Goal: Obtain resource: Obtain resource

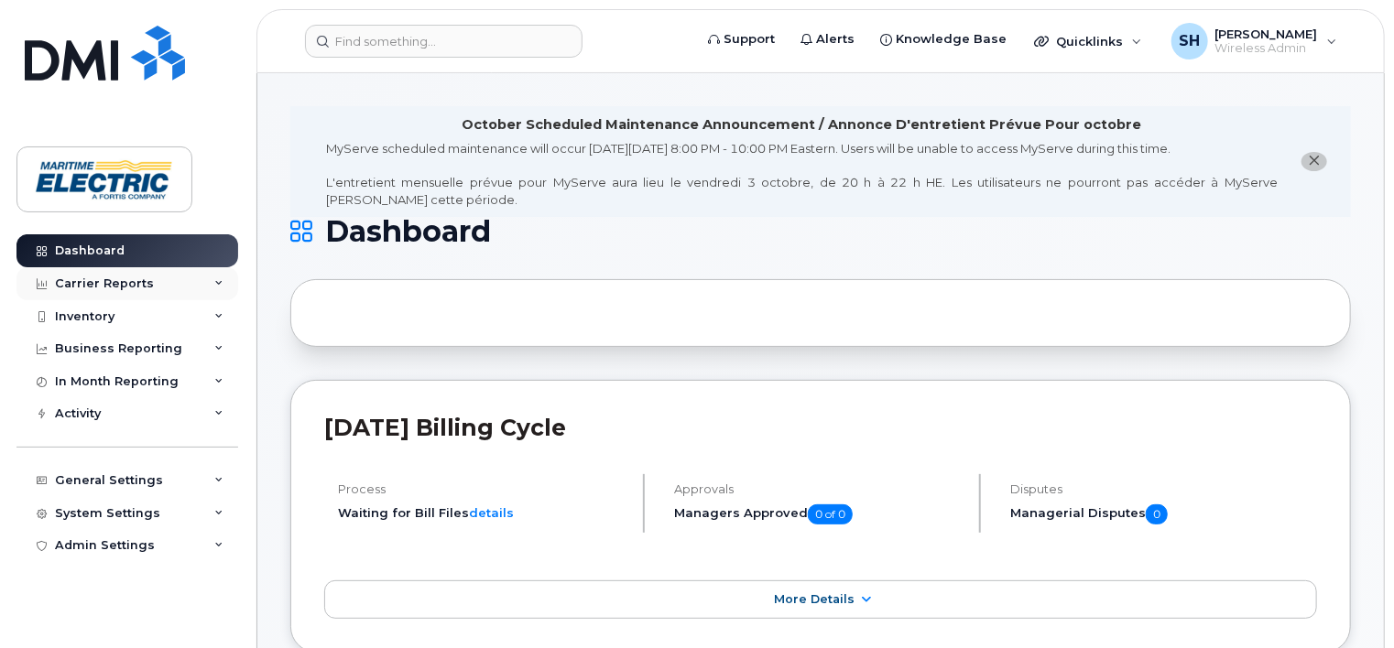
click at [219, 280] on icon at bounding box center [218, 283] width 9 height 9
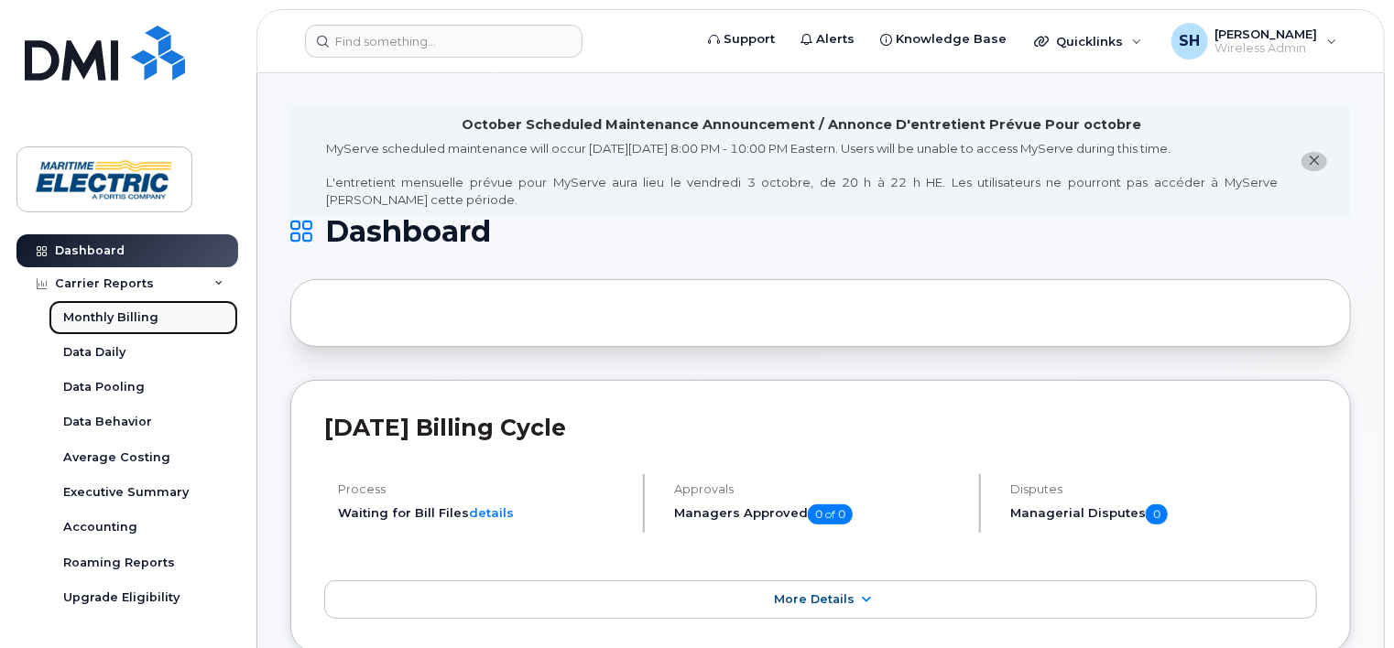
click at [85, 310] on div "Monthly Billing" at bounding box center [110, 318] width 95 height 16
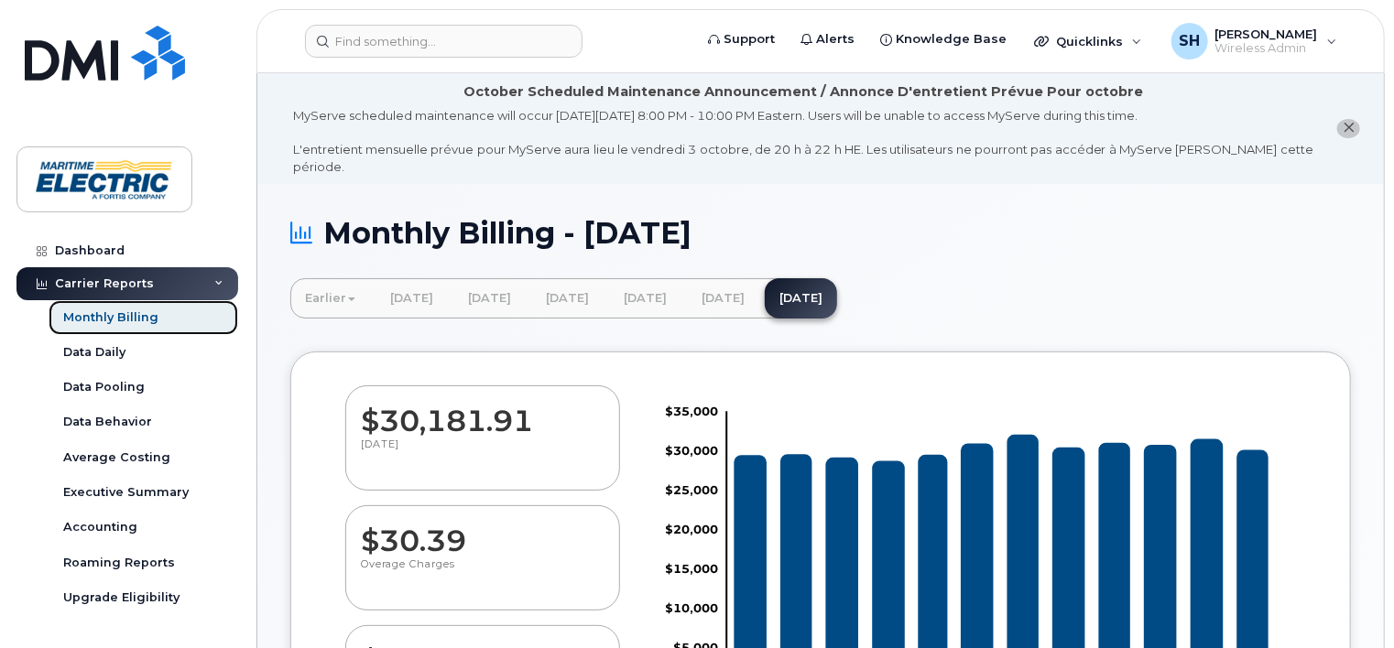
click at [140, 323] on div "Monthly Billing" at bounding box center [110, 318] width 95 height 16
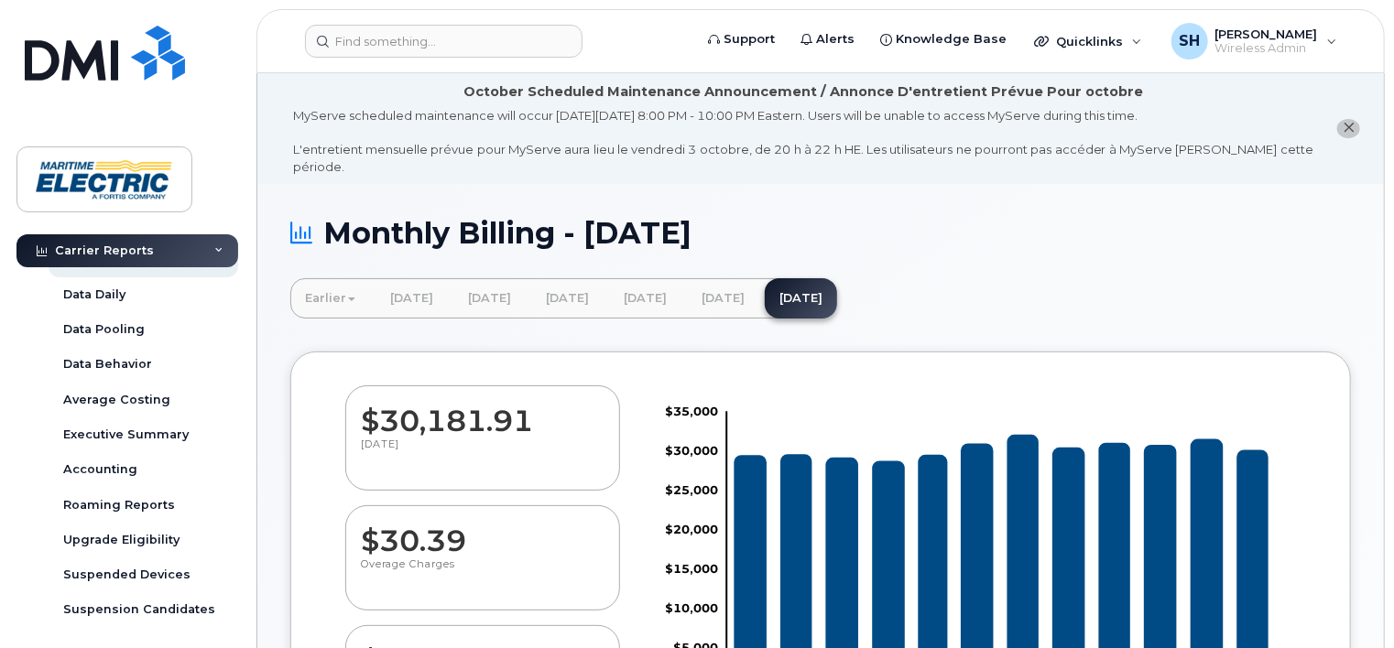
scroll to position [396, 0]
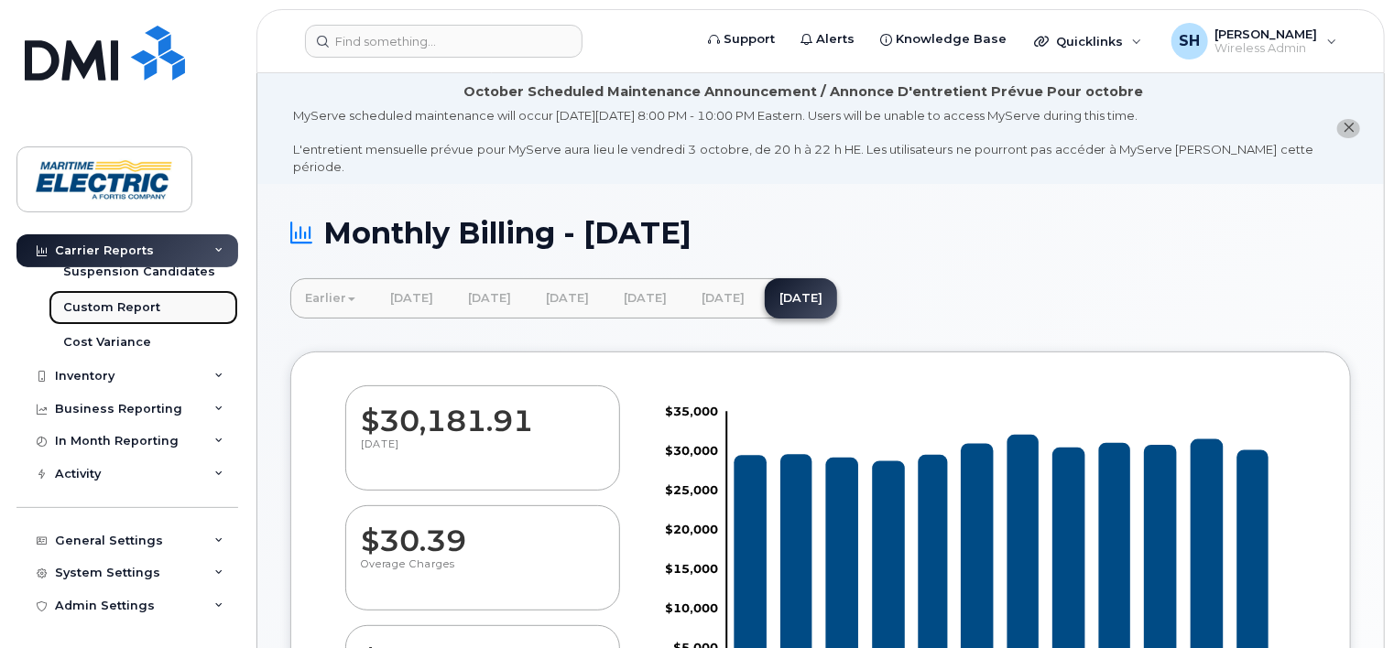
click at [139, 307] on div "Custom Report" at bounding box center [111, 307] width 97 height 16
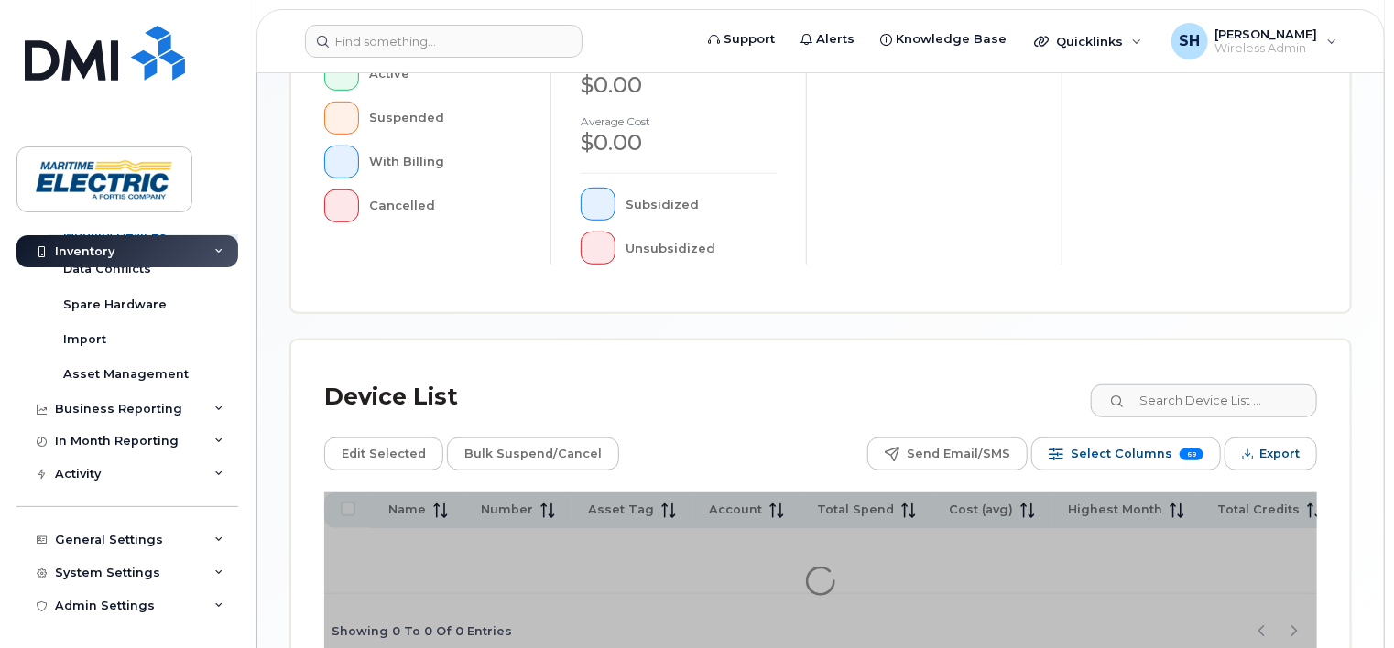
scroll to position [684, 0]
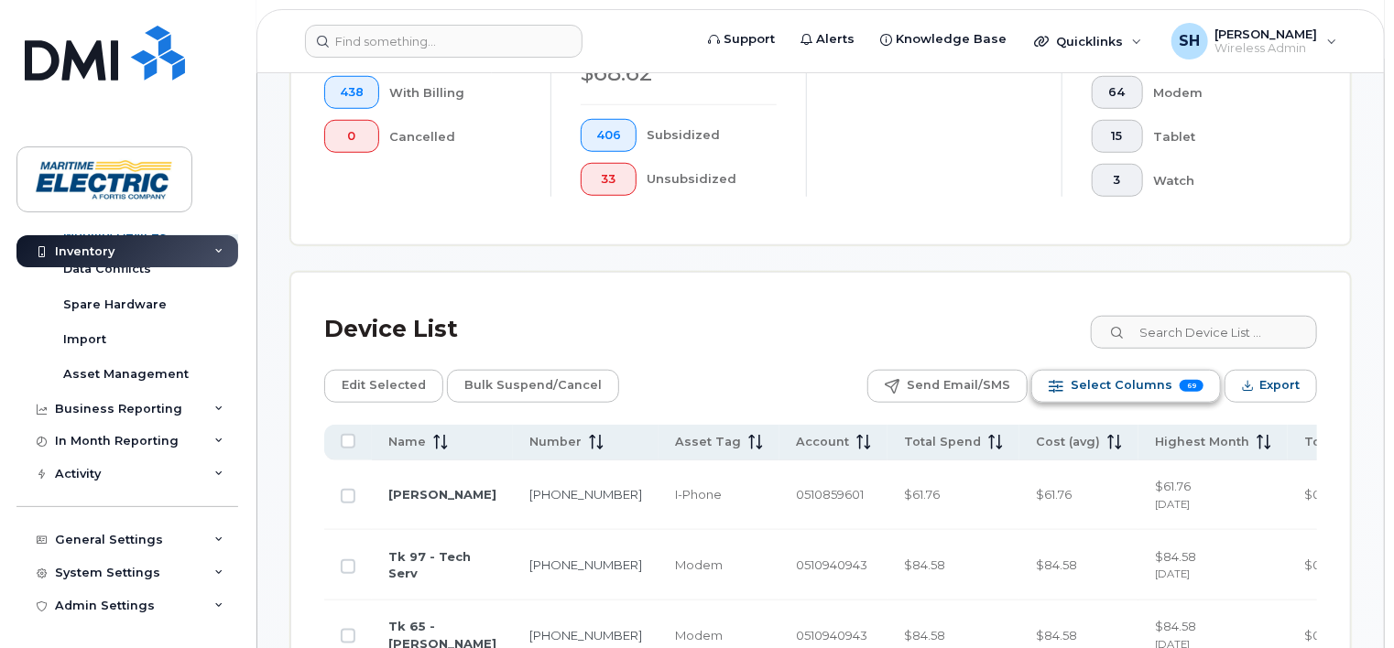
click at [1197, 380] on span "69" at bounding box center [1191, 386] width 24 height 12
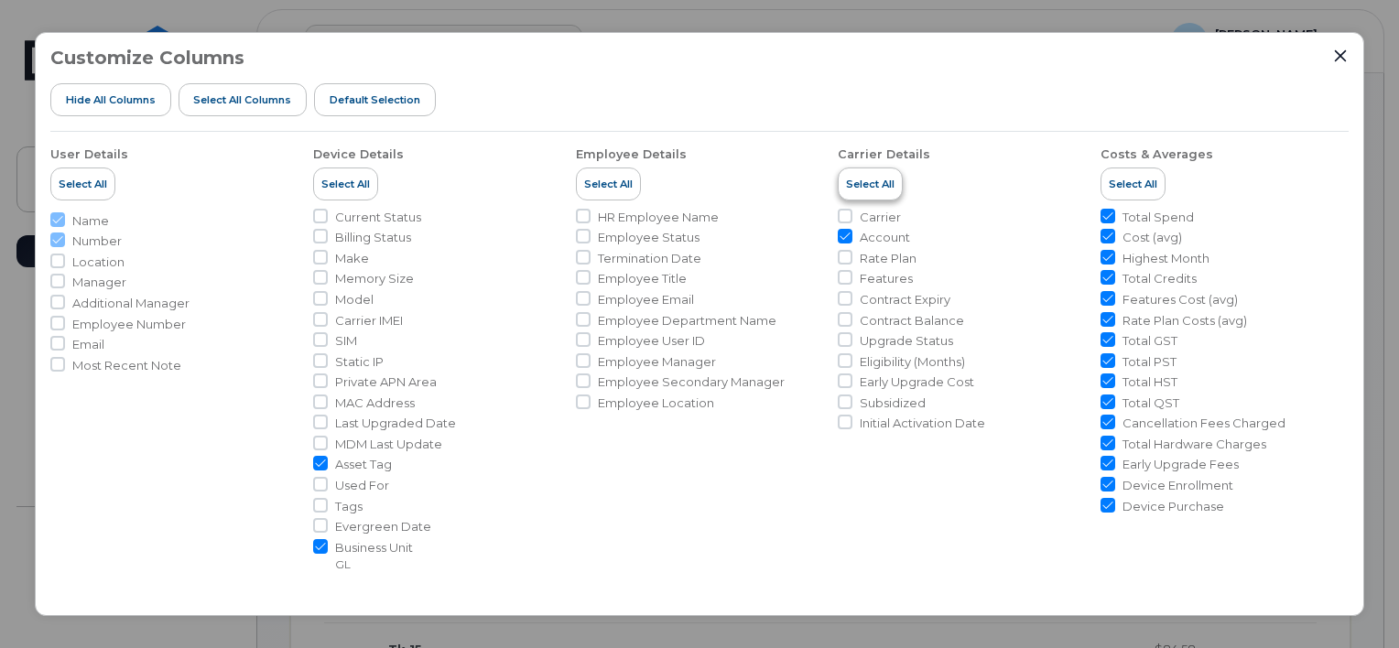
click at [864, 169] on button "Select All" at bounding box center [870, 184] width 65 height 33
checkbox input "true"
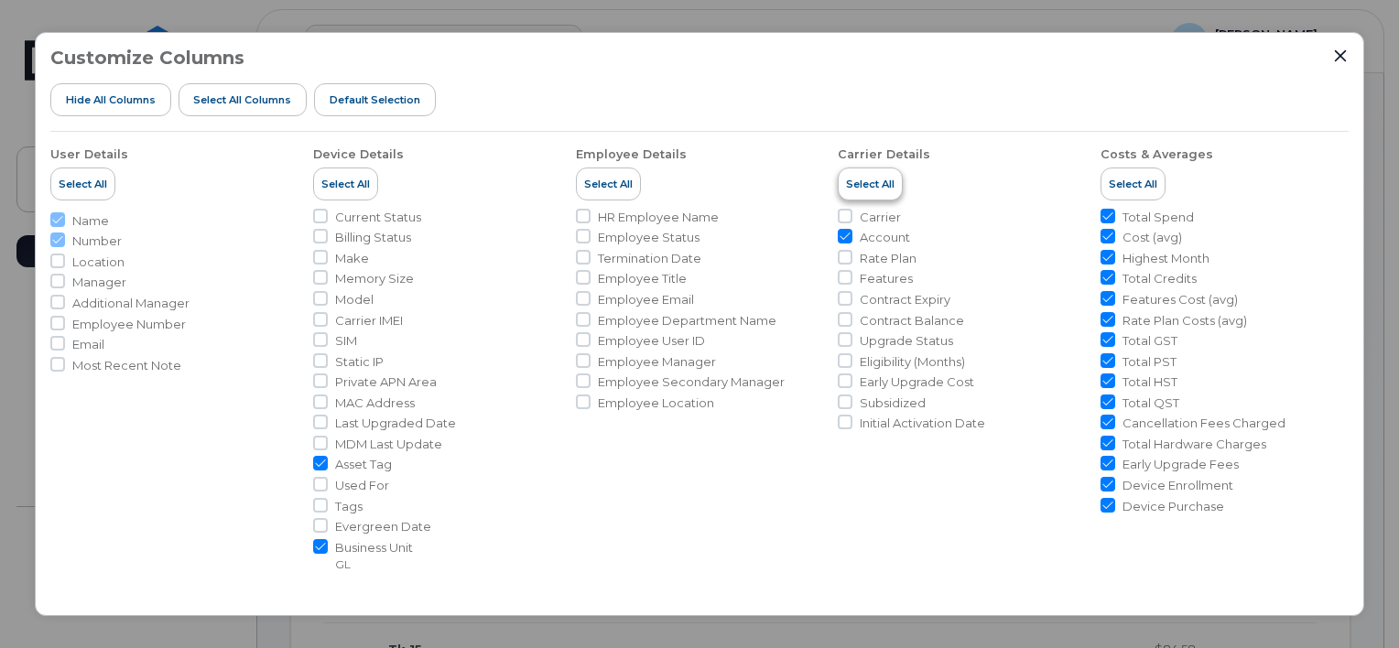
checkbox input "true"
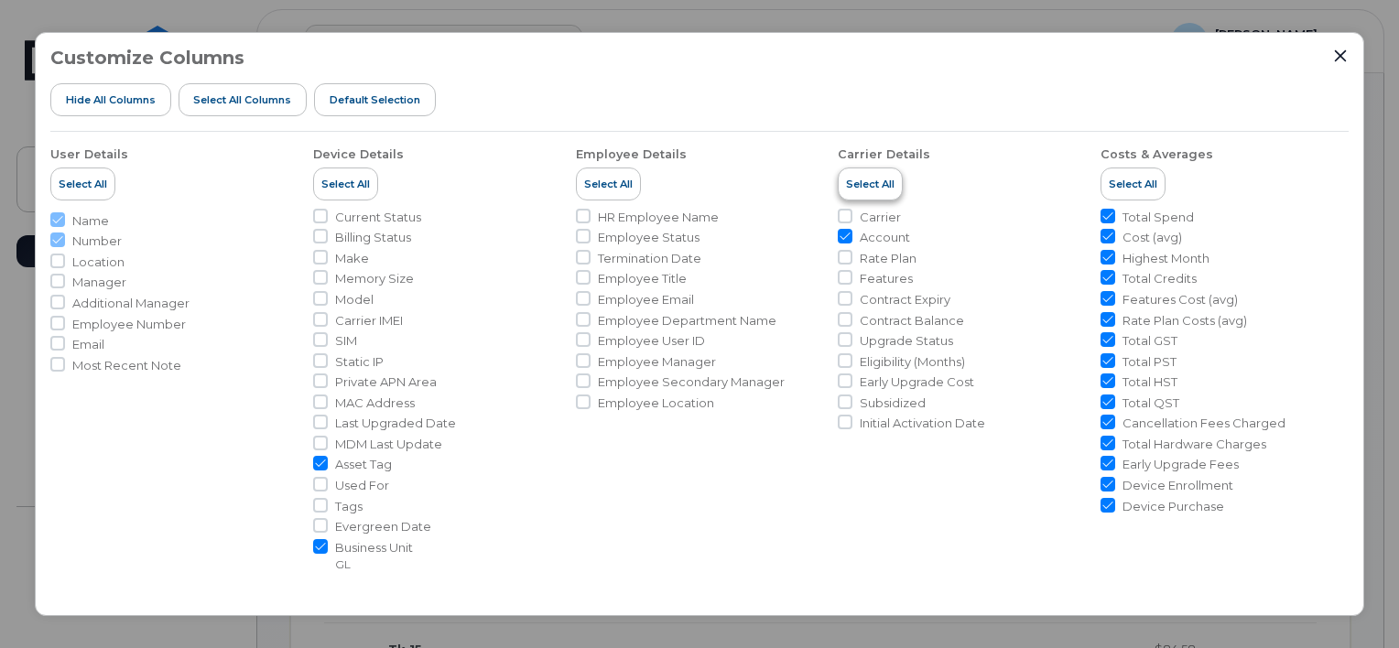
checkbox input "true"
click at [870, 181] on span "Select All" at bounding box center [870, 184] width 49 height 15
click at [842, 216] on input "Carrier" at bounding box center [845, 216] width 15 height 15
click at [842, 217] on input "Carrier" at bounding box center [845, 216] width 15 height 15
checkbox input "true"
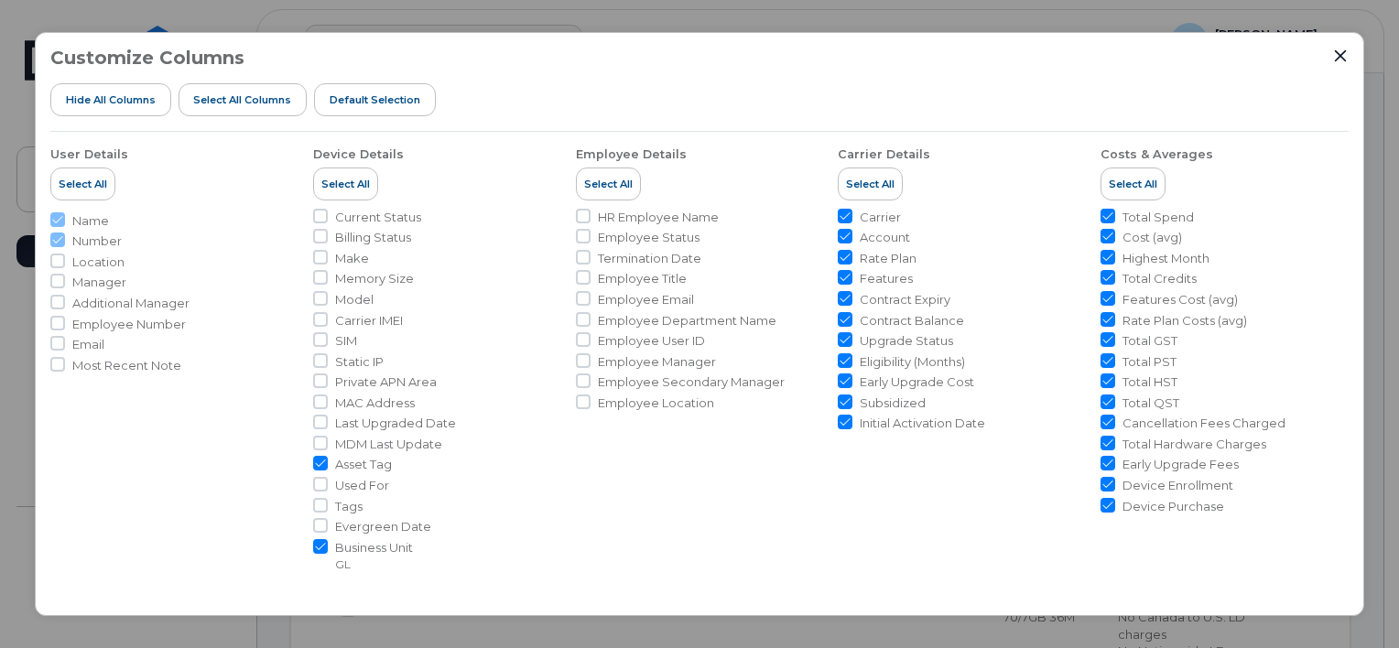
click at [842, 237] on input "Account" at bounding box center [845, 236] width 15 height 15
checkbox input "false"
click at [838, 422] on input "Initial Activation Date" at bounding box center [845, 422] width 15 height 15
checkbox input "false"
click at [841, 216] on input "Carrier" at bounding box center [845, 216] width 15 height 15
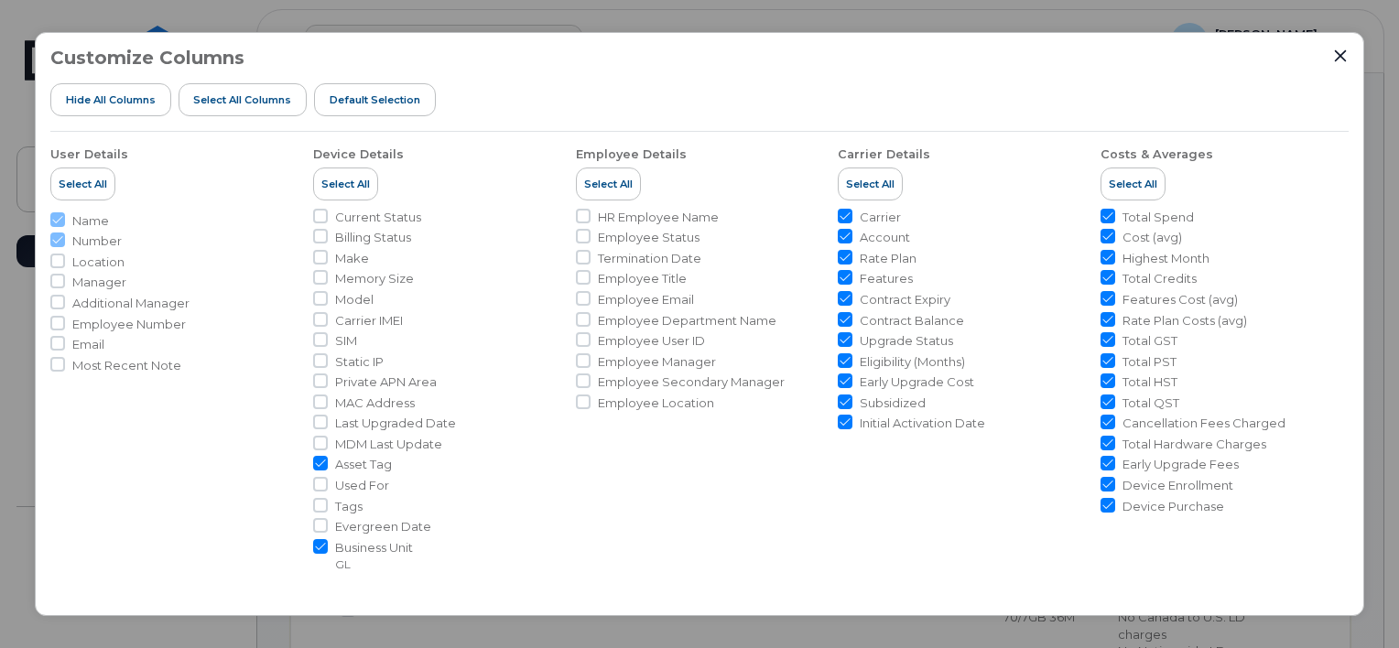
click at [860, 190] on span "Select All" at bounding box center [870, 184] width 49 height 15
click at [892, 152] on div "Carrier Details" at bounding box center [884, 155] width 92 height 16
click at [786, 535] on li "Employee Details Select All HR Employee Name Employee Status Termination Date E…" at bounding box center [700, 352] width 248 height 440
checkbox input "true"
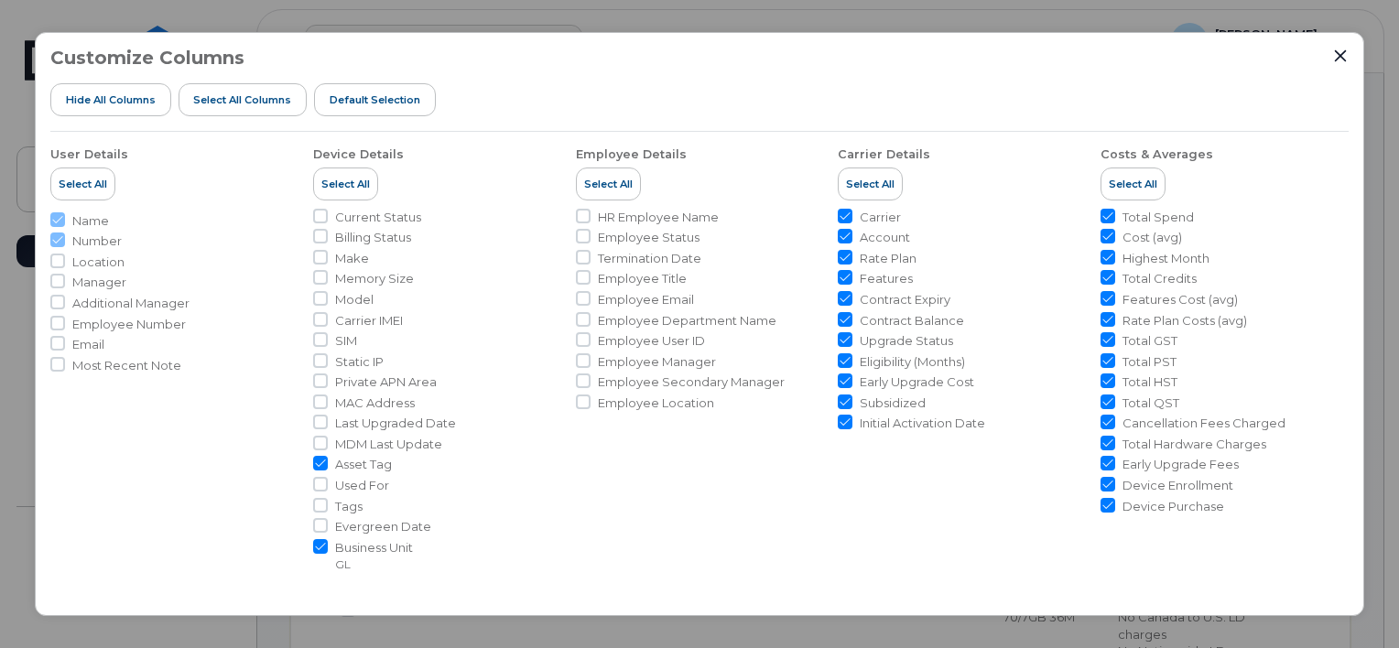
checkbox input "true"
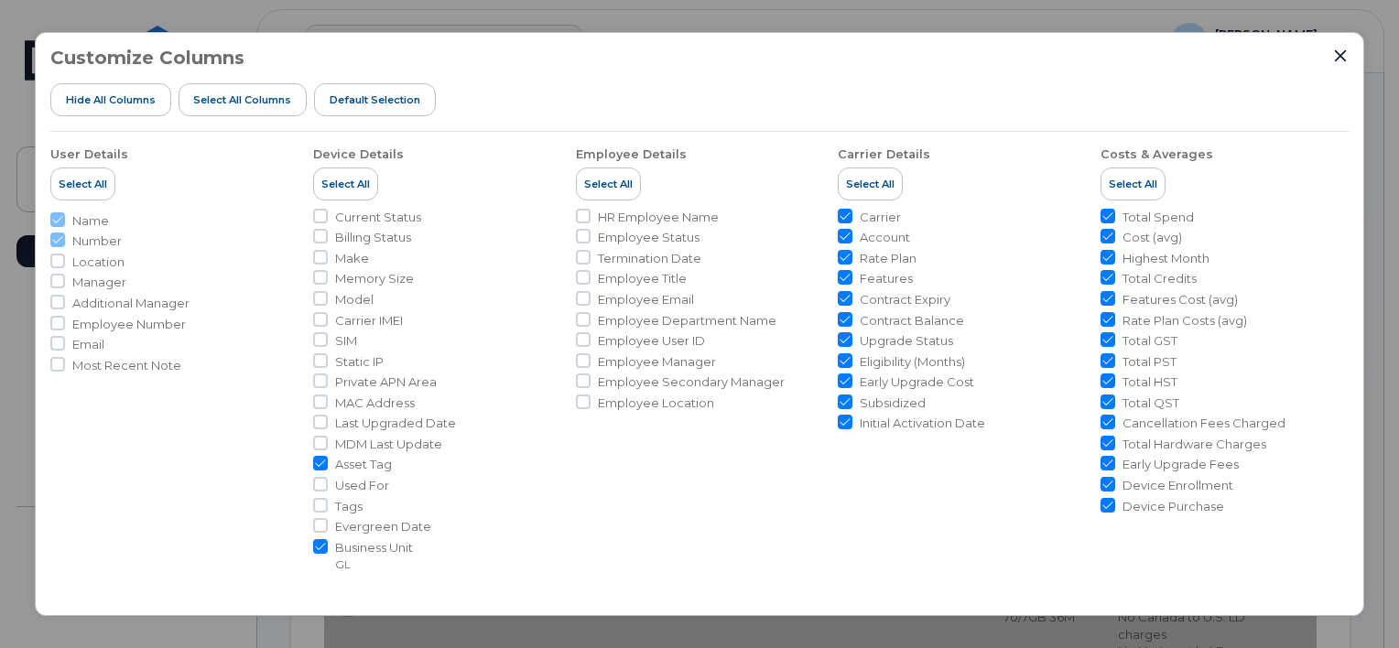
scroll to position [367, 0]
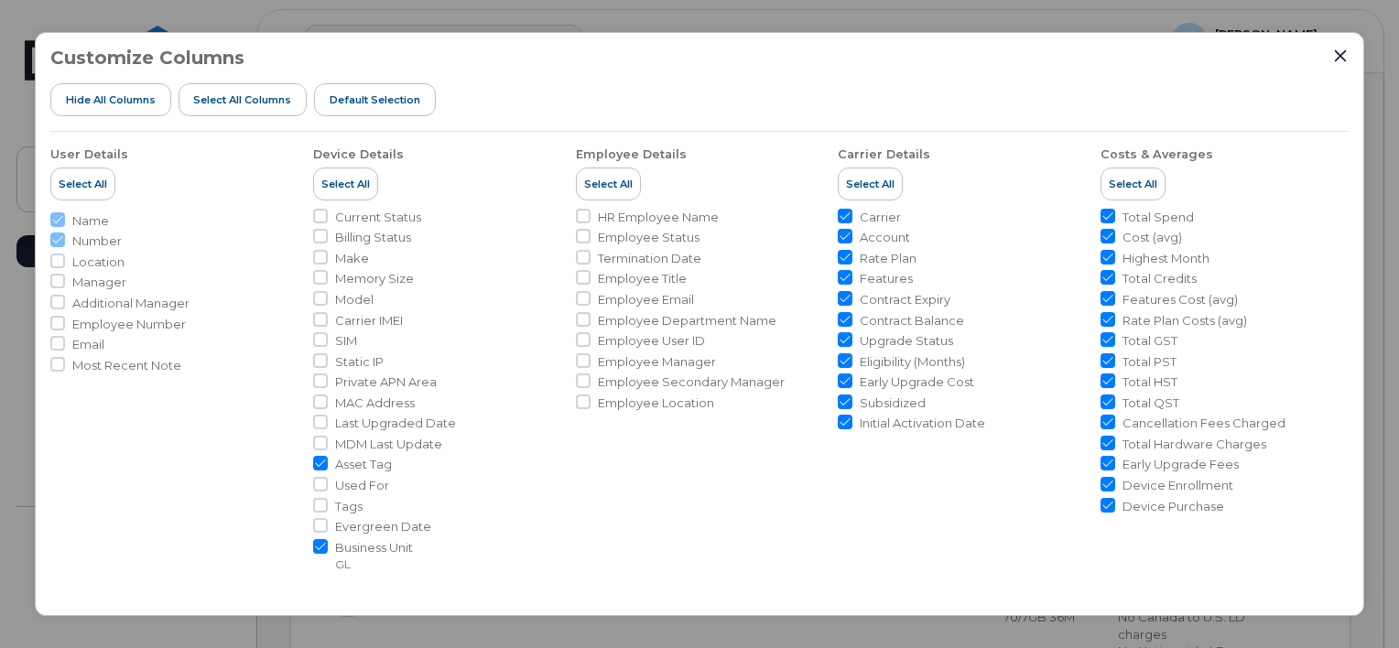
click at [842, 216] on input "Carrier" at bounding box center [845, 216] width 15 height 15
checkbox input "false"
click at [842, 259] on input "Rate Plan" at bounding box center [845, 257] width 15 height 15
checkbox input "false"
click at [842, 282] on input "Features" at bounding box center [845, 277] width 15 height 15
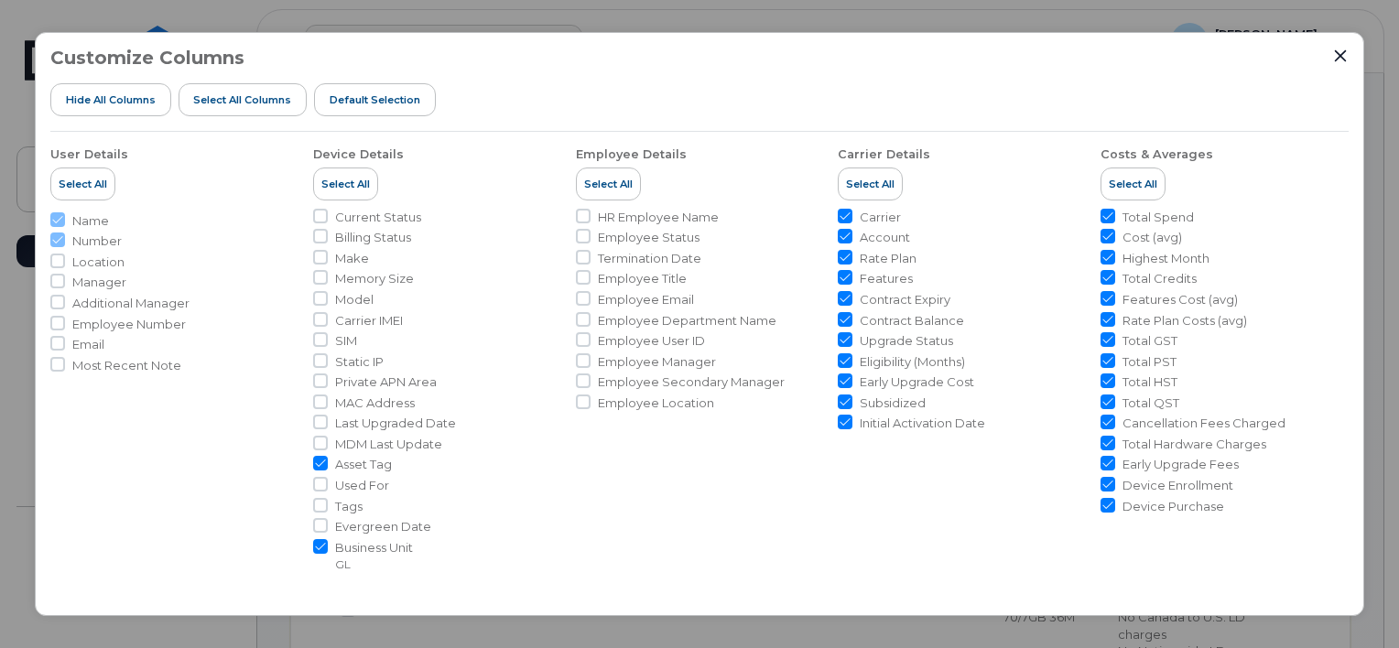
checkbox input "false"
click at [841, 298] on input "Contract Expiry" at bounding box center [845, 298] width 15 height 15
checkbox input "false"
click at [858, 185] on span "Select All" at bounding box center [870, 184] width 49 height 15
click at [839, 279] on input "Features" at bounding box center [845, 277] width 15 height 15
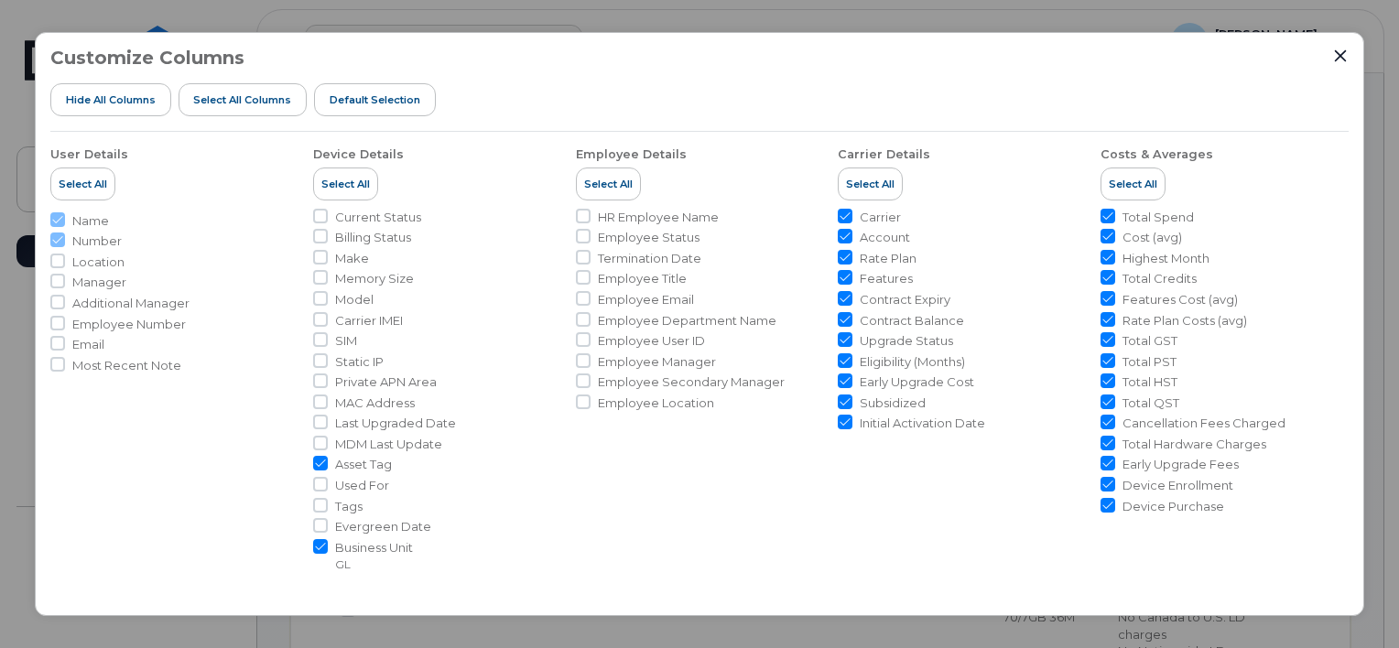
checkbox input "false"
click at [839, 301] on input "Contract Expiry" at bounding box center [845, 298] width 15 height 15
checkbox input "false"
click at [842, 342] on input "Upgrade Status" at bounding box center [845, 339] width 15 height 15
checkbox input "false"
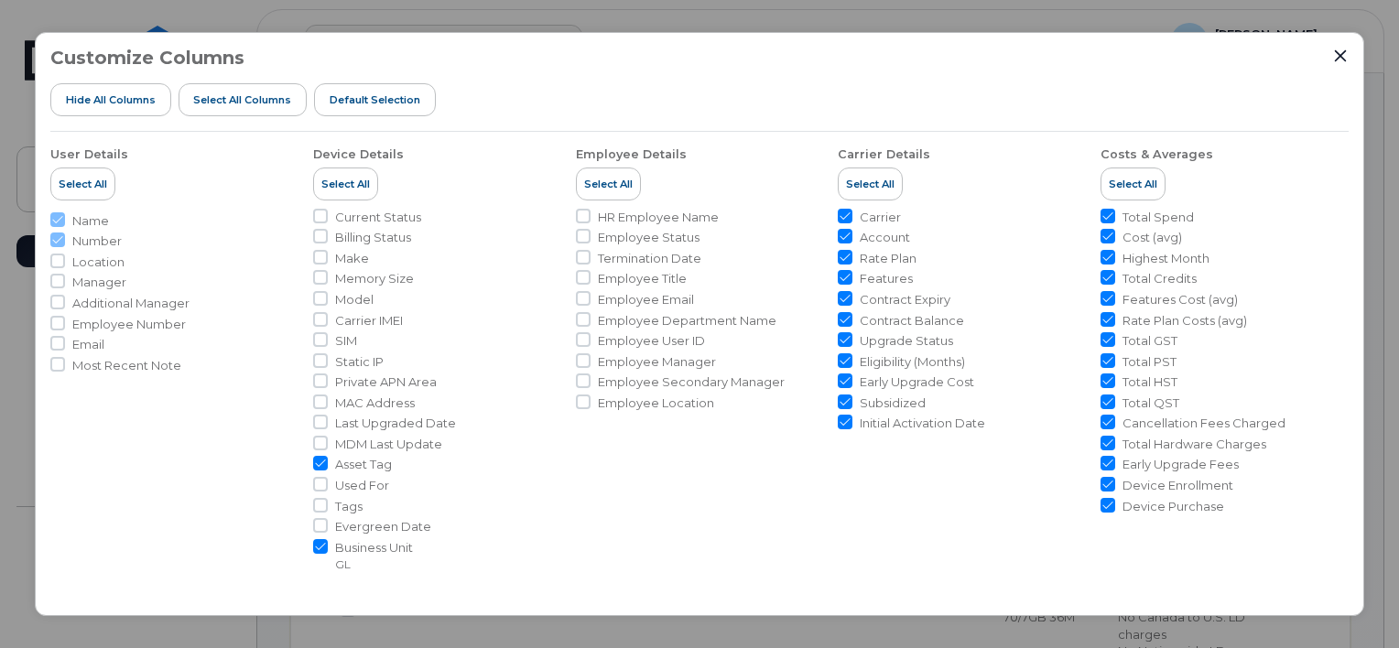
click at [841, 360] on input "Eligibility (Months)" at bounding box center [845, 360] width 15 height 15
checkbox input "false"
click at [842, 403] on input "Subsidized" at bounding box center [845, 402] width 15 height 15
checkbox input "false"
click at [844, 426] on input "Initial Activation Date" at bounding box center [845, 422] width 15 height 15
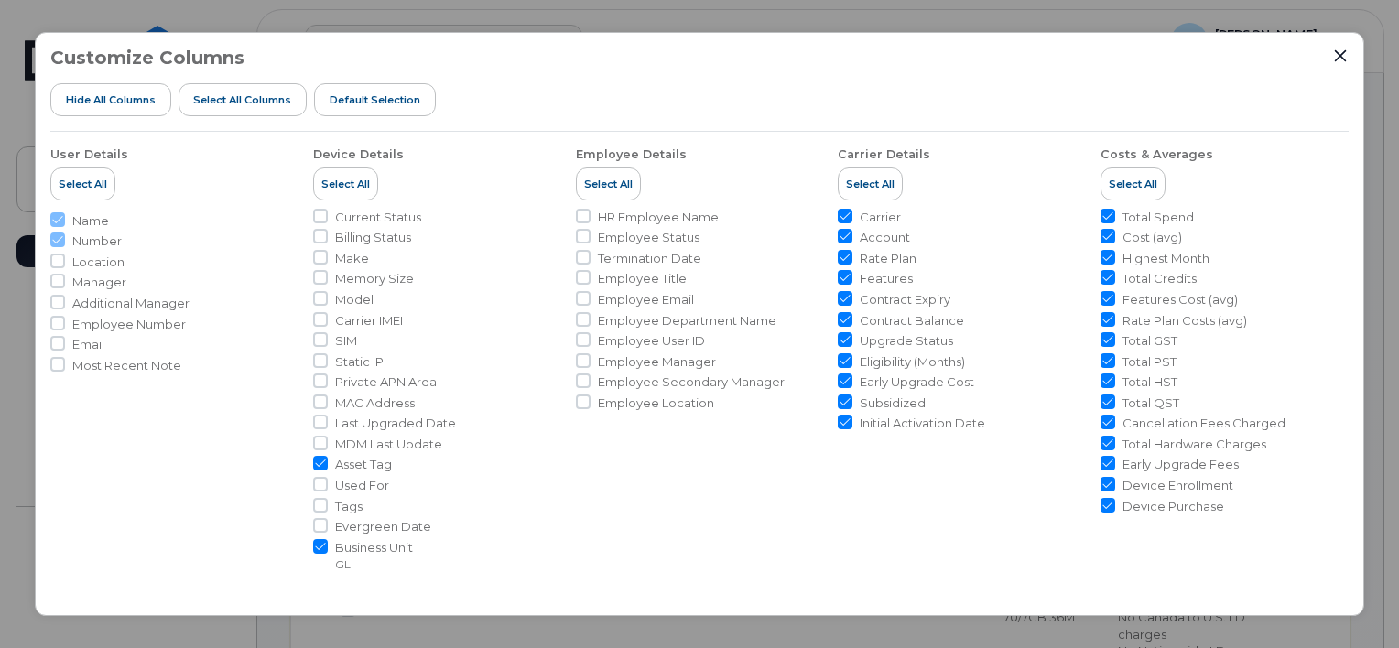
checkbox input "false"
click at [843, 212] on input "Carrier" at bounding box center [845, 216] width 15 height 15
checkbox input "false"
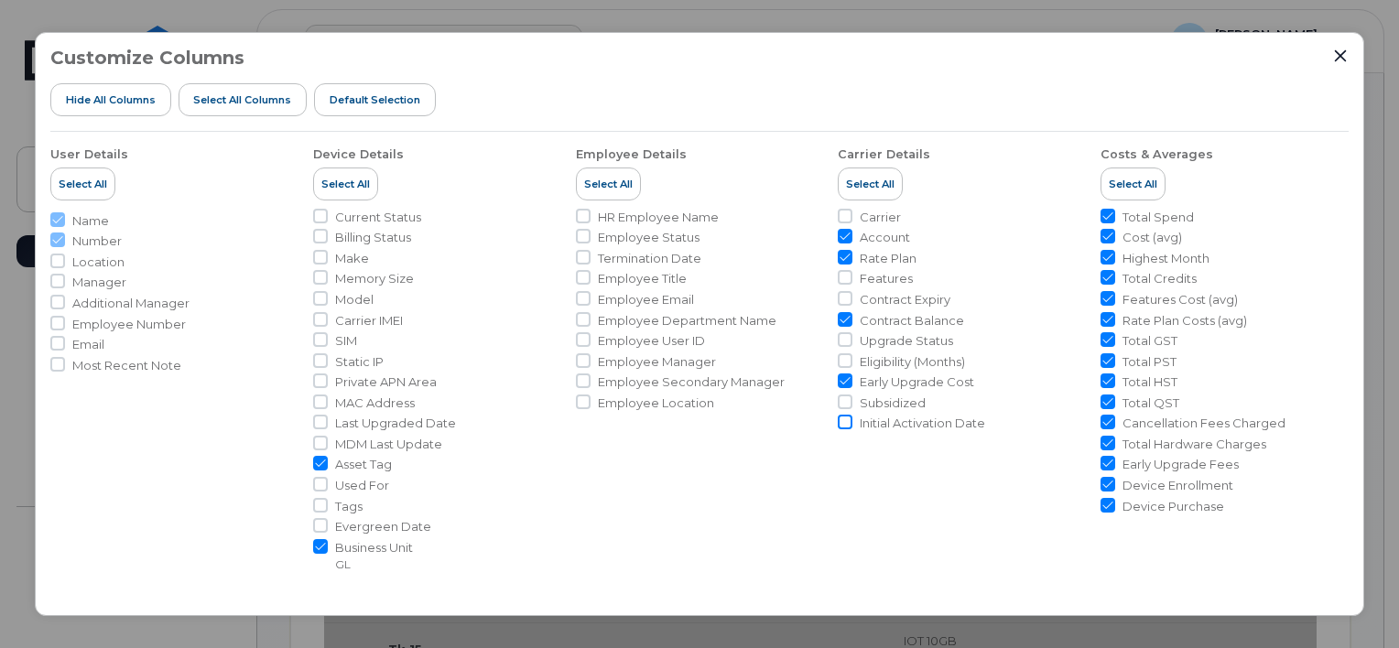
checkbox input "true"
click at [841, 421] on input "Initial Activation Date" at bounding box center [845, 422] width 15 height 15
checkbox input "true"
click at [1343, 59] on icon "Close" at bounding box center [1341, 56] width 12 height 12
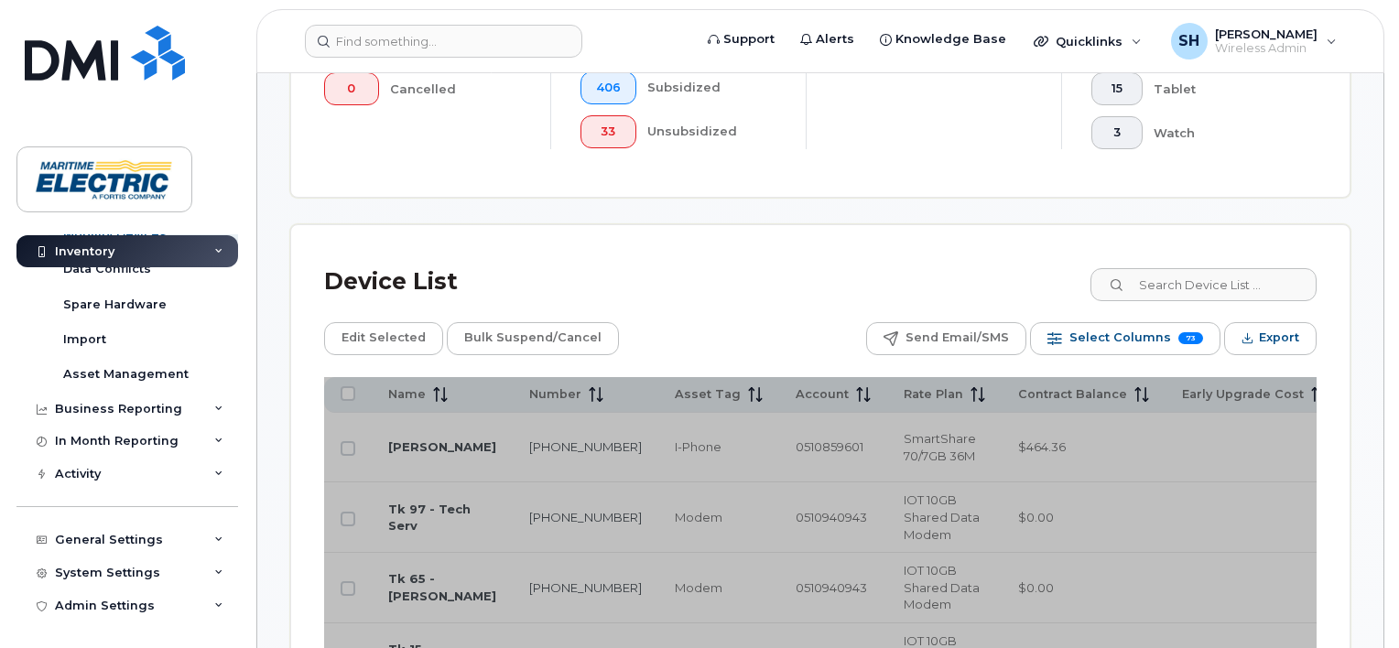
click at [1155, 340] on li "Total GST" at bounding box center [1068, 336] width 174 height 12
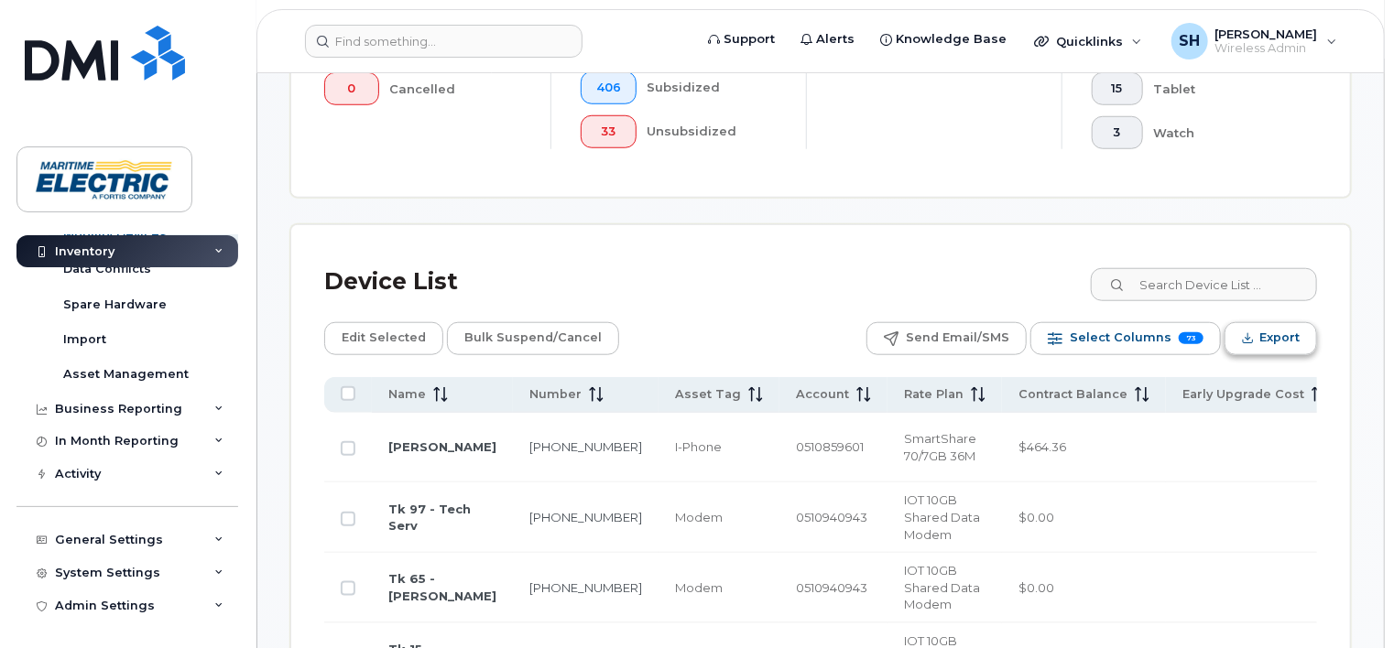
click at [1260, 344] on span "Export" at bounding box center [1279, 337] width 40 height 27
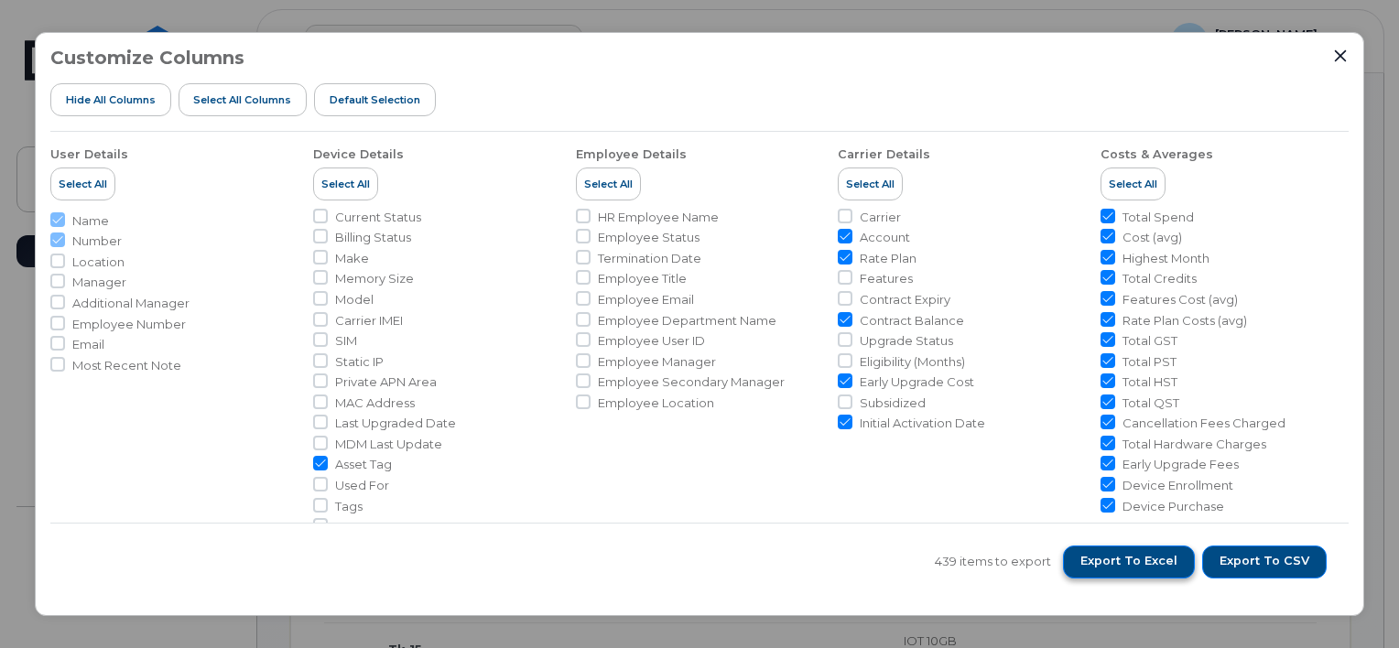
click at [1159, 566] on span "Export to Excel" at bounding box center [1129, 561] width 97 height 16
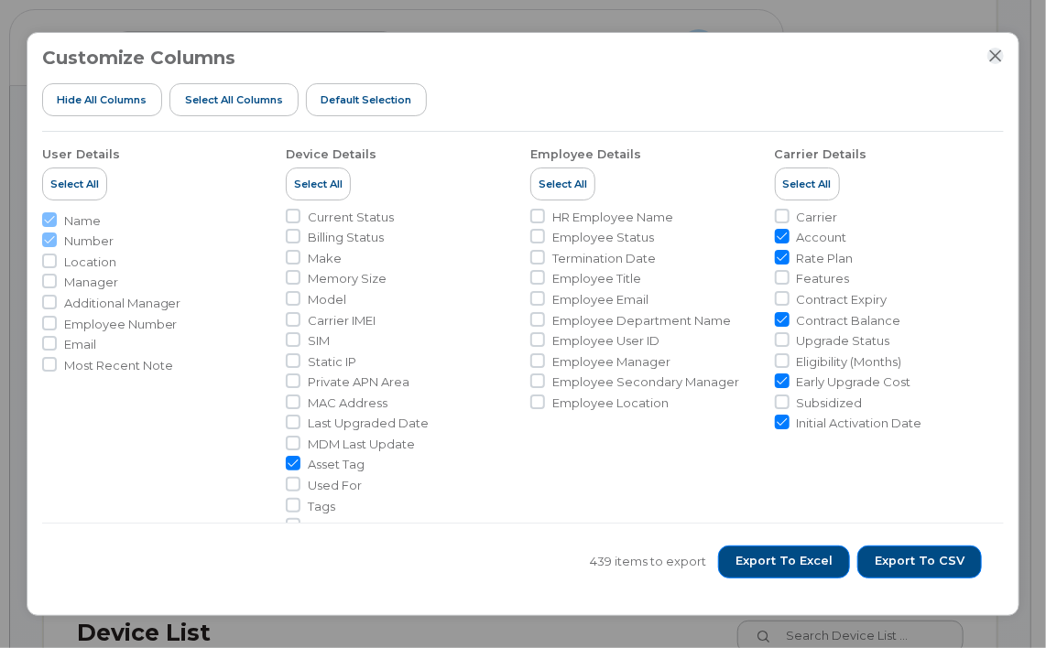
click at [1001, 51] on icon "Close" at bounding box center [996, 56] width 12 height 12
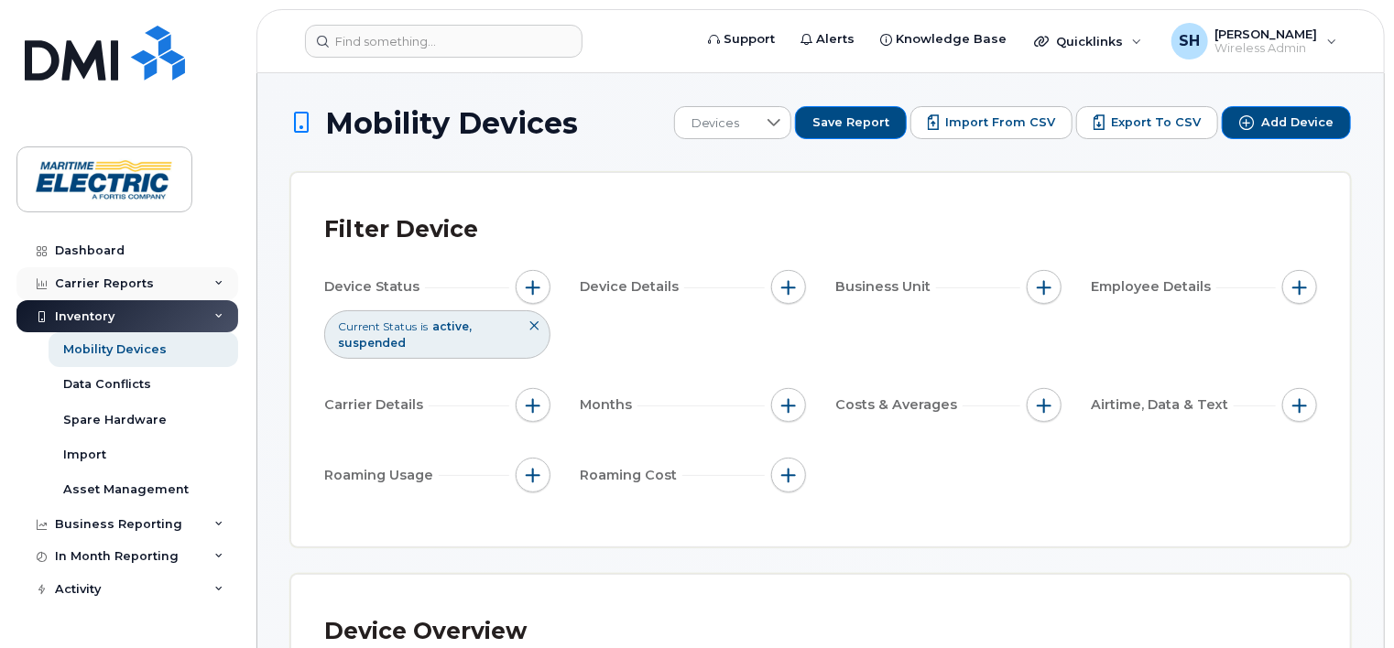
click at [214, 279] on icon at bounding box center [218, 283] width 9 height 9
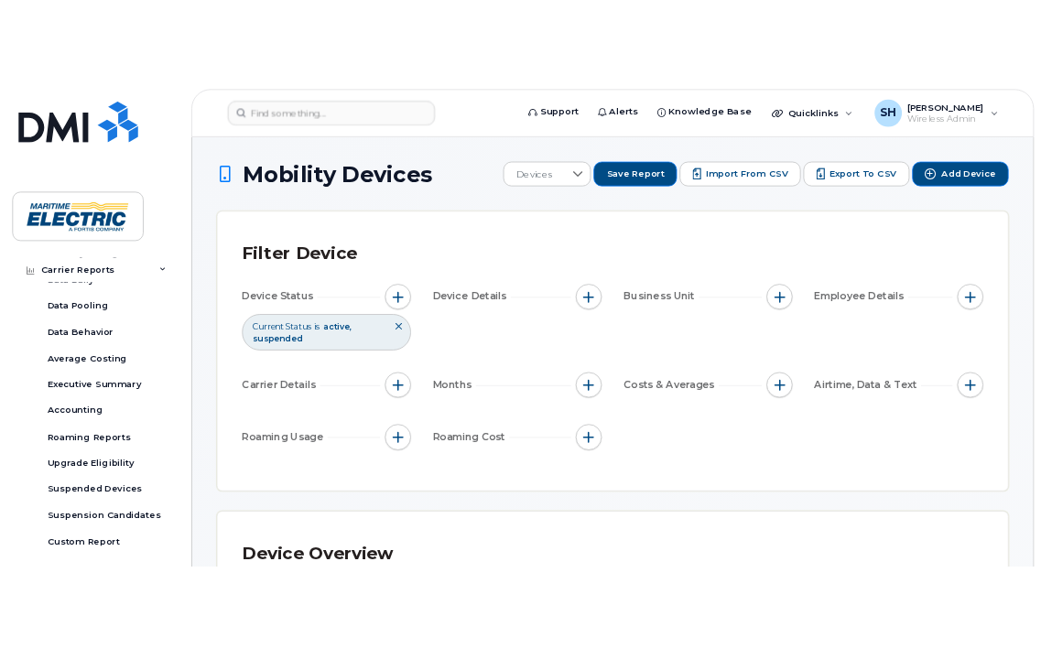
scroll to position [74, 0]
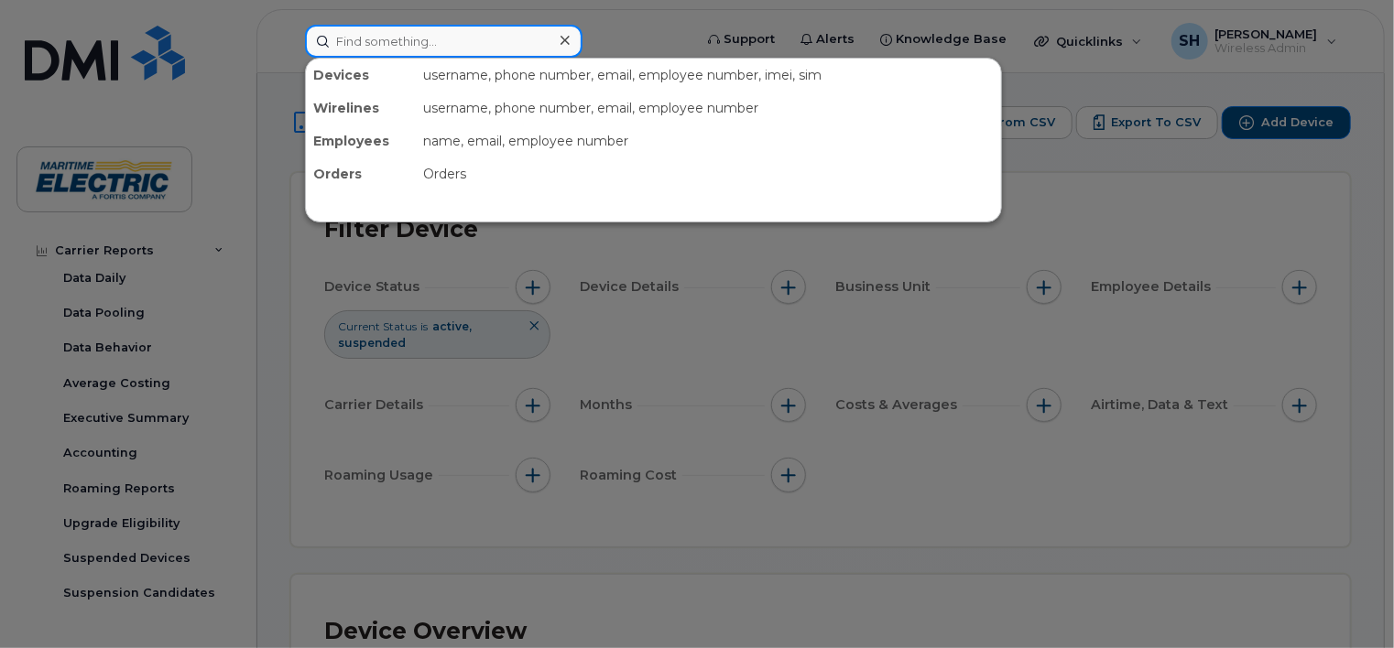
click at [405, 30] on input at bounding box center [443, 41] width 277 height 33
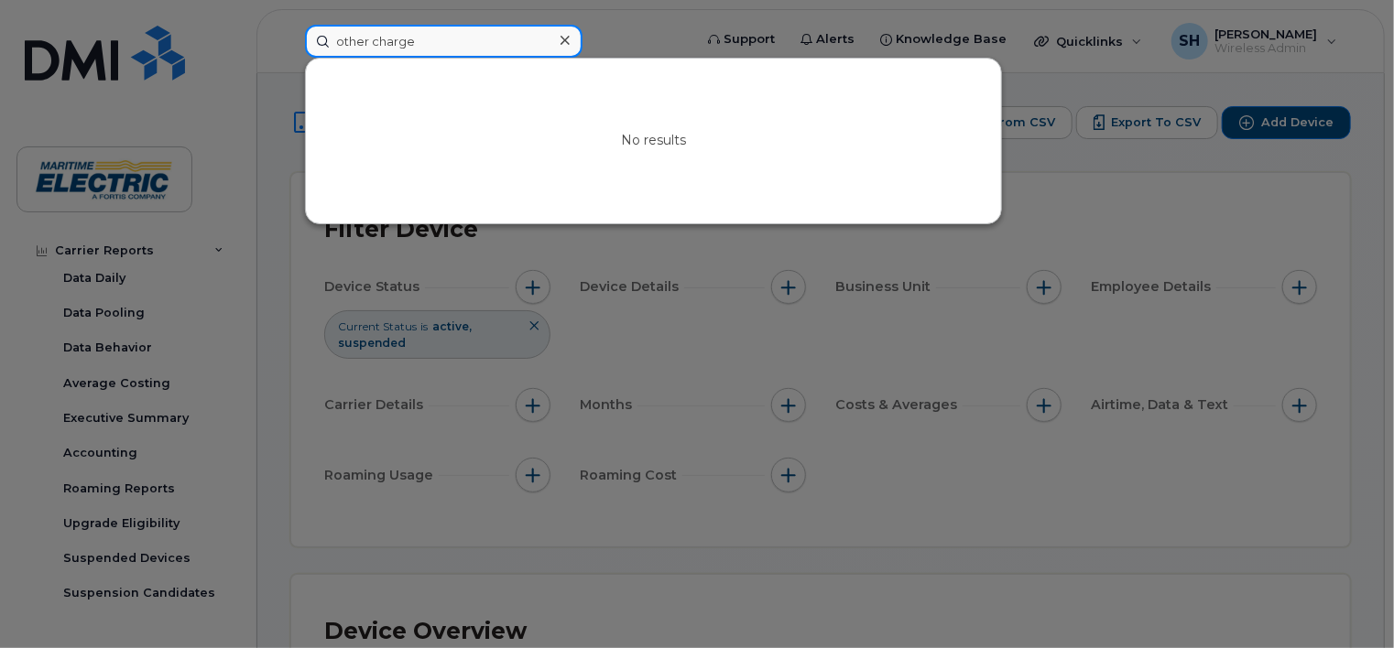
type input "other charges"
drag, startPoint x: 425, startPoint y: 33, endPoint x: 284, endPoint y: 48, distance: 141.8
click at [290, 48] on div "other charges No results" at bounding box center [492, 41] width 405 height 33
click at [229, 147] on div at bounding box center [697, 324] width 1394 height 648
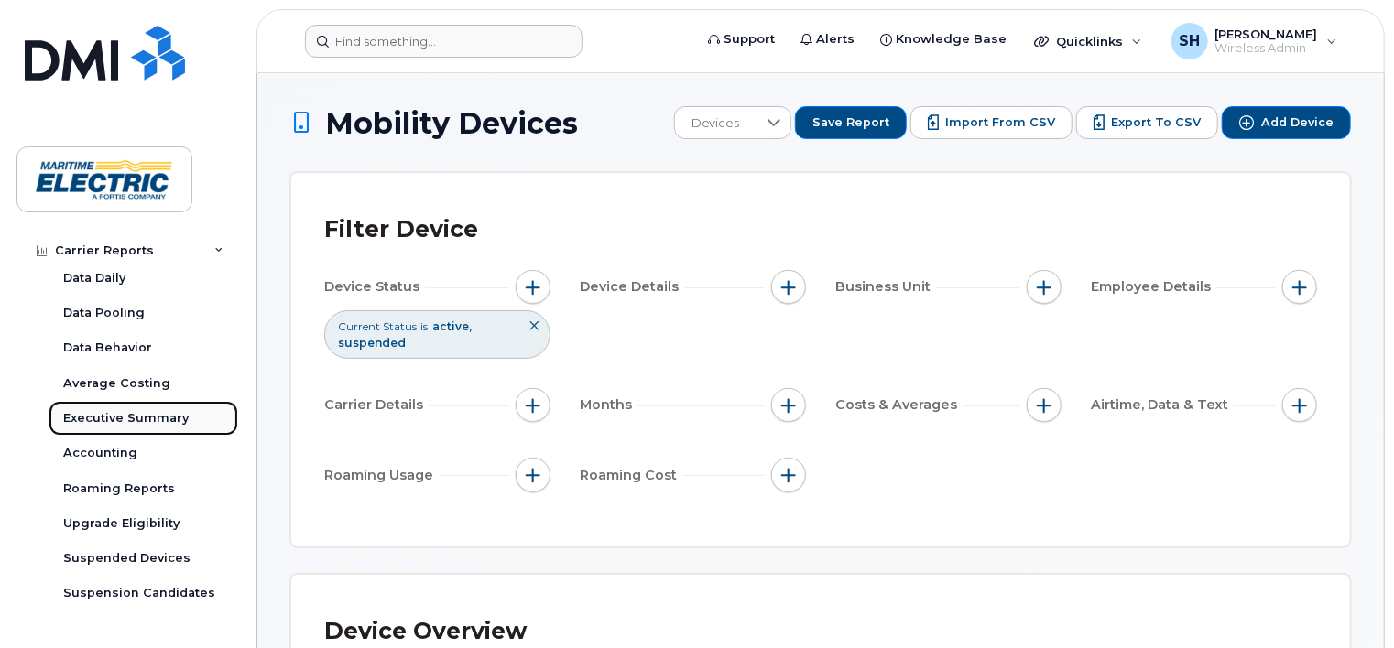
click at [173, 417] on div "Executive Summary" at bounding box center [125, 418] width 125 height 16
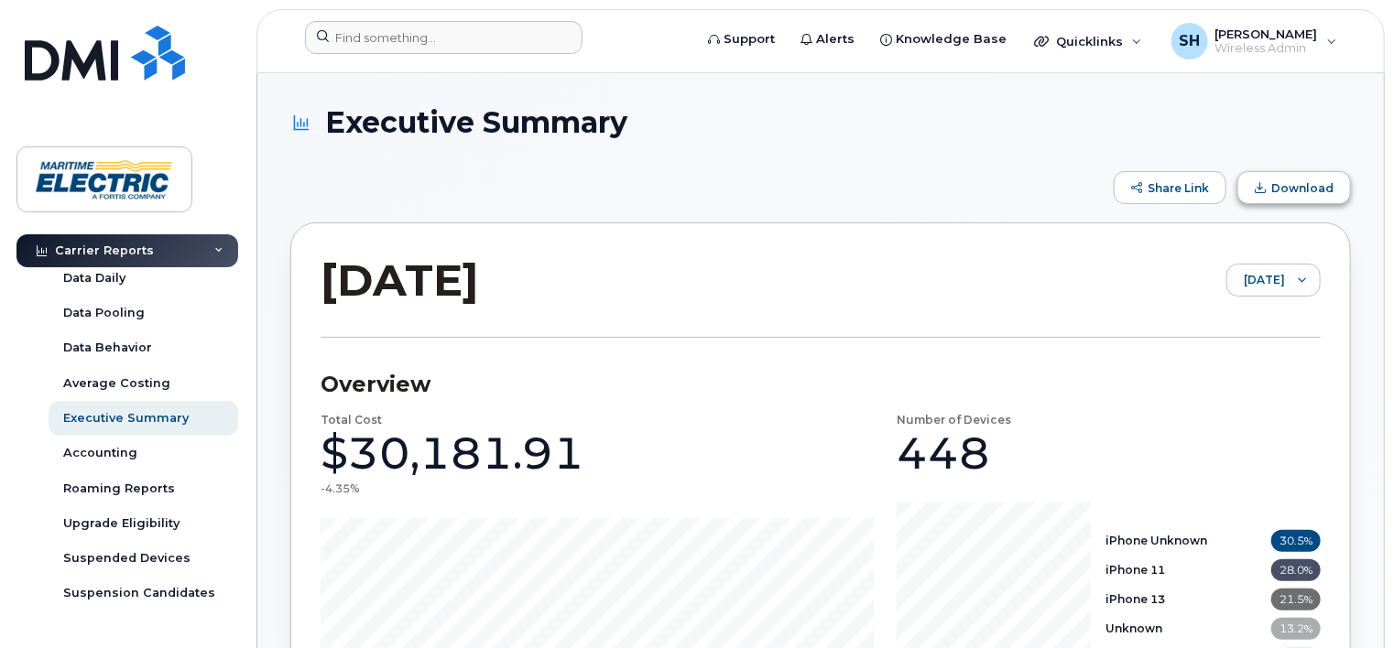
click at [1308, 194] on span "Download" at bounding box center [1302, 188] width 62 height 14
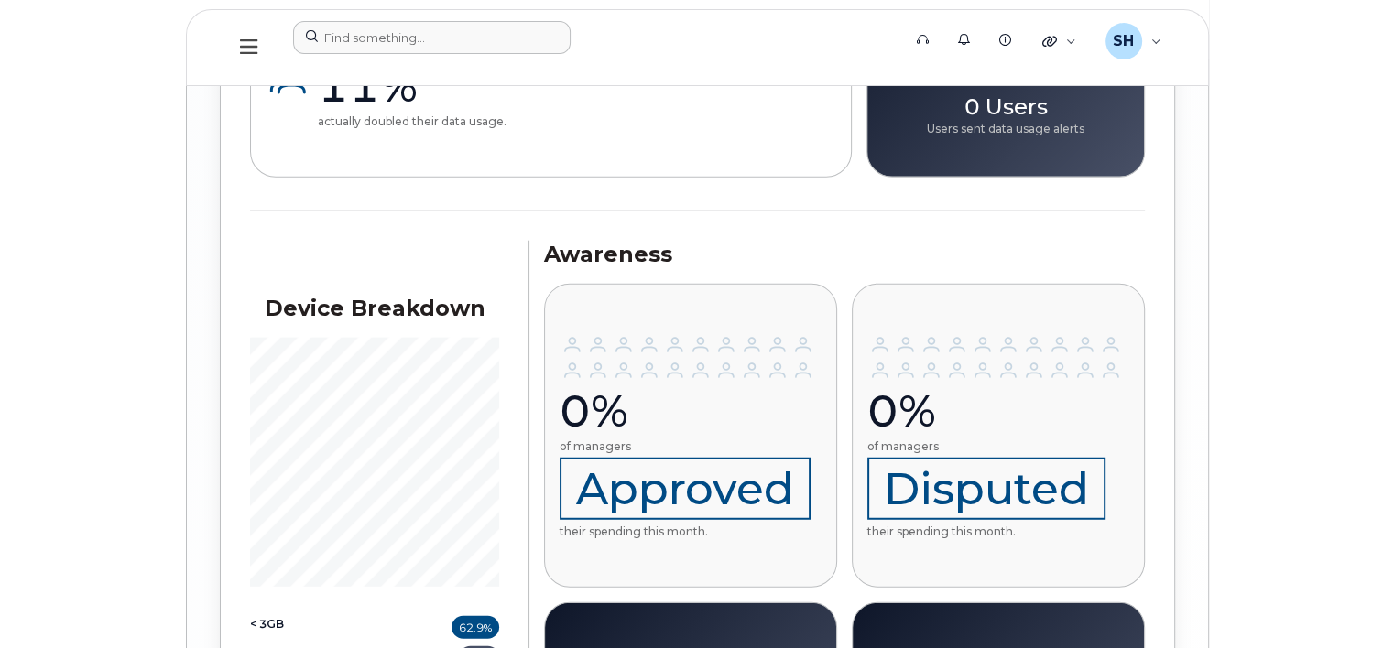
scroll to position [1701, 0]
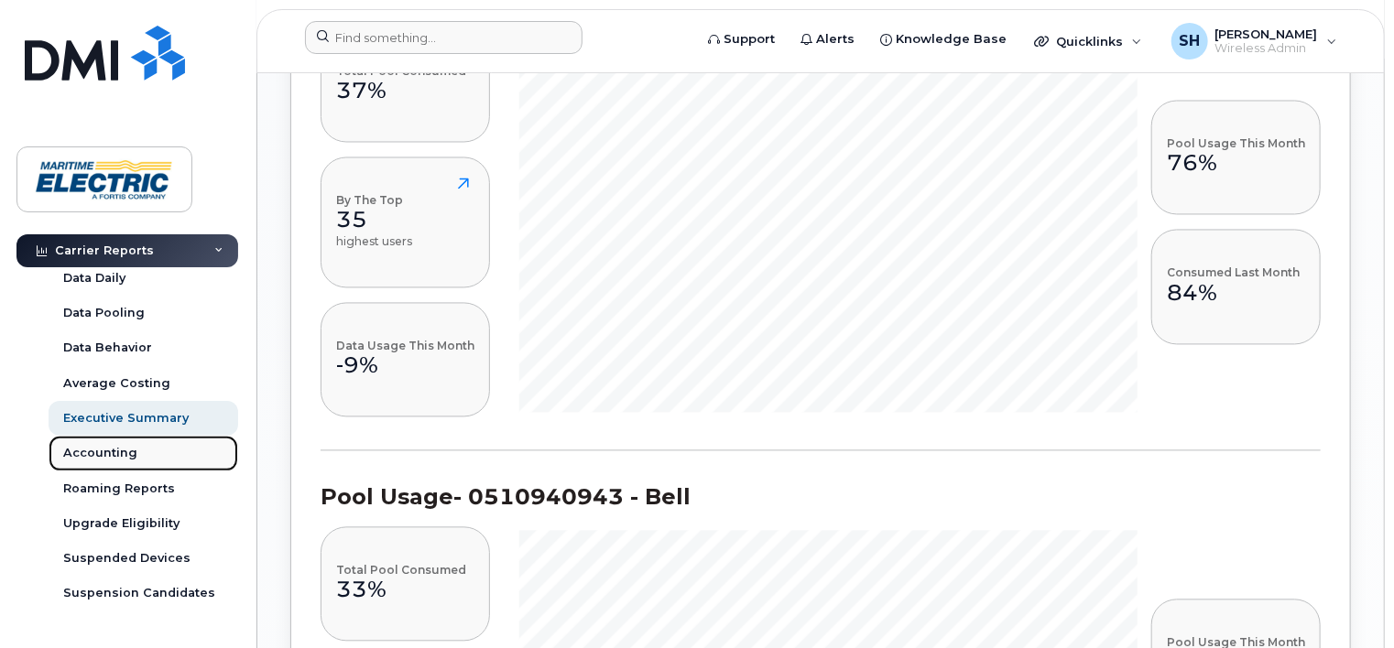
click at [168, 461] on link "Accounting" at bounding box center [144, 453] width 190 height 35
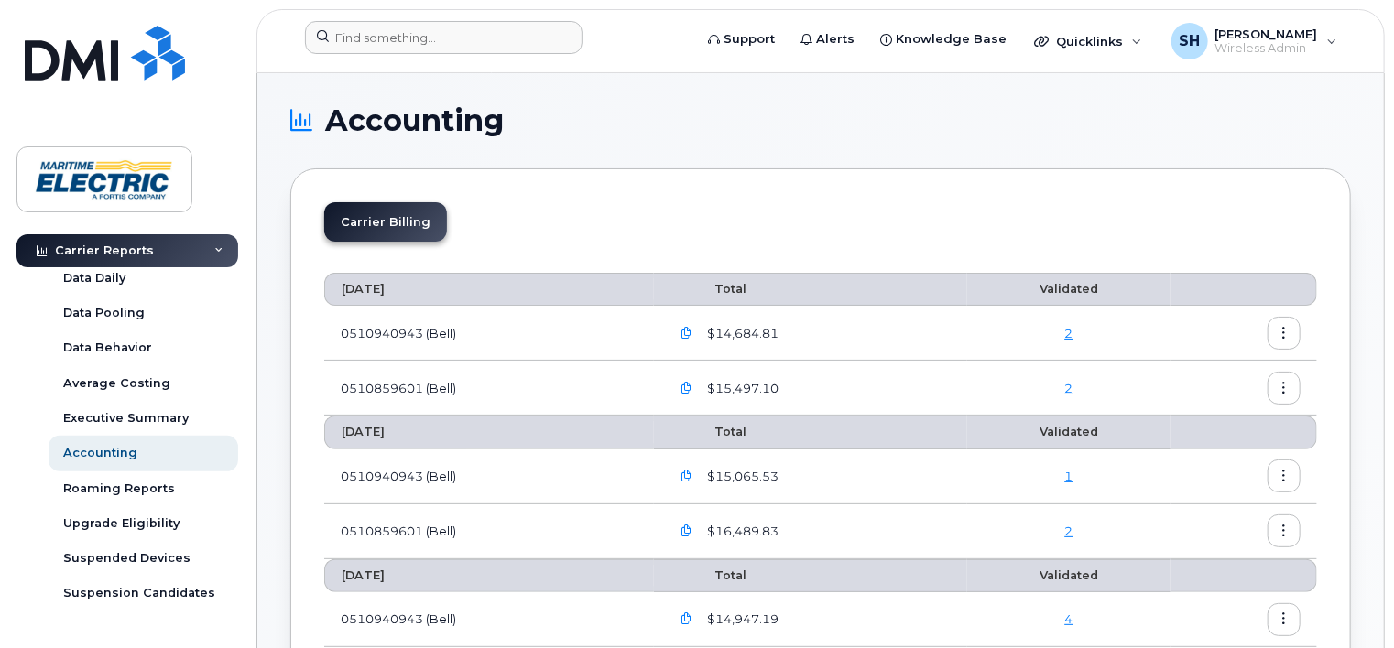
click at [1069, 336] on link "2" at bounding box center [1068, 333] width 8 height 15
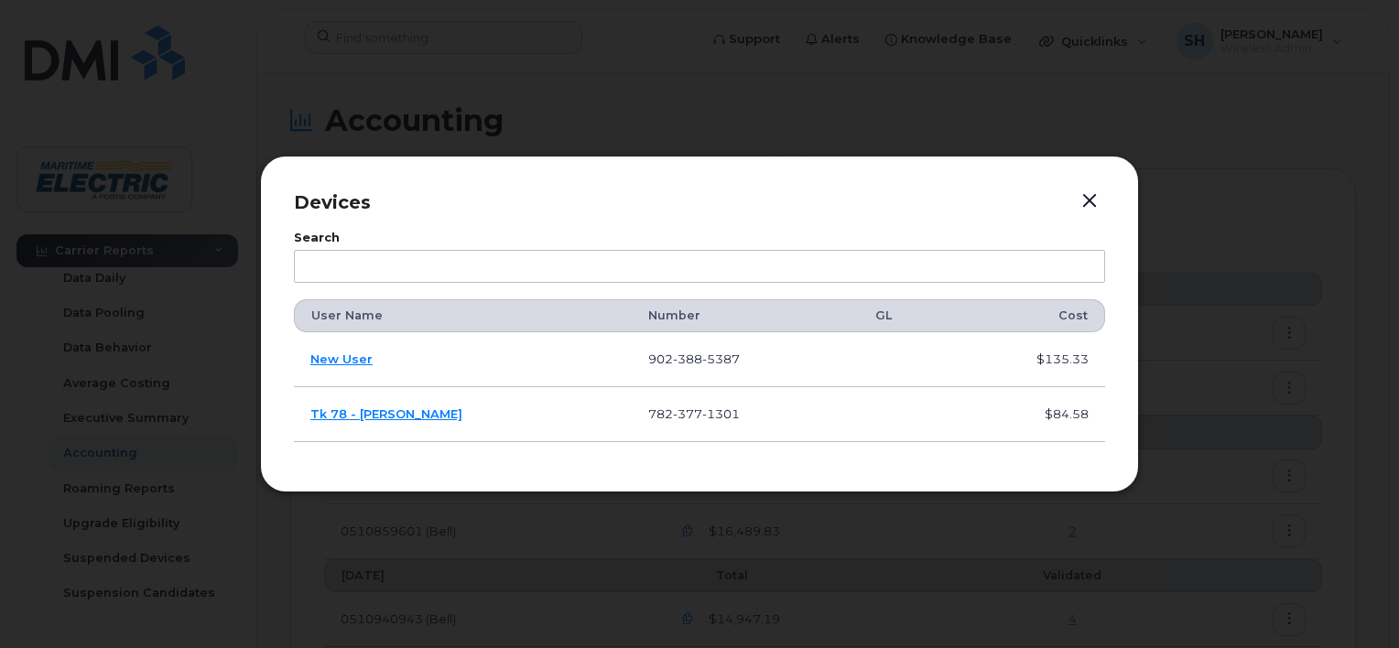
click at [1097, 199] on button "button" at bounding box center [1089, 202] width 27 height 26
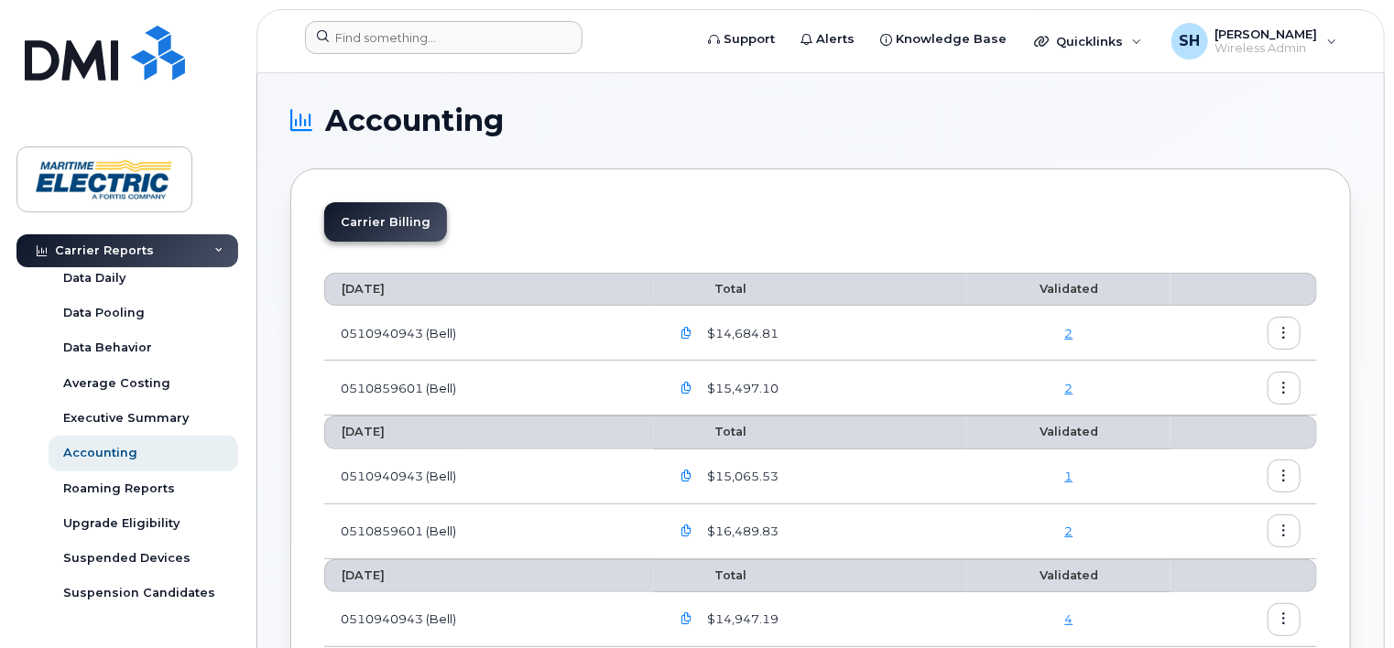
click at [1280, 328] on icon "button" at bounding box center [1284, 334] width 12 height 12
click at [1223, 372] on div "Details" at bounding box center [1218, 371] width 163 height 35
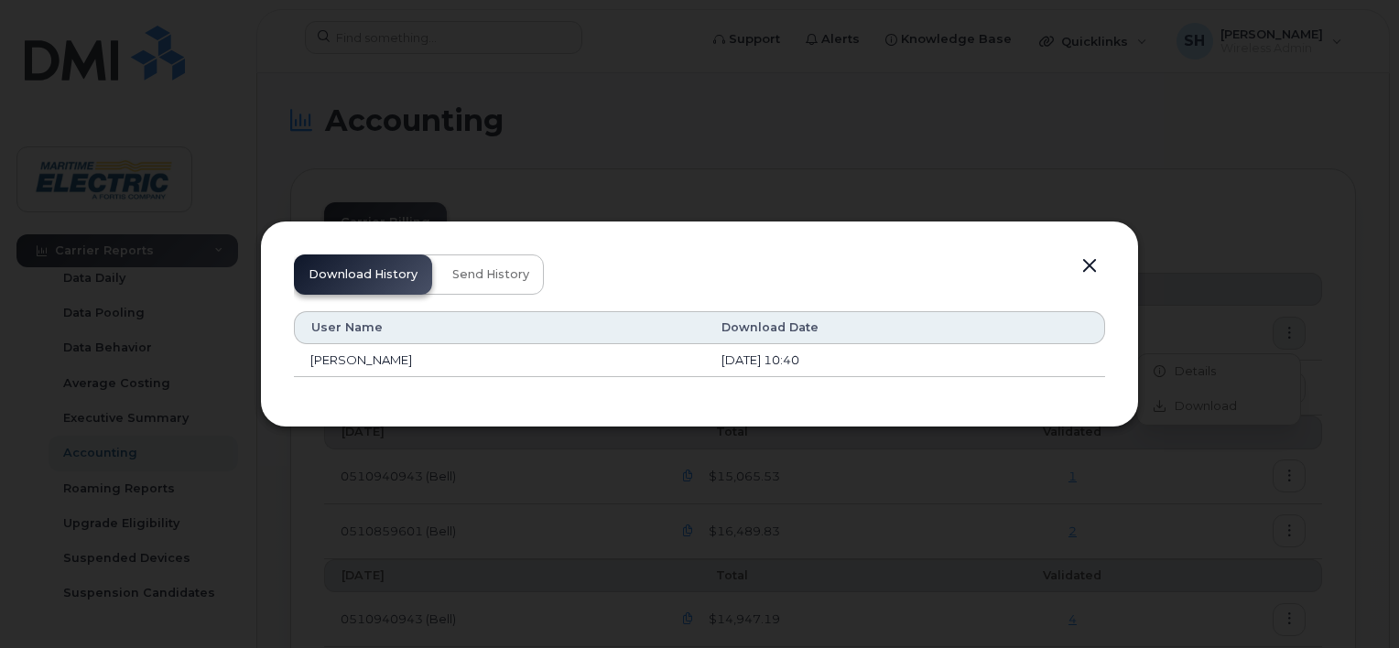
click at [1098, 266] on button "button" at bounding box center [1089, 267] width 27 height 26
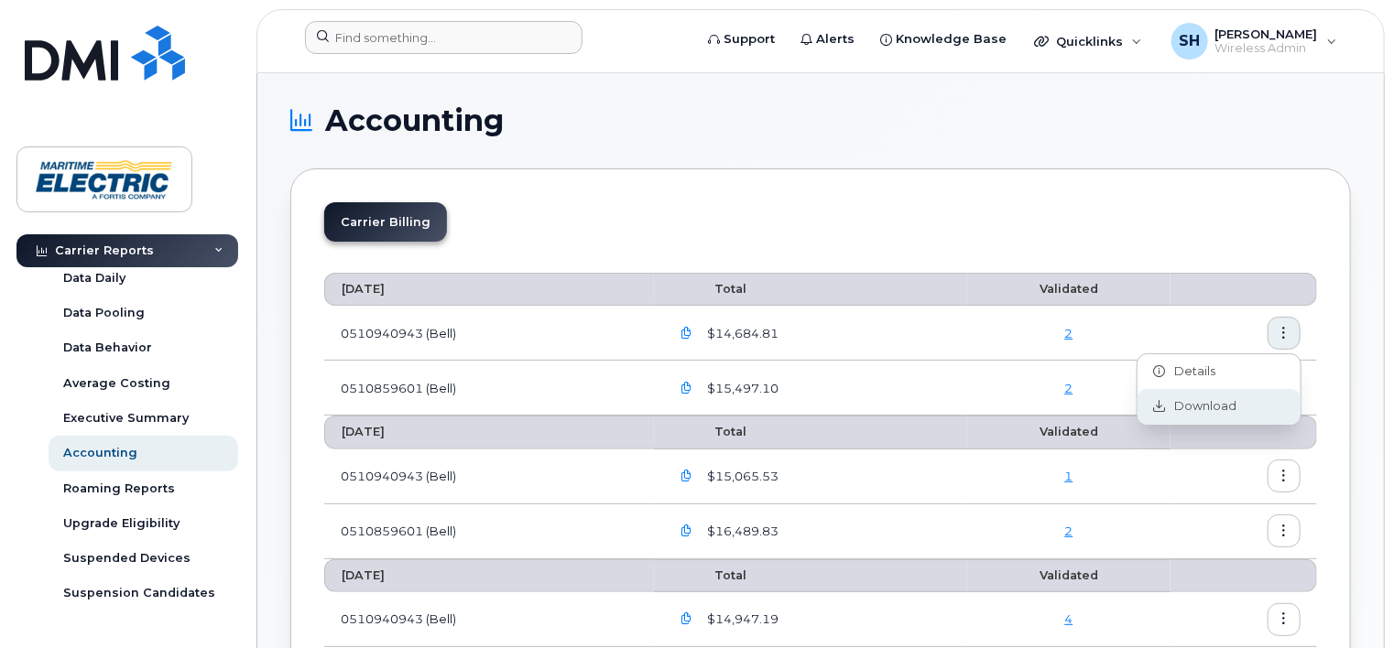
click at [1209, 416] on div "Download" at bounding box center [1218, 406] width 163 height 35
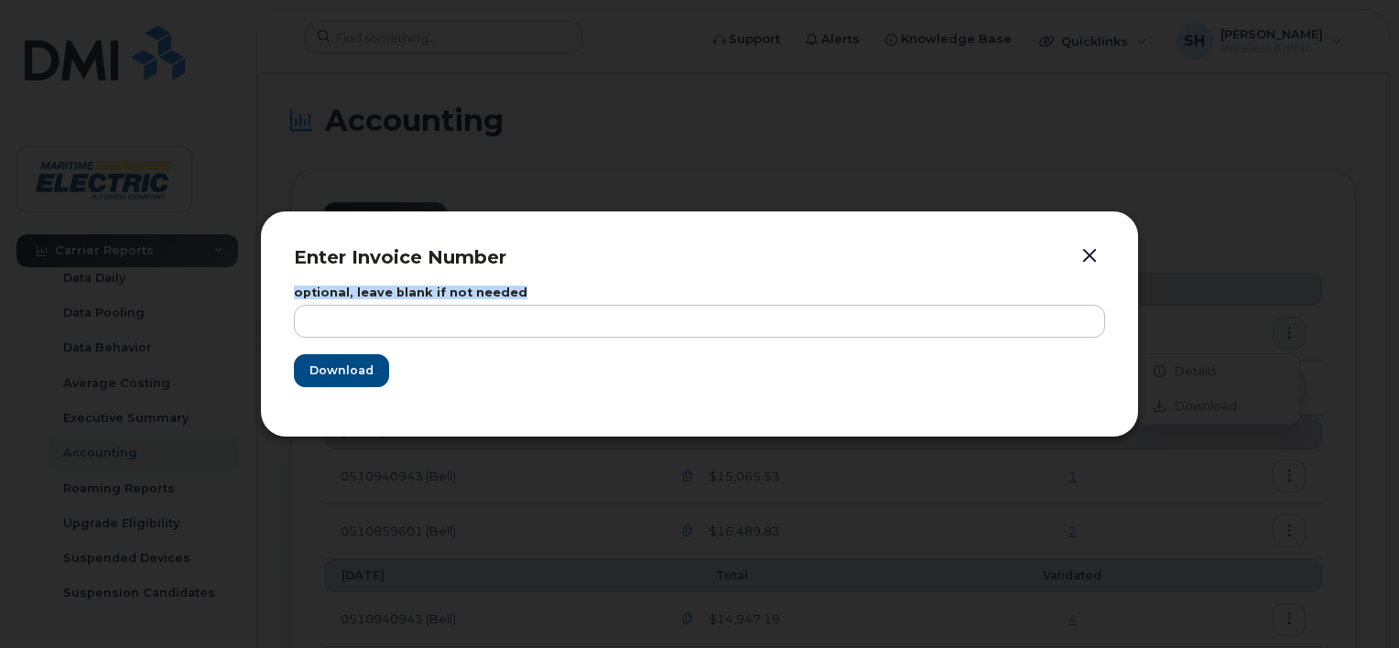
drag, startPoint x: 821, startPoint y: 239, endPoint x: 934, endPoint y: 282, distance: 121.4
click at [934, 282] on div "Enter Invoice Number optional, leave blank if not needed Download" at bounding box center [699, 324] width 879 height 227
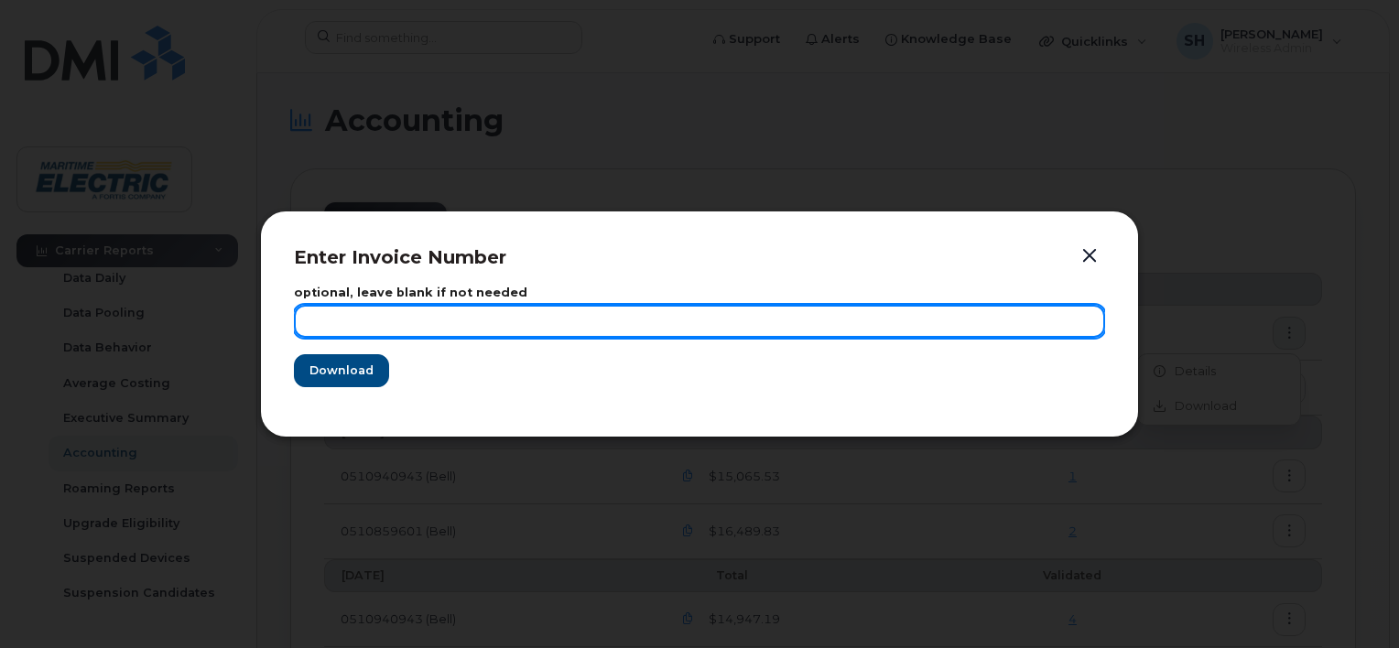
click at [572, 315] on input "text" at bounding box center [699, 321] width 811 height 33
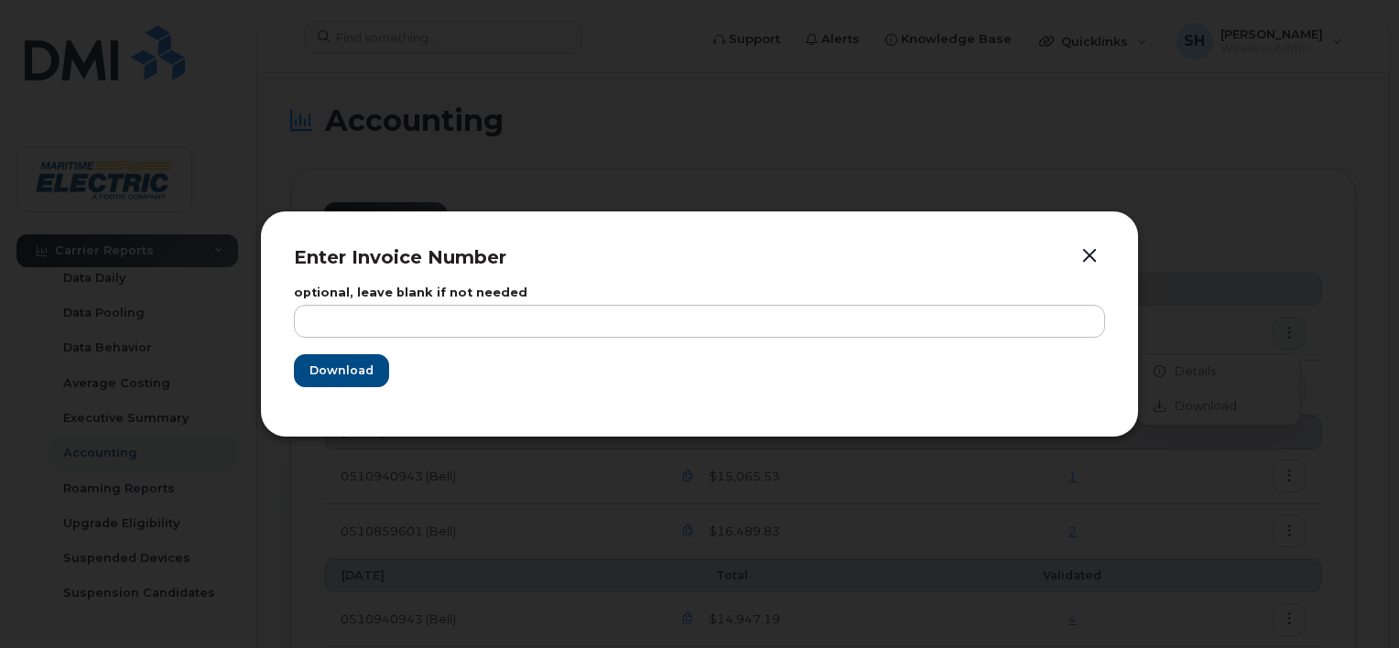
click at [1097, 256] on button "button" at bounding box center [1089, 257] width 27 height 26
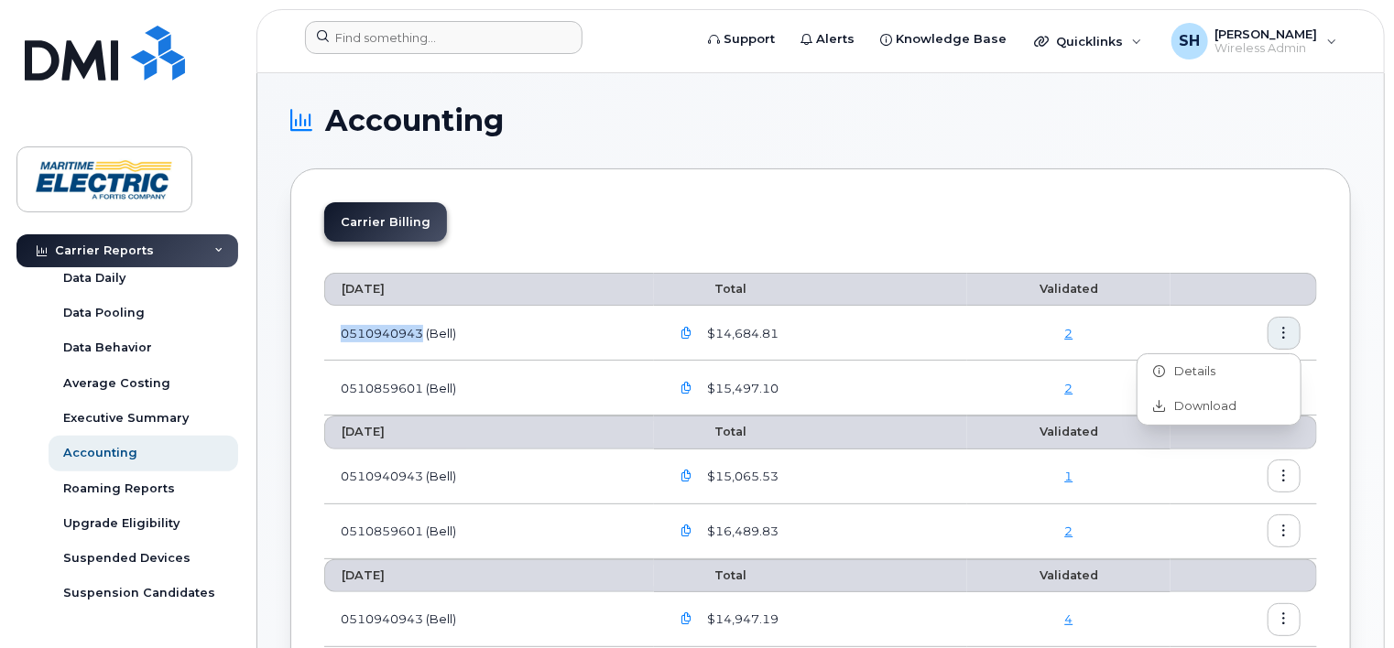
drag, startPoint x: 342, startPoint y: 331, endPoint x: 424, endPoint y: 331, distance: 81.5
click at [424, 331] on td "0510940943 (Bell)" at bounding box center [489, 333] width 330 height 55
drag, startPoint x: 424, startPoint y: 331, endPoint x: 390, endPoint y: 325, distance: 34.3
copy td "0510940943"
click at [1286, 338] on button "button" at bounding box center [1283, 333] width 33 height 33
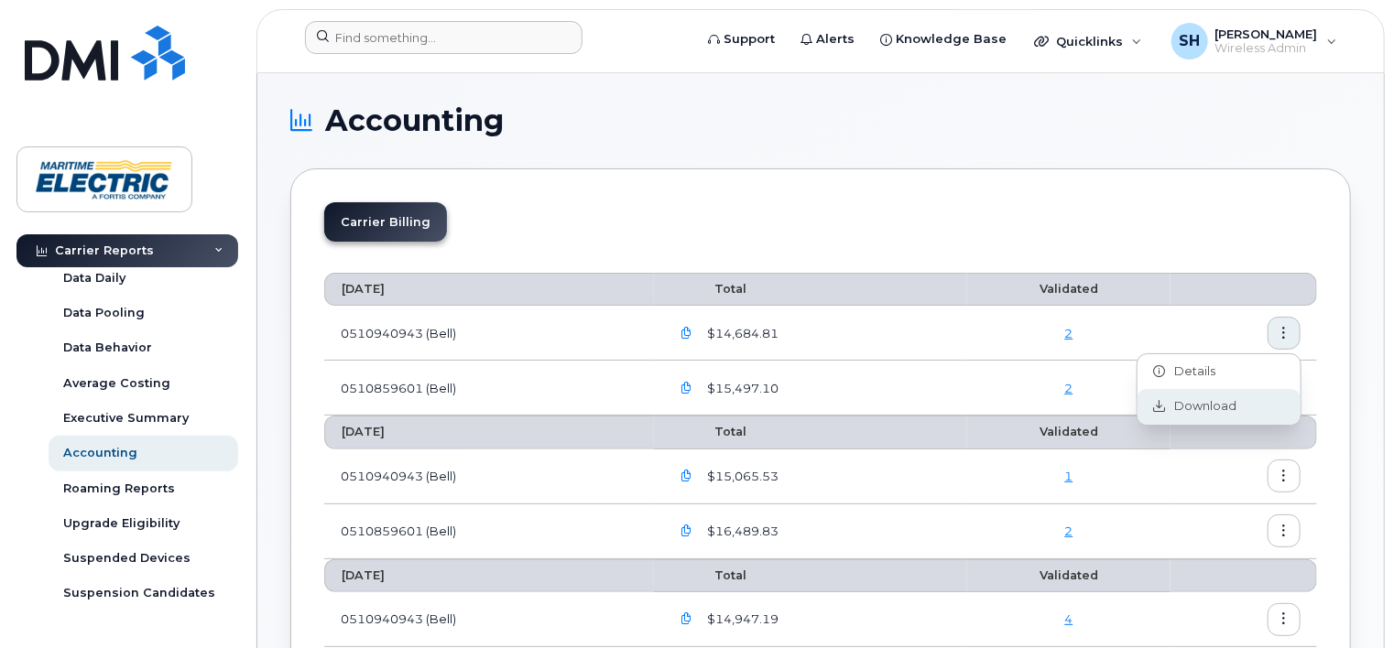
click at [1212, 401] on span "Download" at bounding box center [1201, 406] width 71 height 16
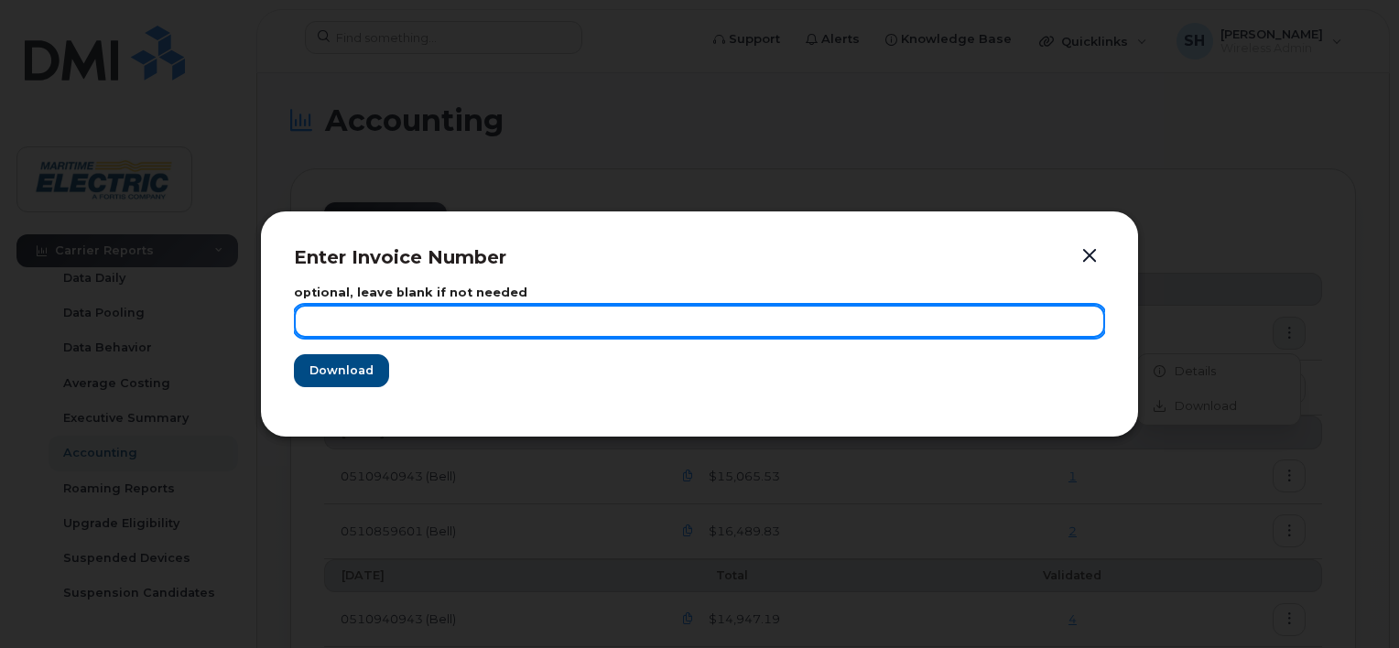
paste input "0510940943"
type input "0510940943"
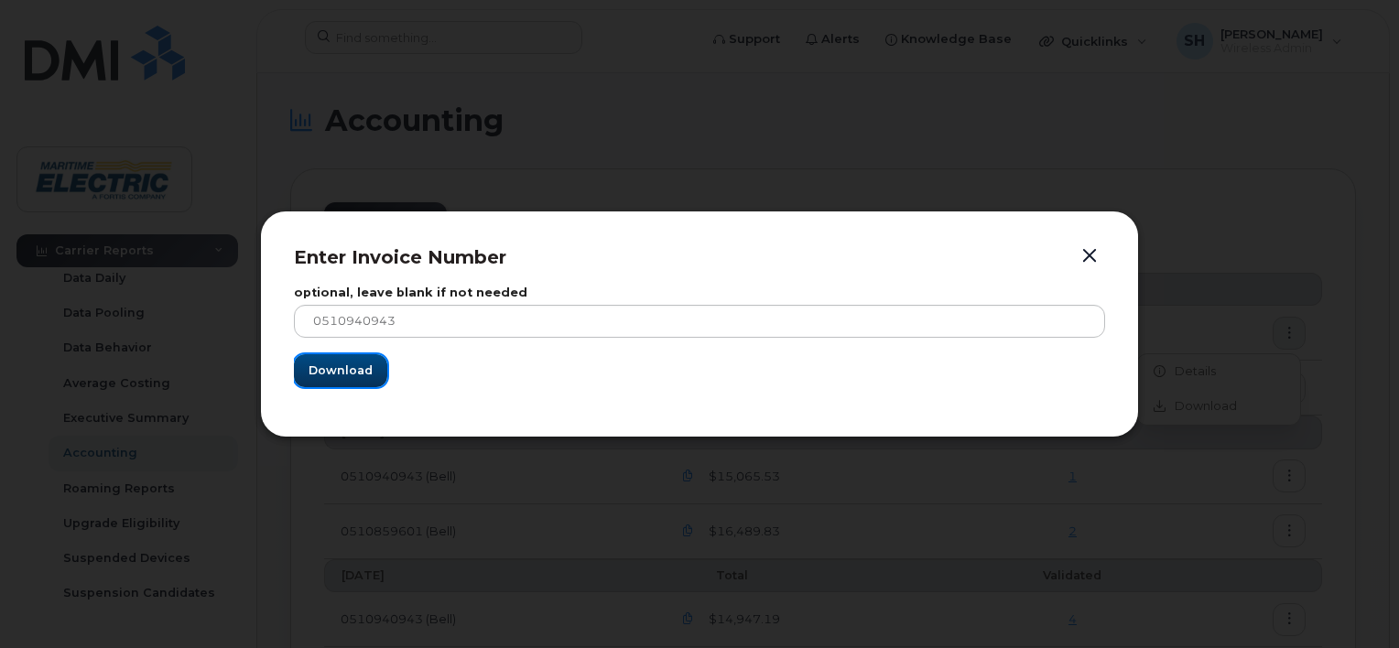
click at [366, 382] on button "Download" at bounding box center [340, 370] width 93 height 33
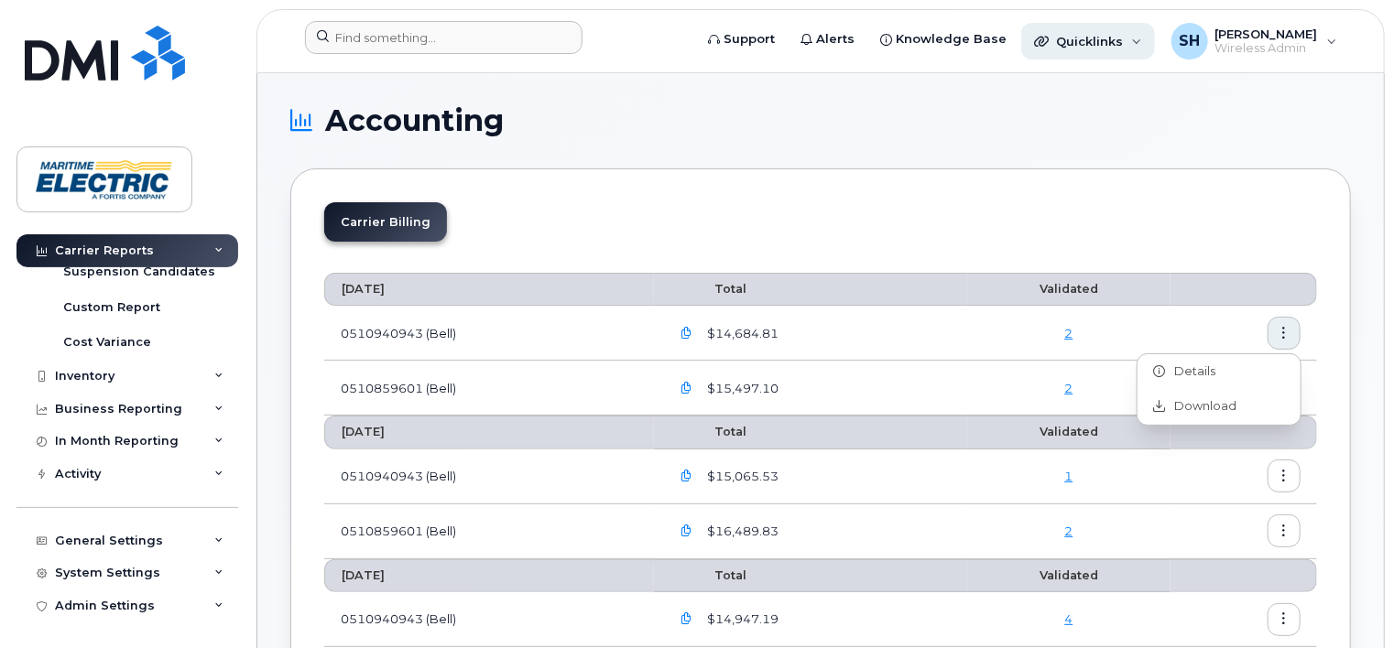
click at [1155, 44] on div "Quicklinks" at bounding box center [1088, 41] width 134 height 37
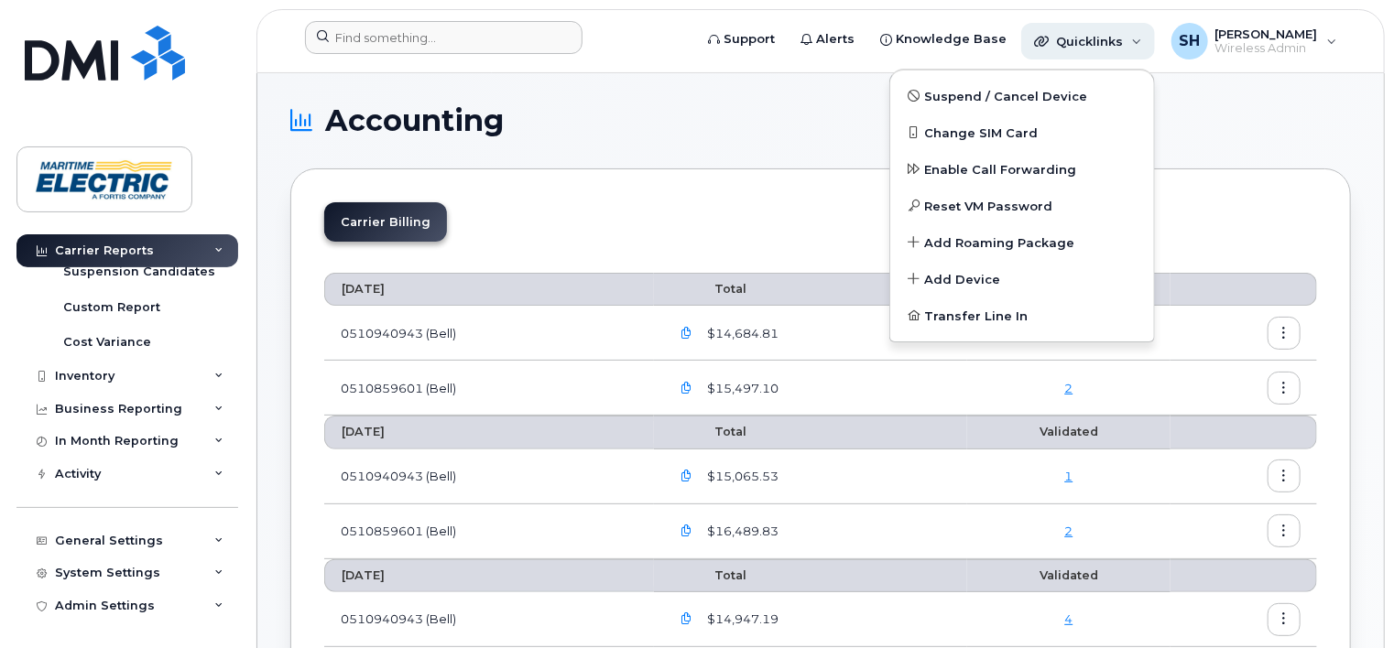
click at [1155, 44] on div "Quicklinks" at bounding box center [1088, 41] width 134 height 37
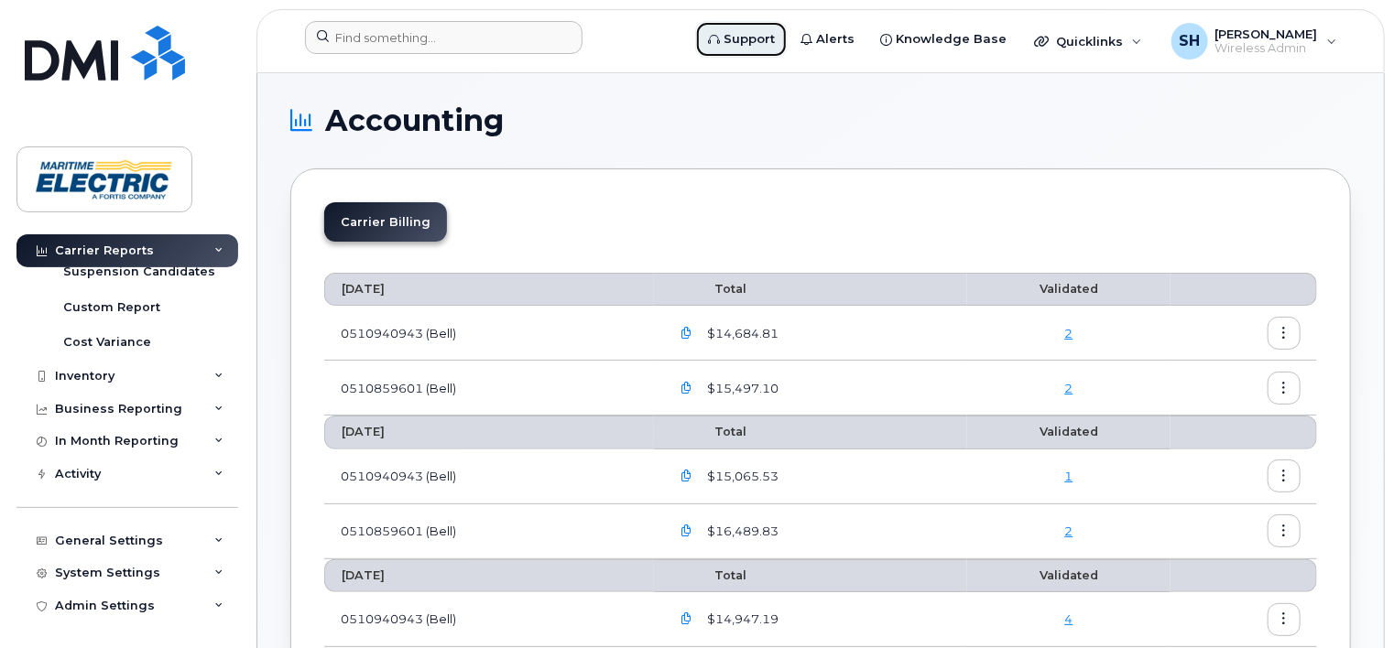
click at [775, 43] on span "Support" at bounding box center [748, 39] width 51 height 18
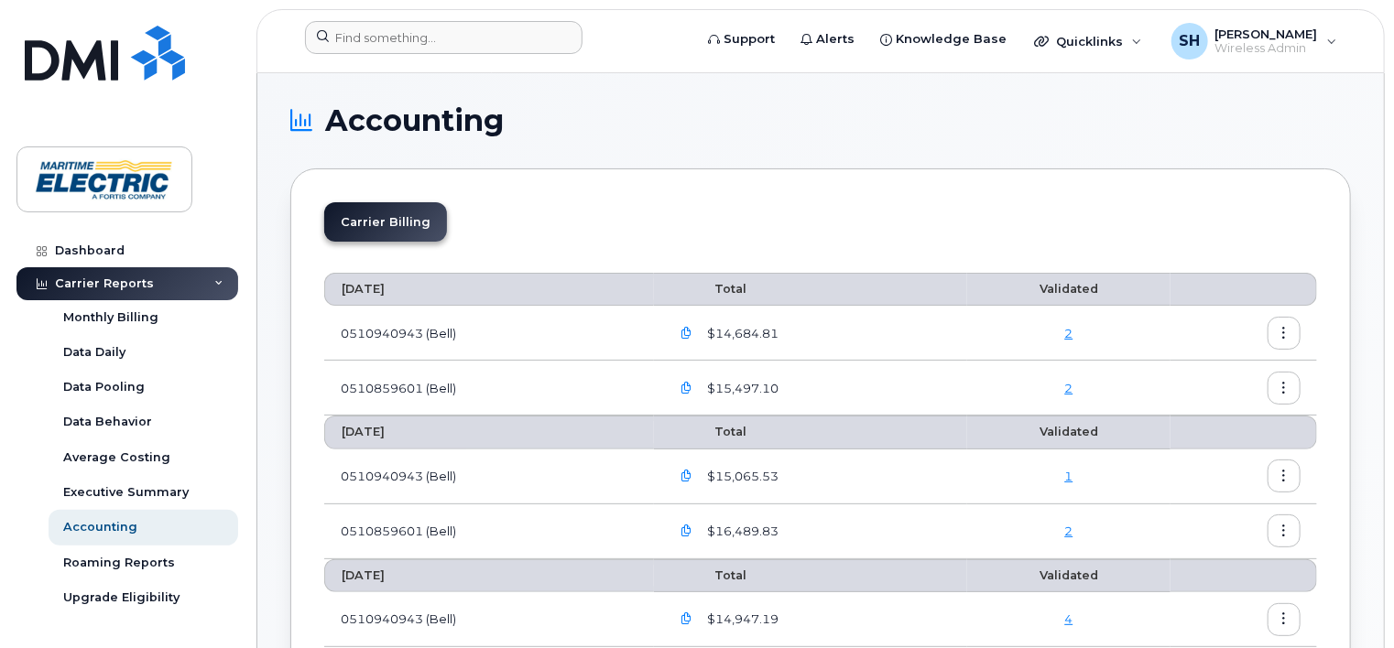
click at [136, 286] on div "Carrier Reports" at bounding box center [104, 284] width 99 height 15
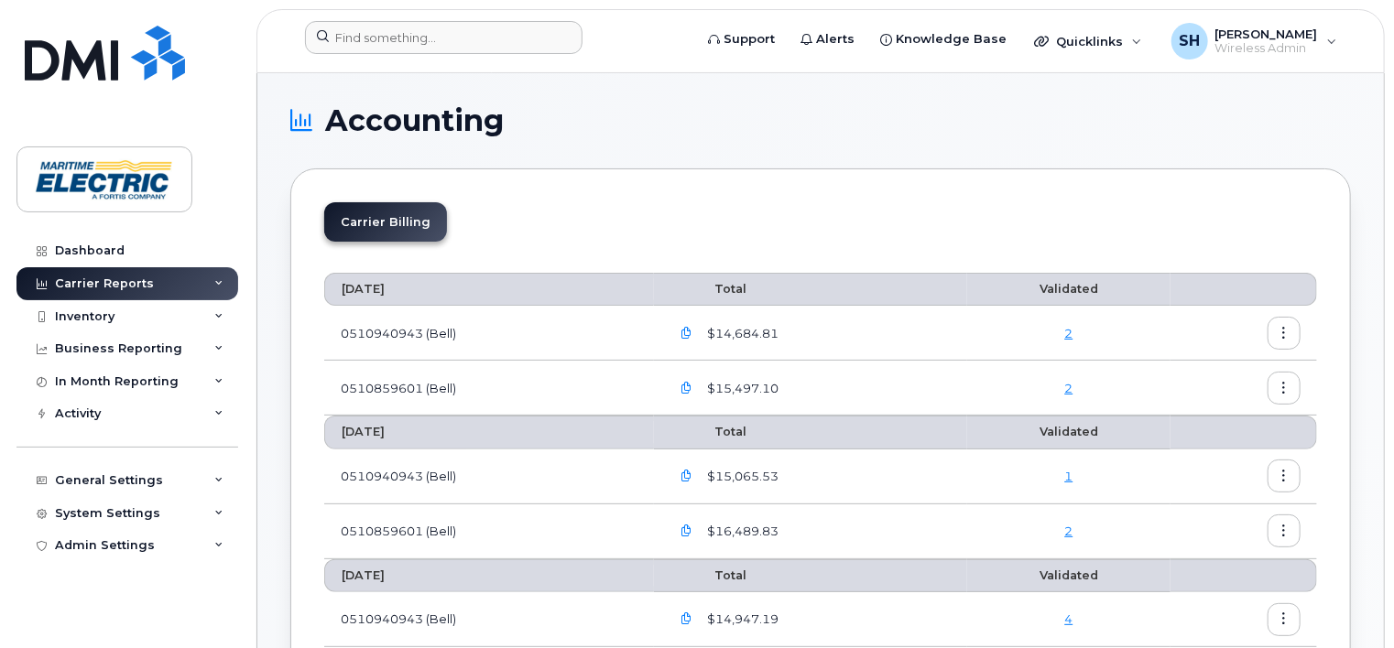
click at [136, 286] on div "Carrier Reports" at bounding box center [104, 284] width 99 height 15
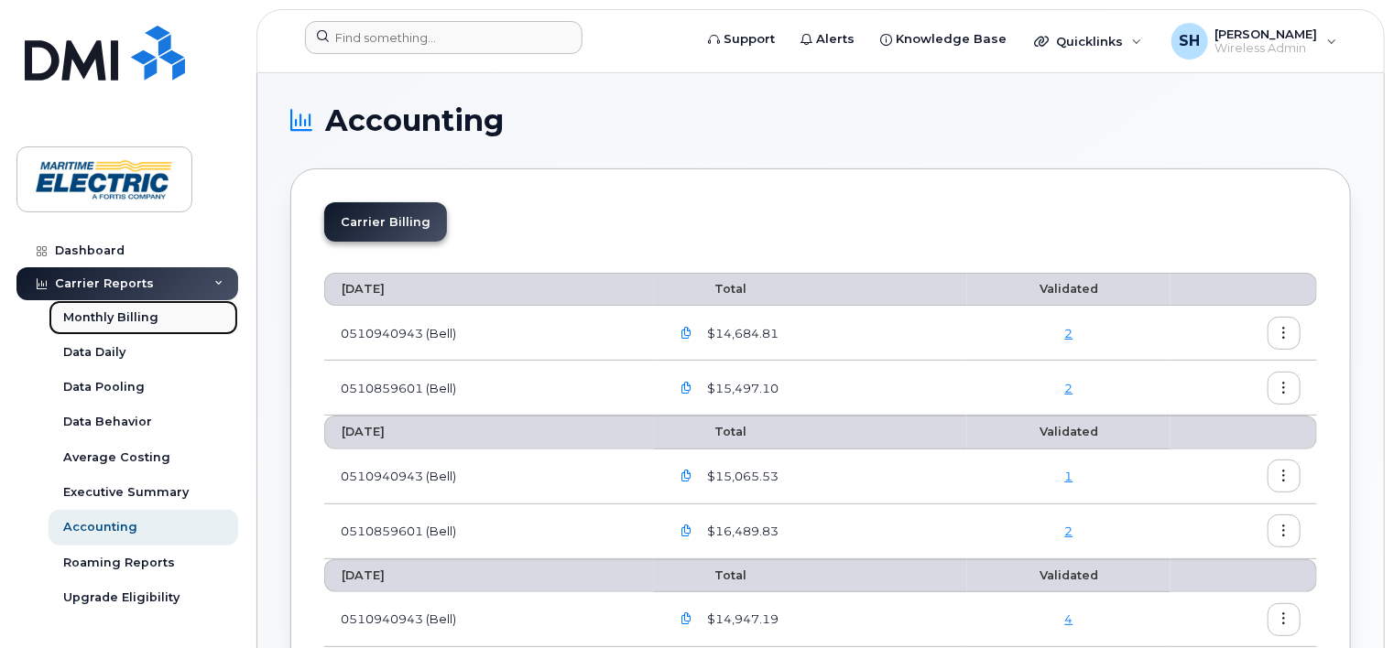
click at [136, 326] on link "Monthly Billing" at bounding box center [144, 317] width 190 height 35
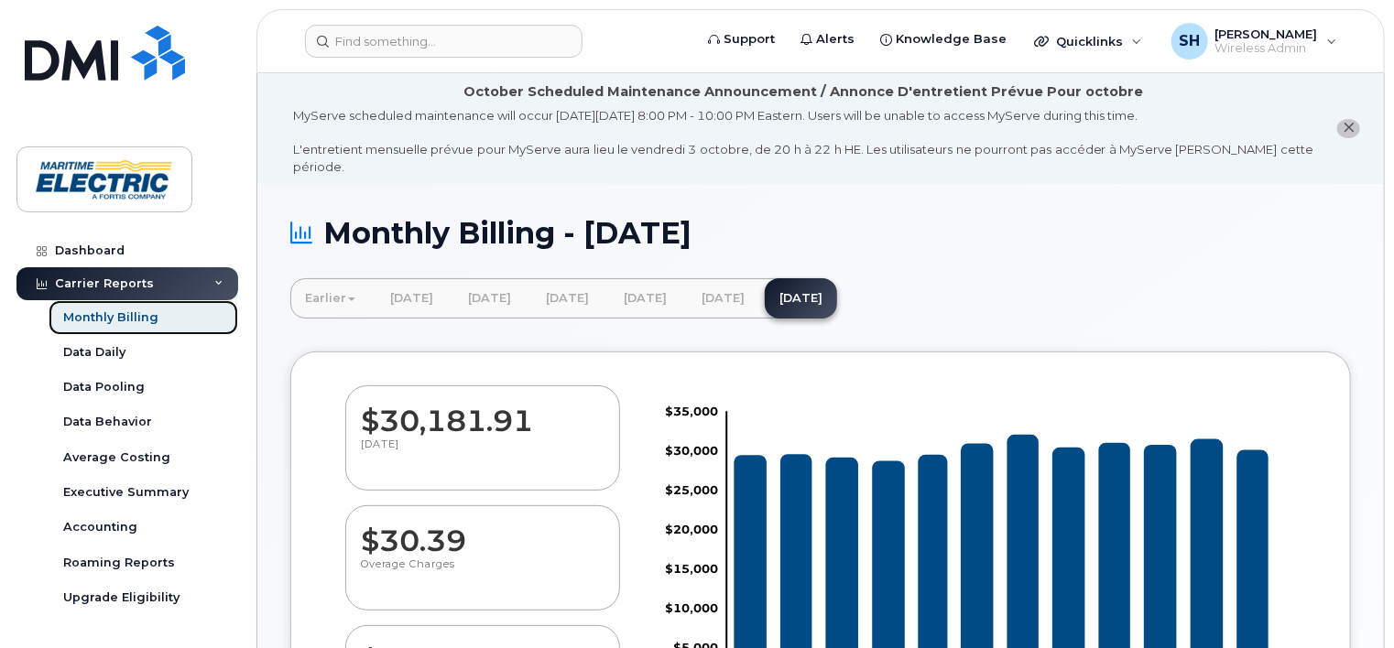
click at [144, 317] on div "Monthly Billing" at bounding box center [110, 318] width 95 height 16
click at [99, 353] on div "Data Daily" at bounding box center [94, 352] width 62 height 16
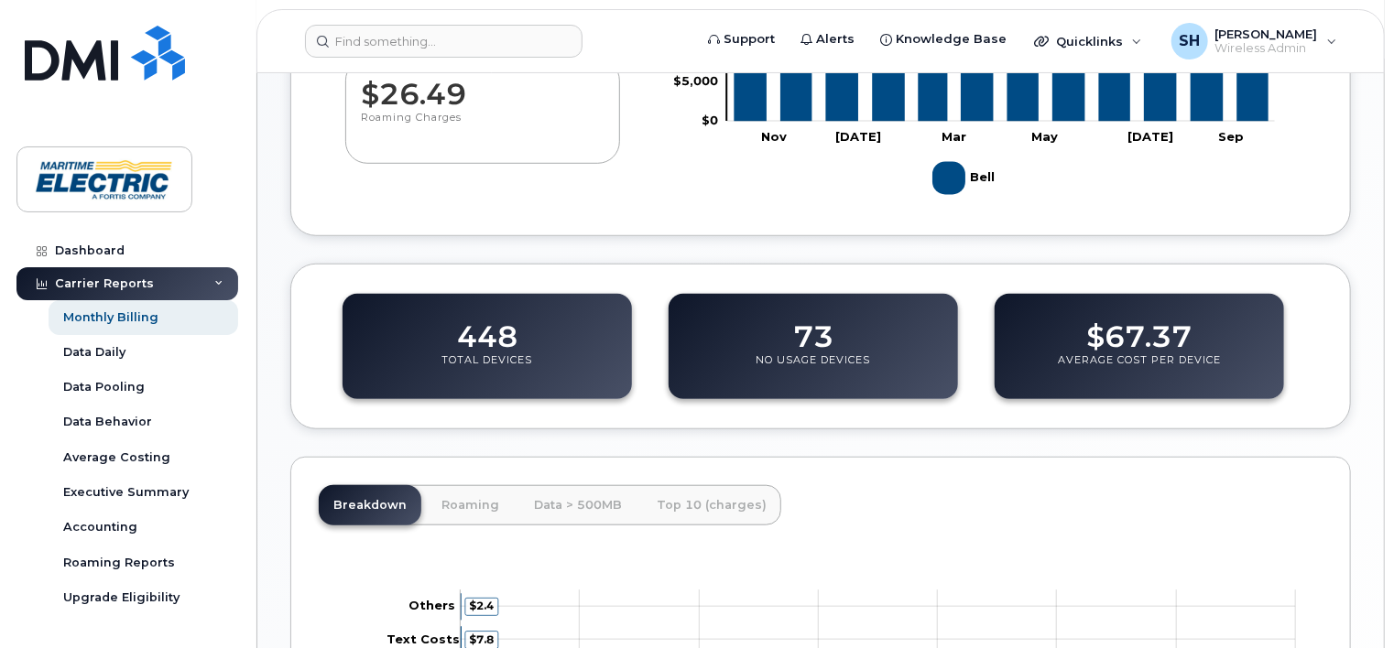
scroll to position [875, 0]
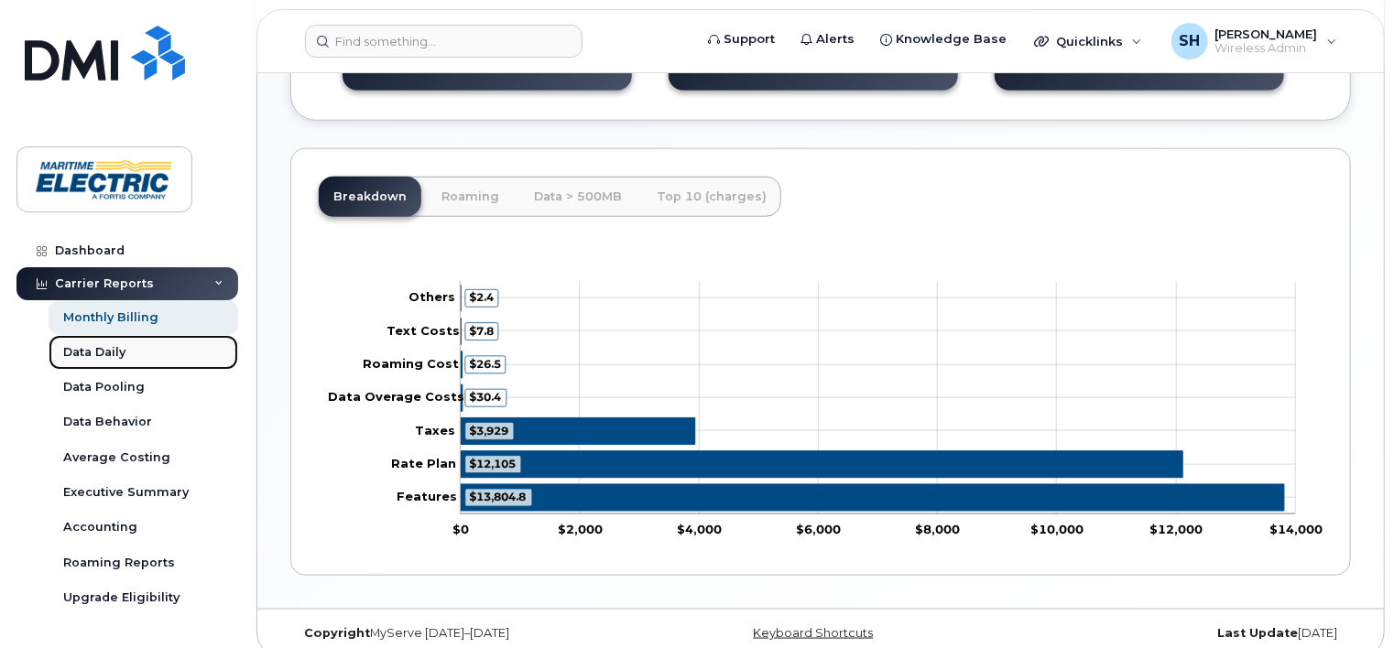
click at [72, 353] on div "Data Daily" at bounding box center [94, 352] width 62 height 16
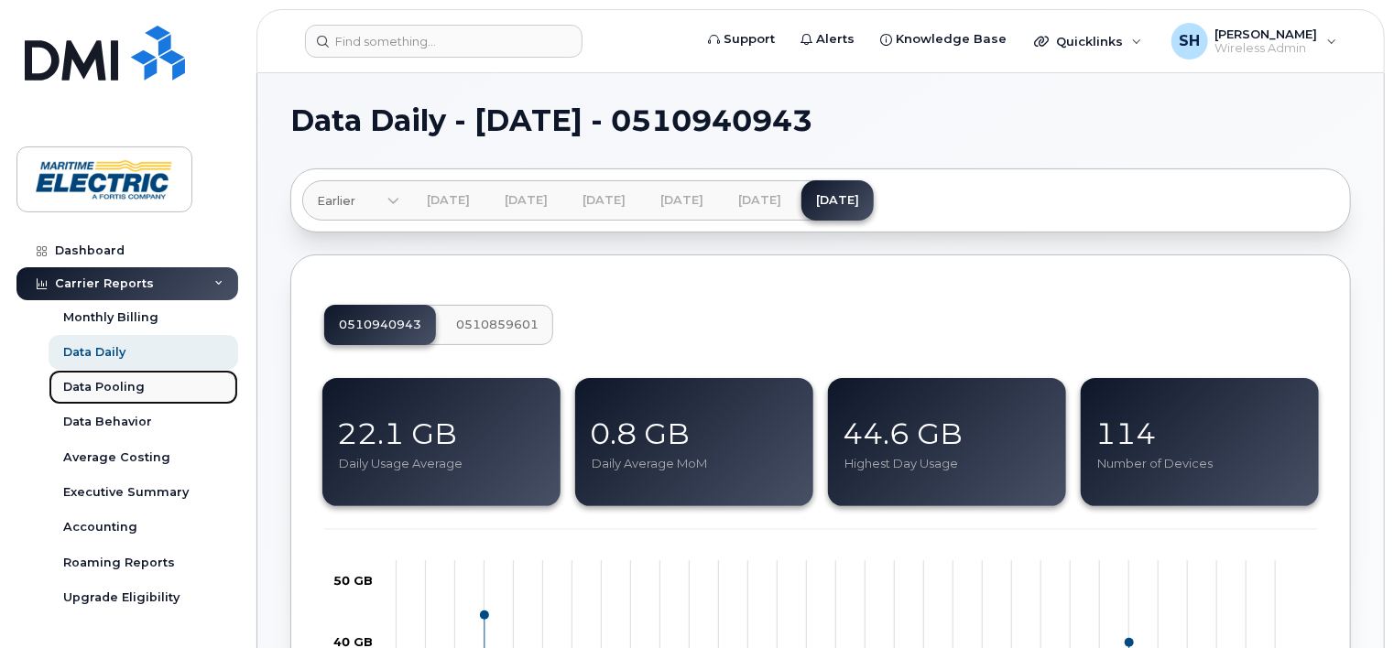
click at [86, 386] on div "Data Pooling" at bounding box center [104, 387] width 82 height 16
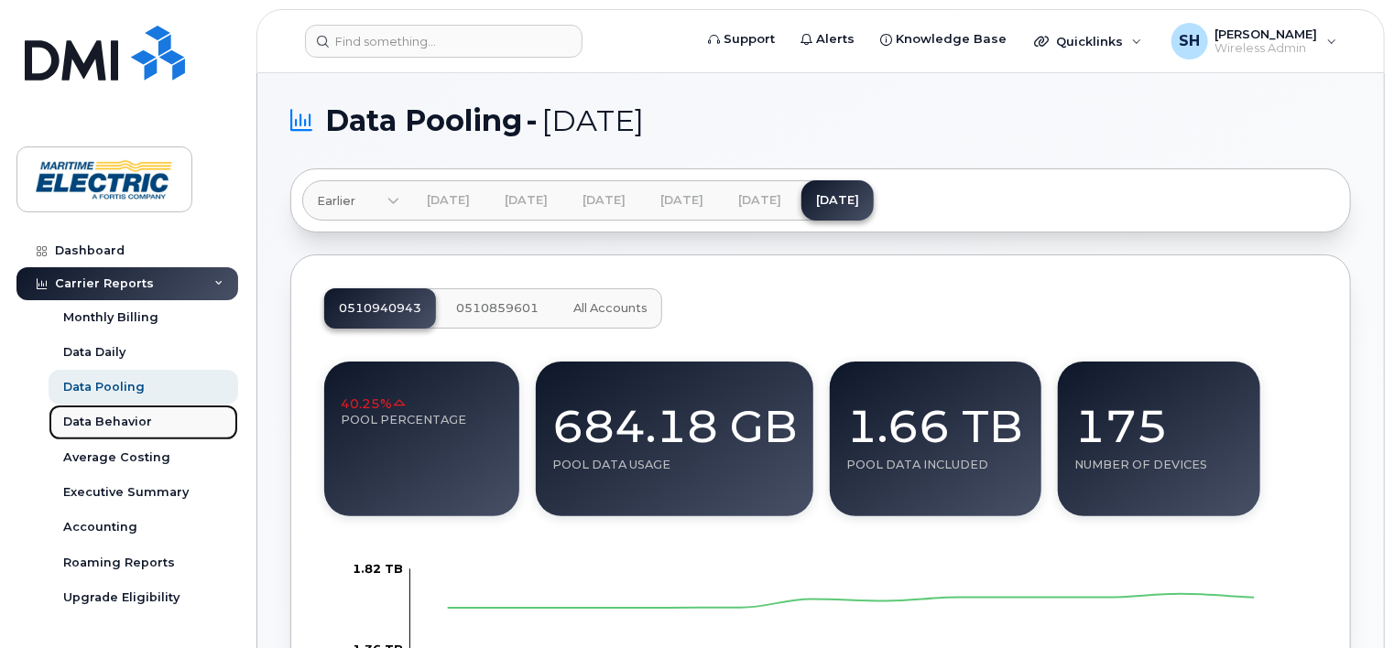
click at [88, 427] on div "Data Behavior" at bounding box center [107, 422] width 89 height 16
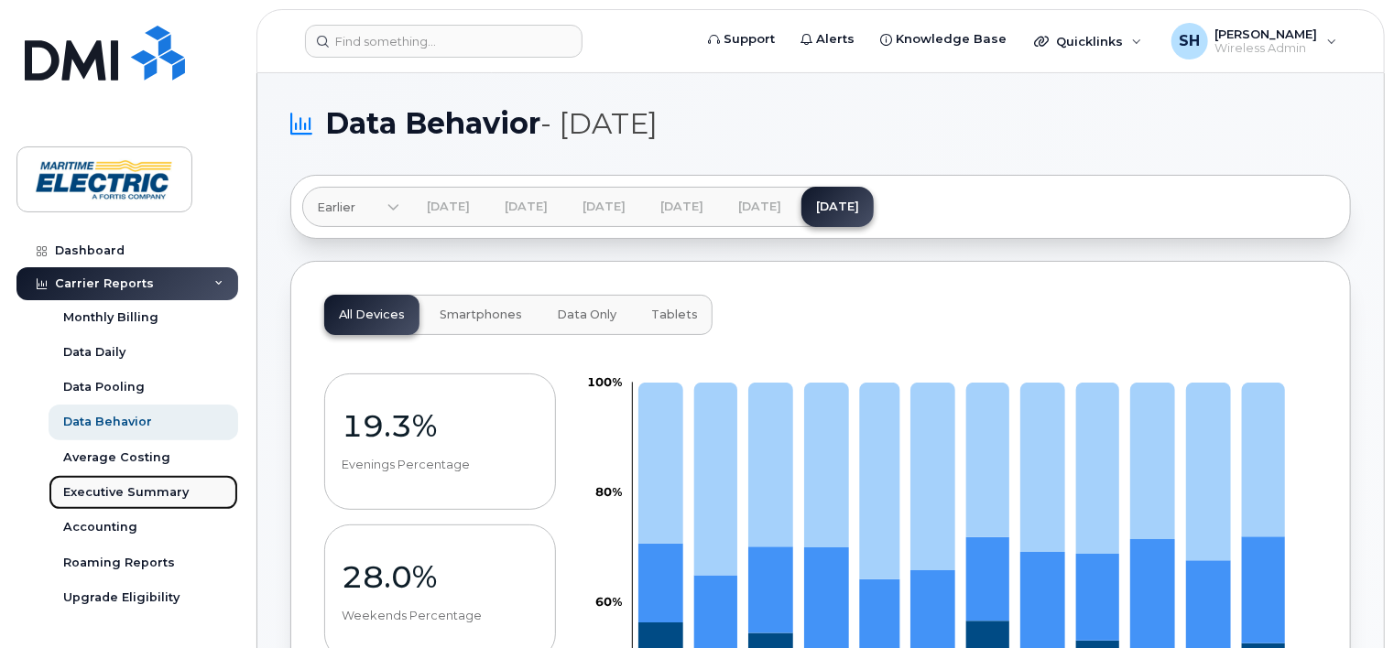
click at [105, 495] on div "Executive Summary" at bounding box center [125, 492] width 125 height 16
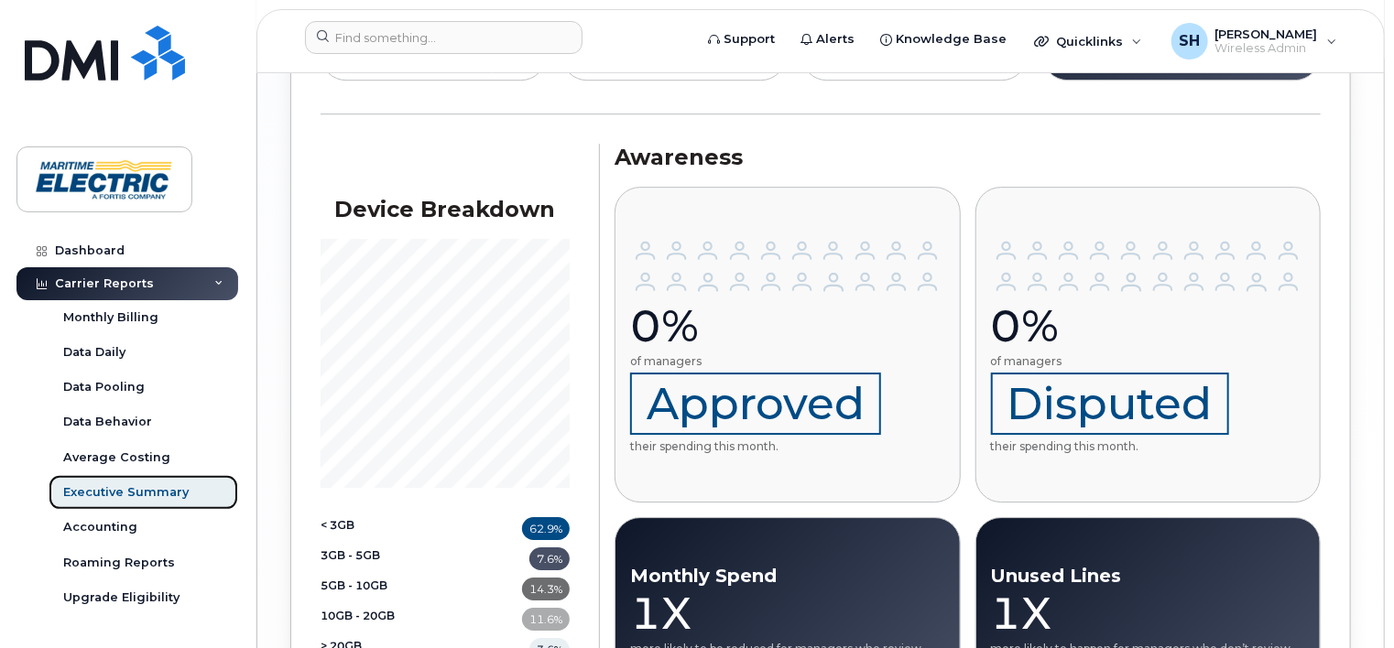
scroll to position [3024, 0]
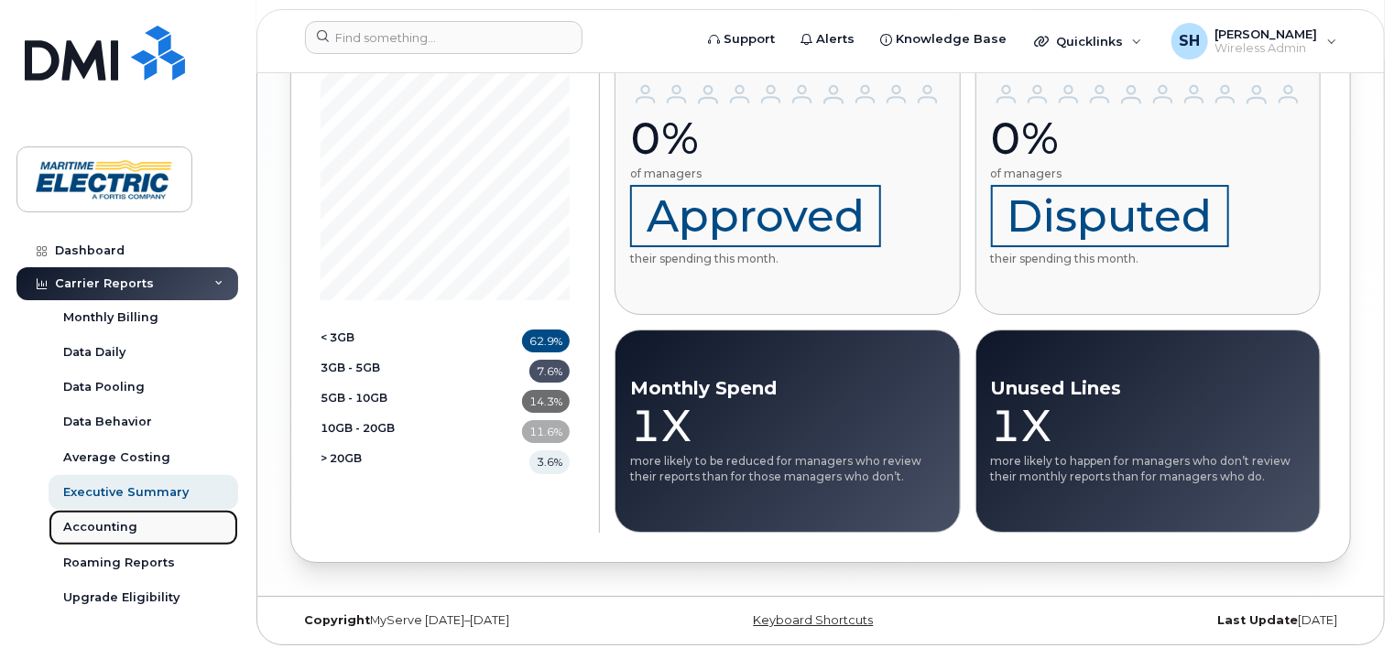
click at [118, 531] on div "Accounting" at bounding box center [100, 527] width 74 height 16
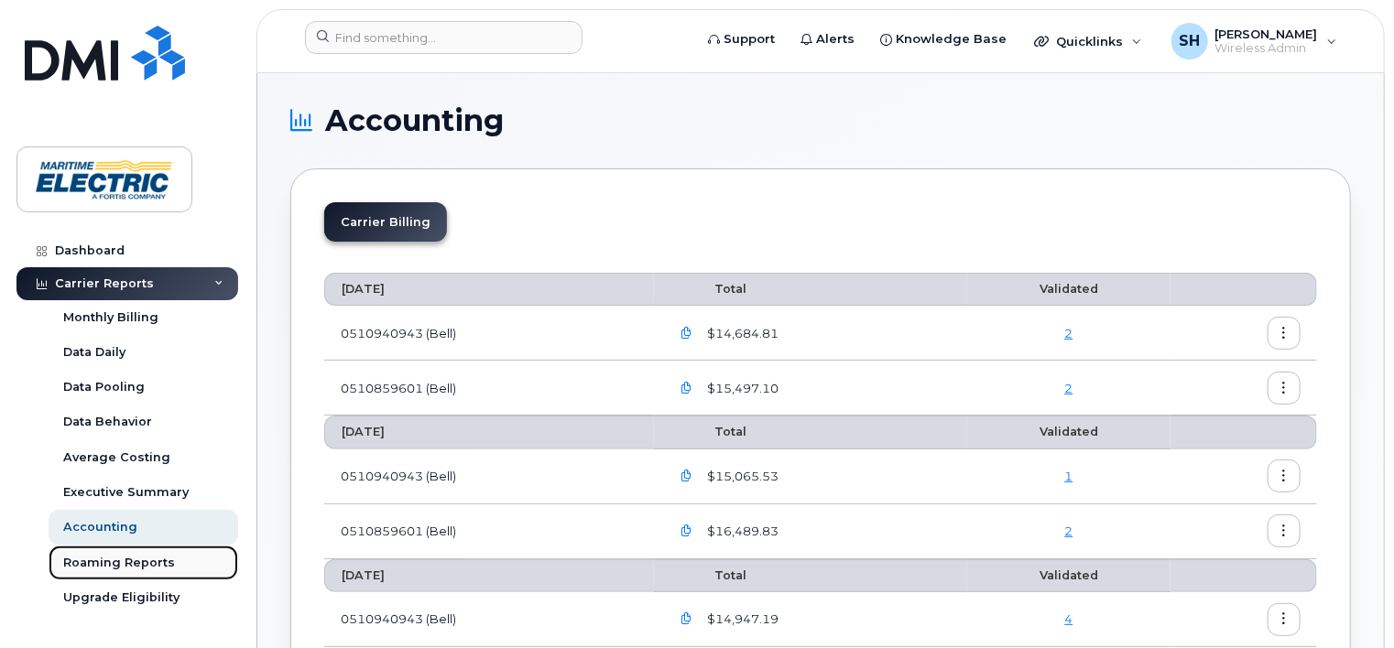
click at [136, 557] on div "Roaming Reports" at bounding box center [119, 563] width 112 height 16
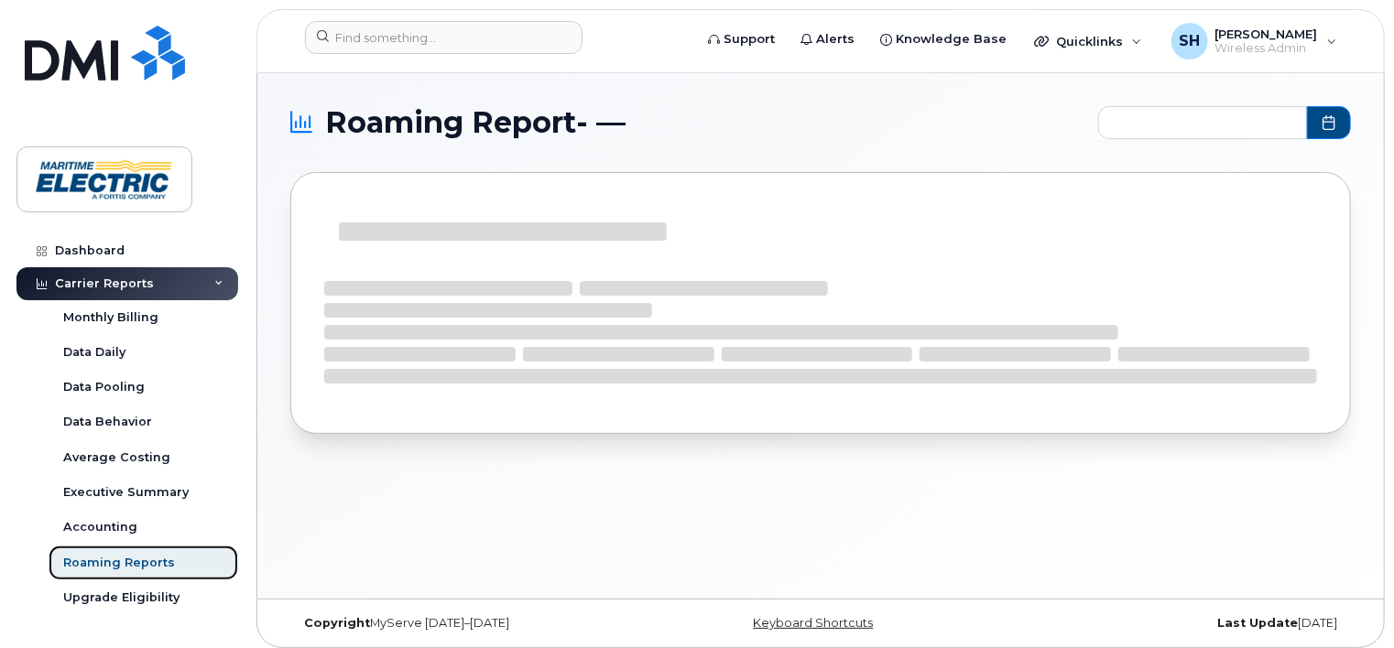
type input "2024-10 - 2025-09"
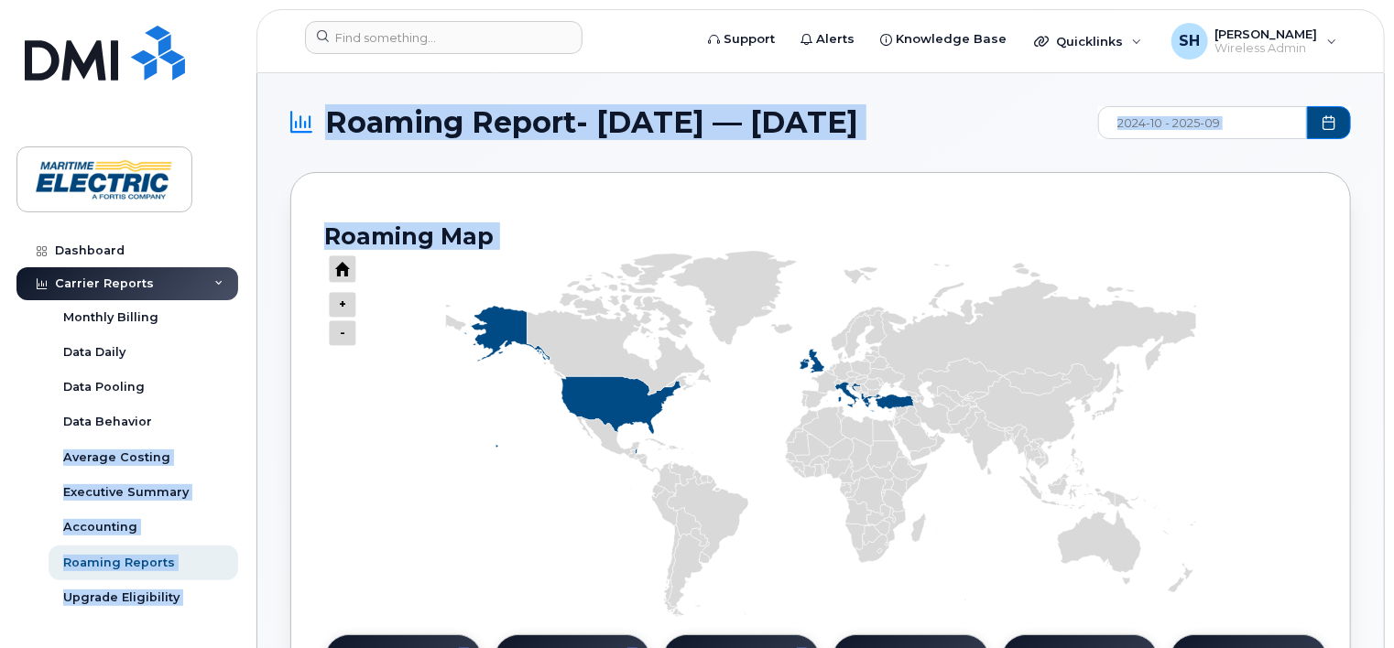
drag, startPoint x: 242, startPoint y: 409, endPoint x: 249, endPoint y: 504, distance: 94.6
click at [245, 500] on div "Dashboard Carrier Reports Monthly Billing Data Daily Data Pooling Data Behavior…" at bounding box center [124, 324] width 248 height 648
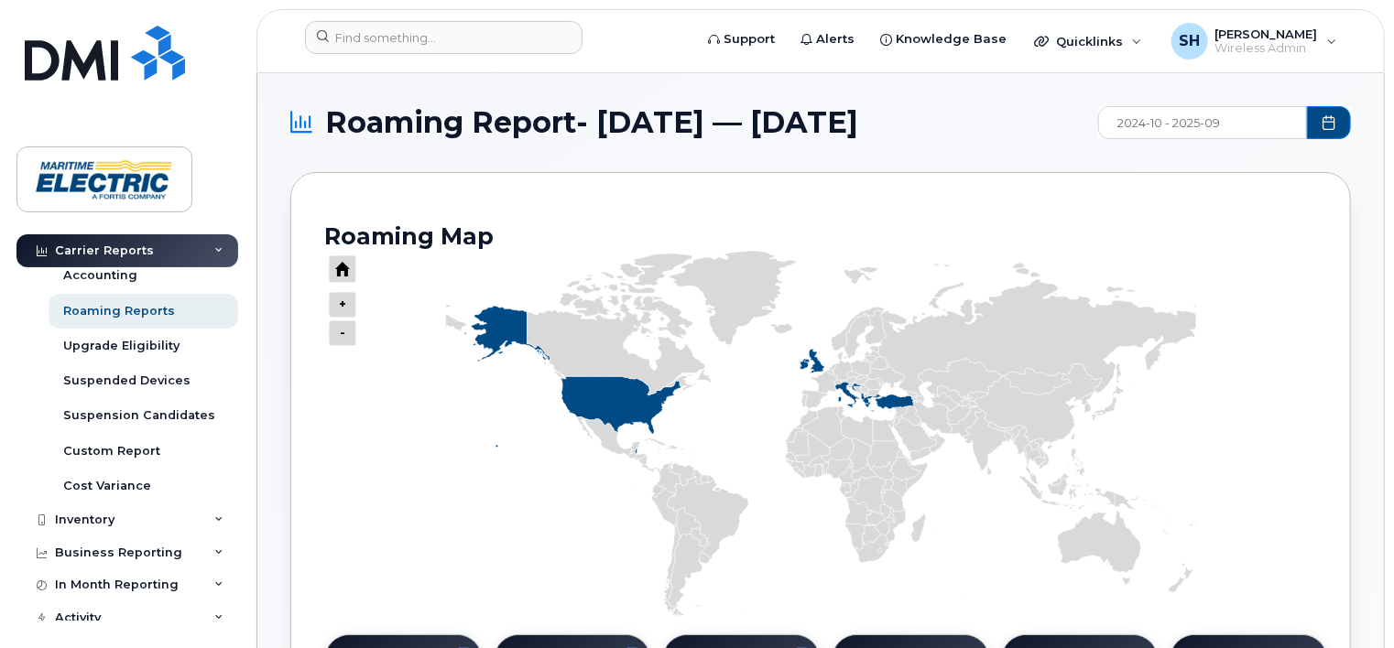
scroll to position [258, 0]
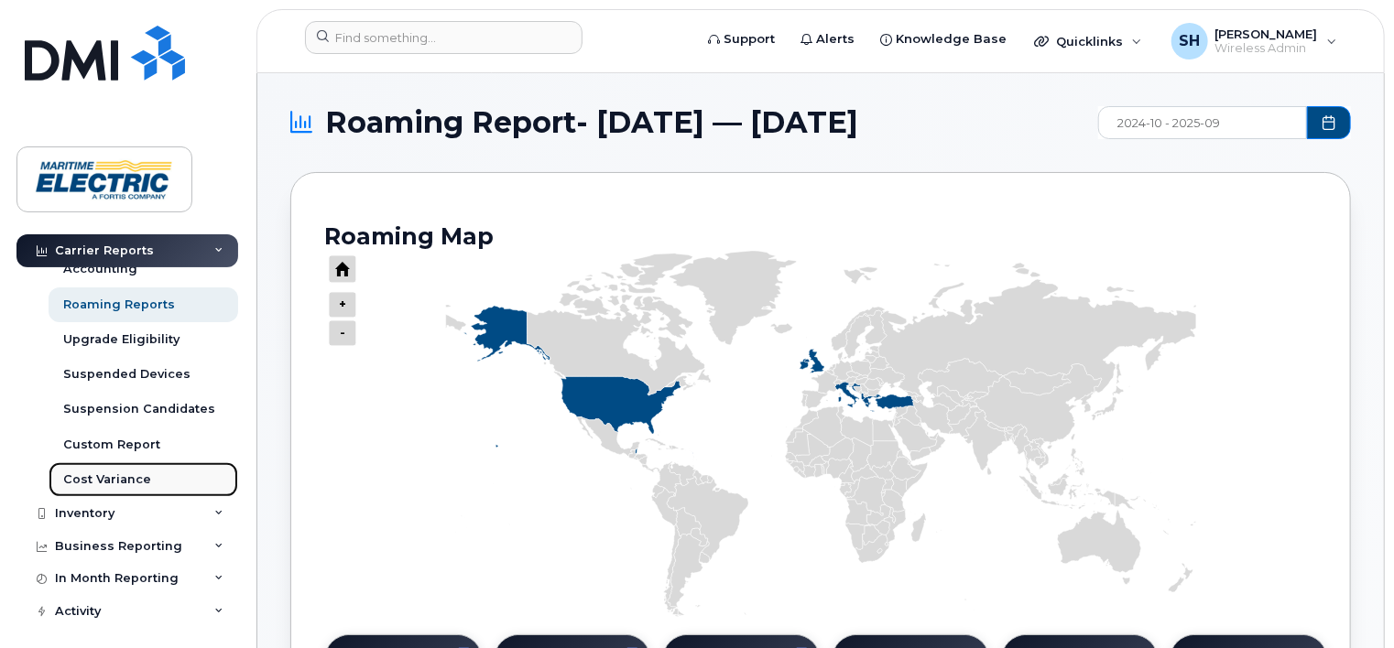
click at [136, 484] on div "Cost Variance" at bounding box center [107, 480] width 88 height 16
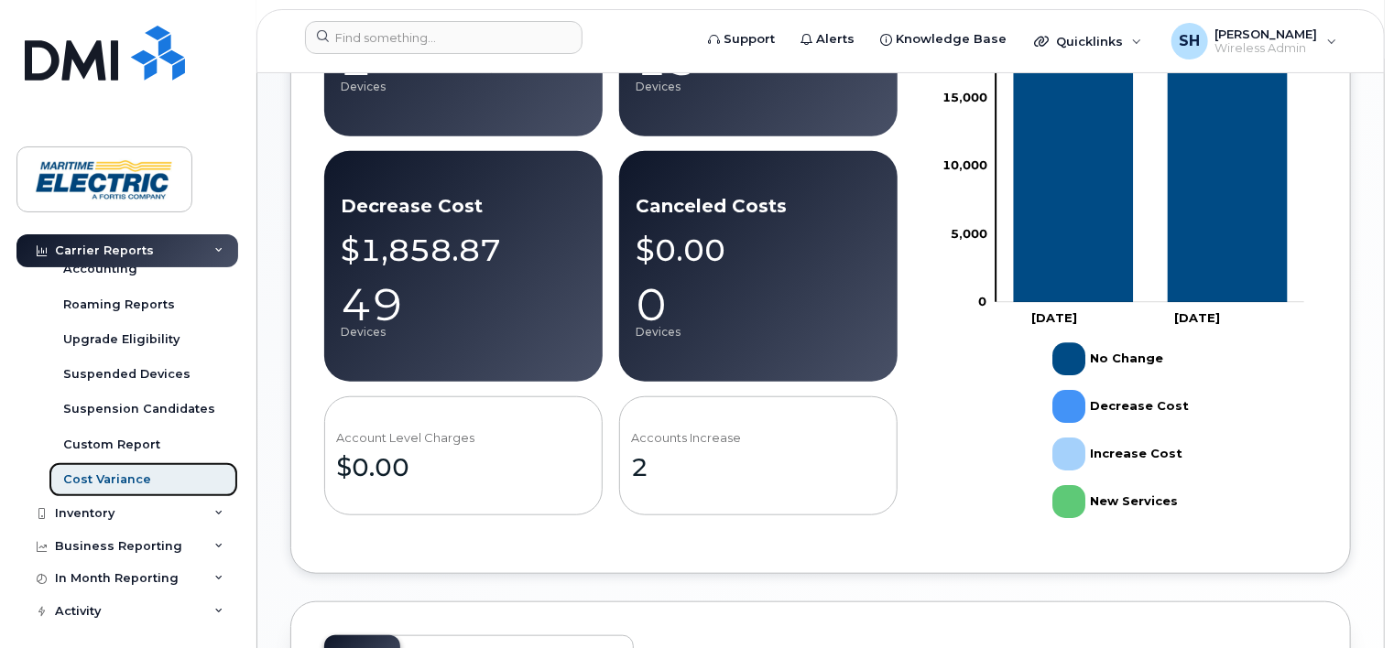
scroll to position [838, 0]
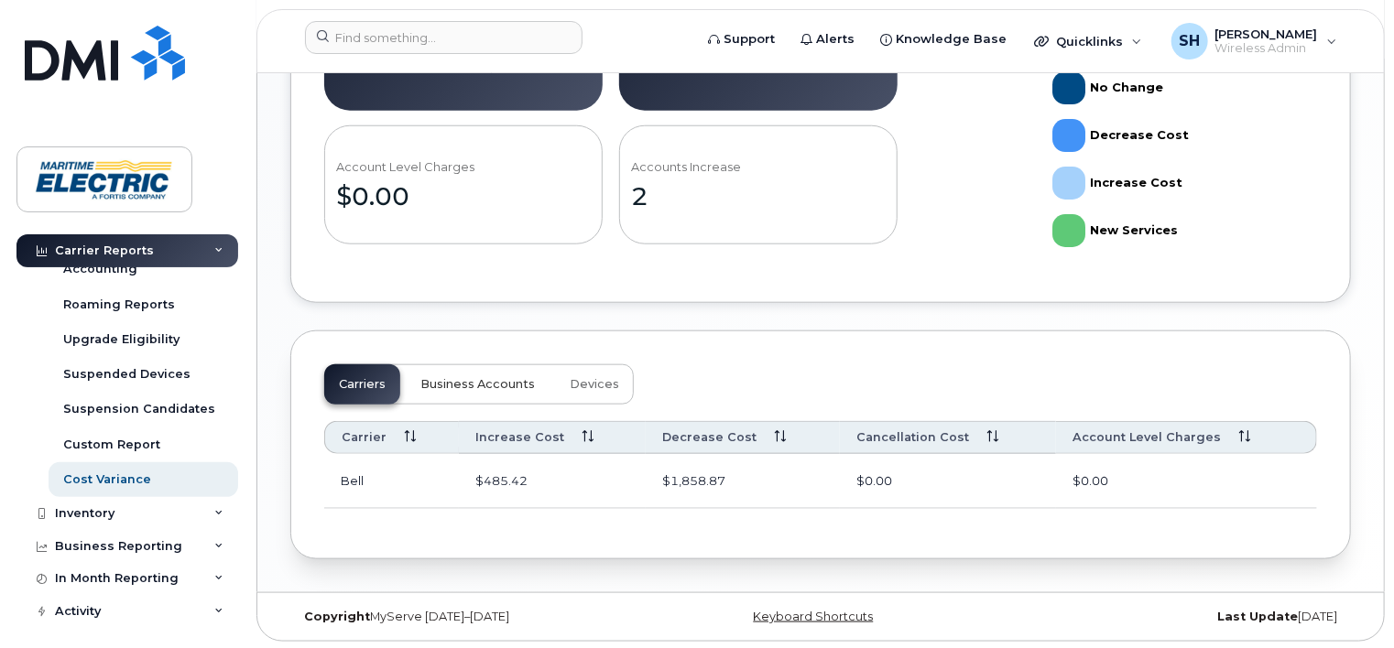
click at [503, 385] on span "Business Accounts" at bounding box center [477, 384] width 114 height 15
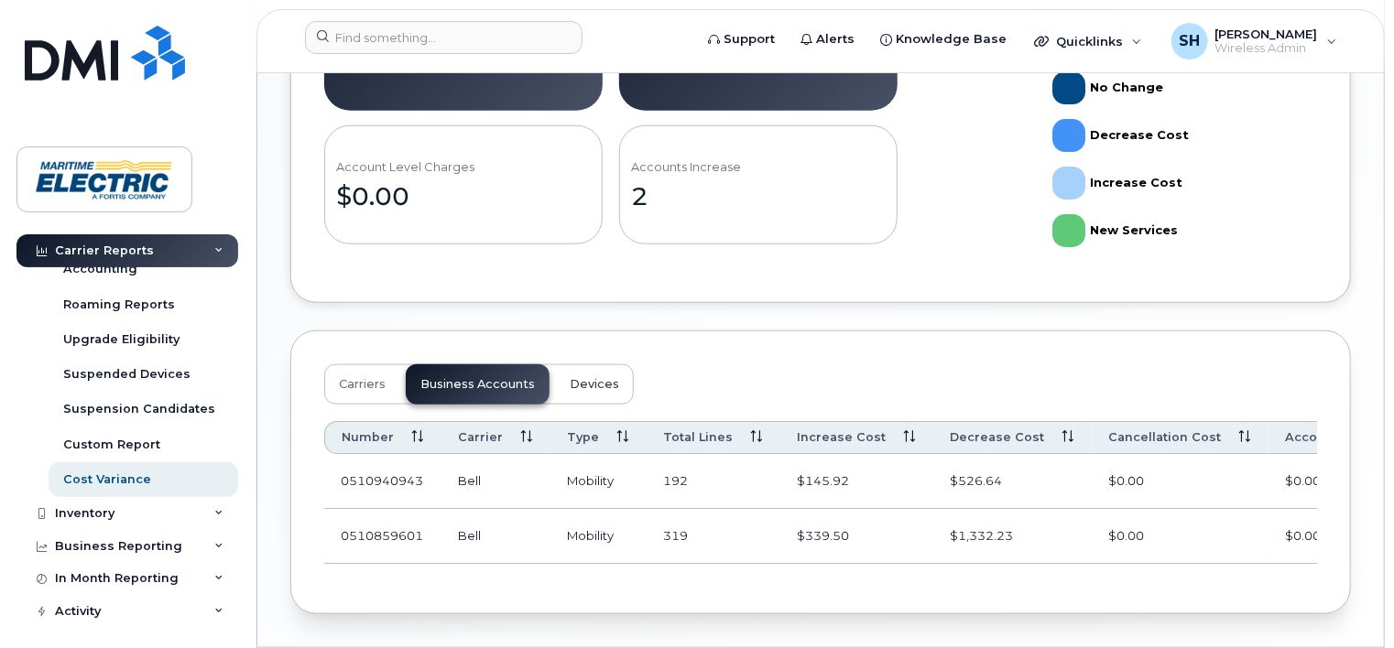
click at [584, 385] on span "Devices" at bounding box center [594, 384] width 49 height 15
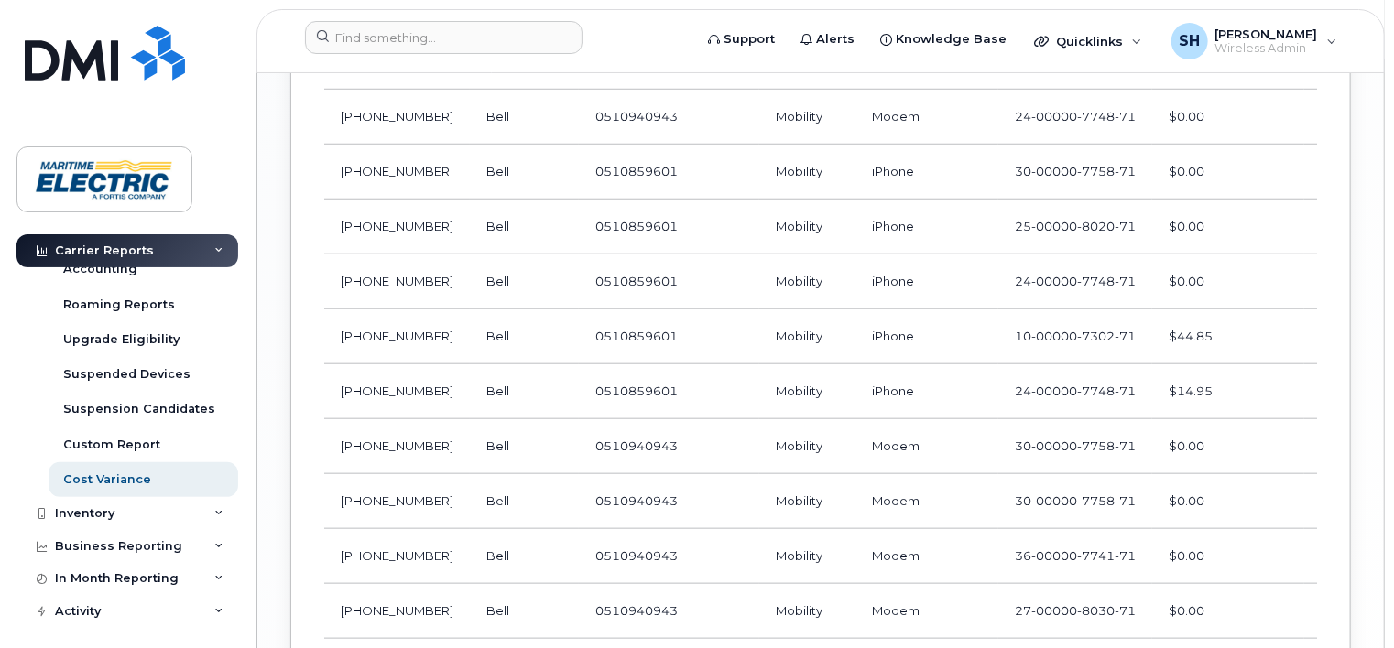
scroll to position [2209, 0]
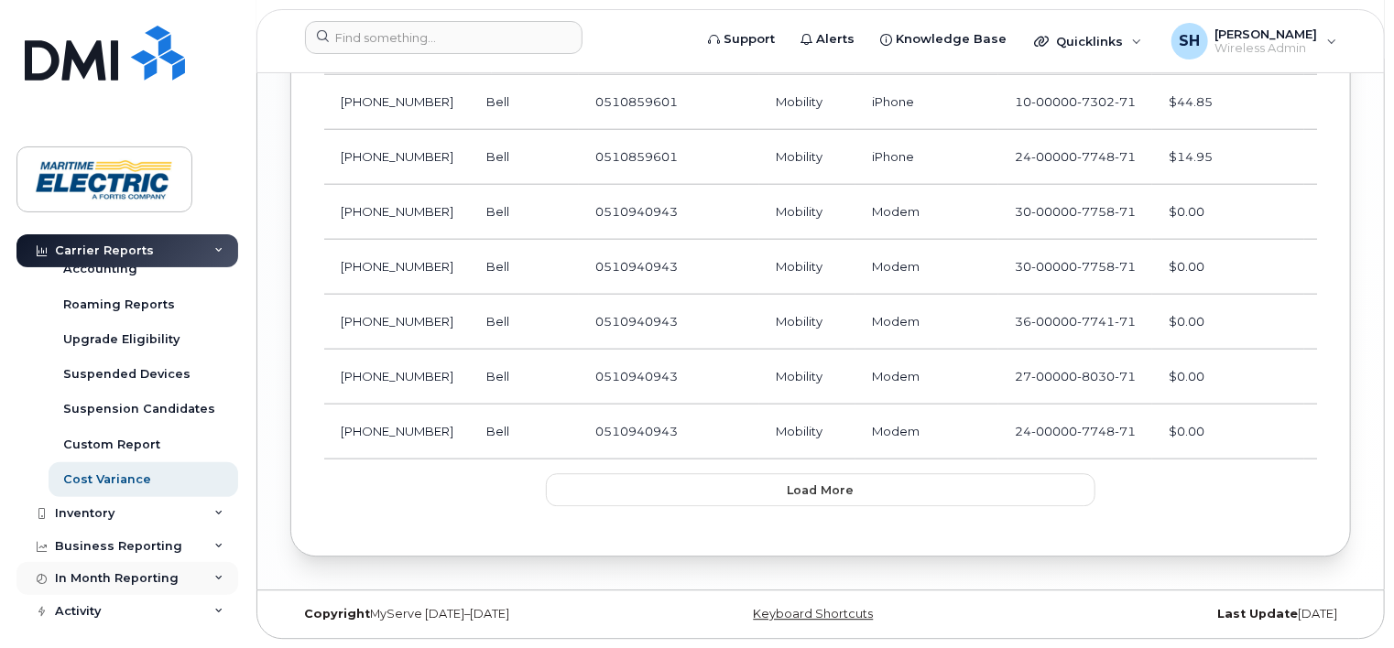
click at [163, 580] on div "In Month Reporting" at bounding box center [117, 578] width 124 height 15
drag, startPoint x: 242, startPoint y: 483, endPoint x: 239, endPoint y: 560, distance: 77.9
click at [239, 560] on div "Dashboard Carrier Reports Monthly Billing Data Daily Data Pooling Data Behavior…" at bounding box center [129, 427] width 226 height 386
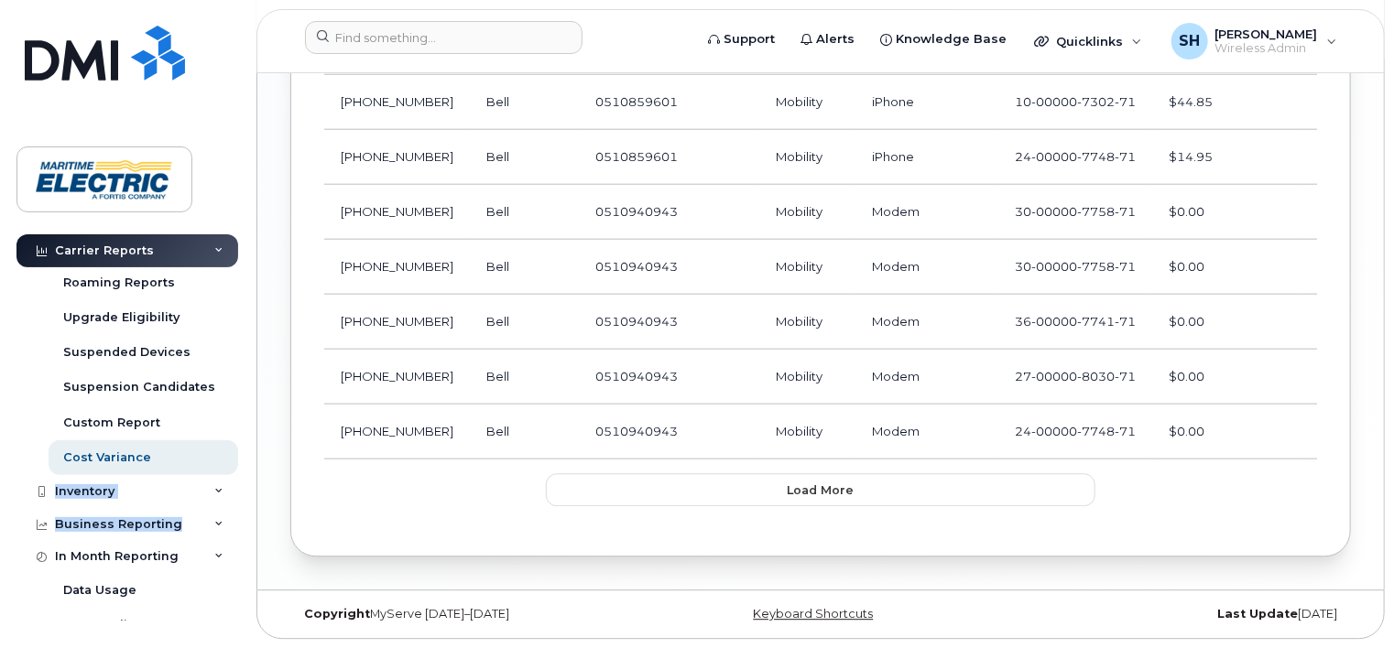
scroll to position [290, 0]
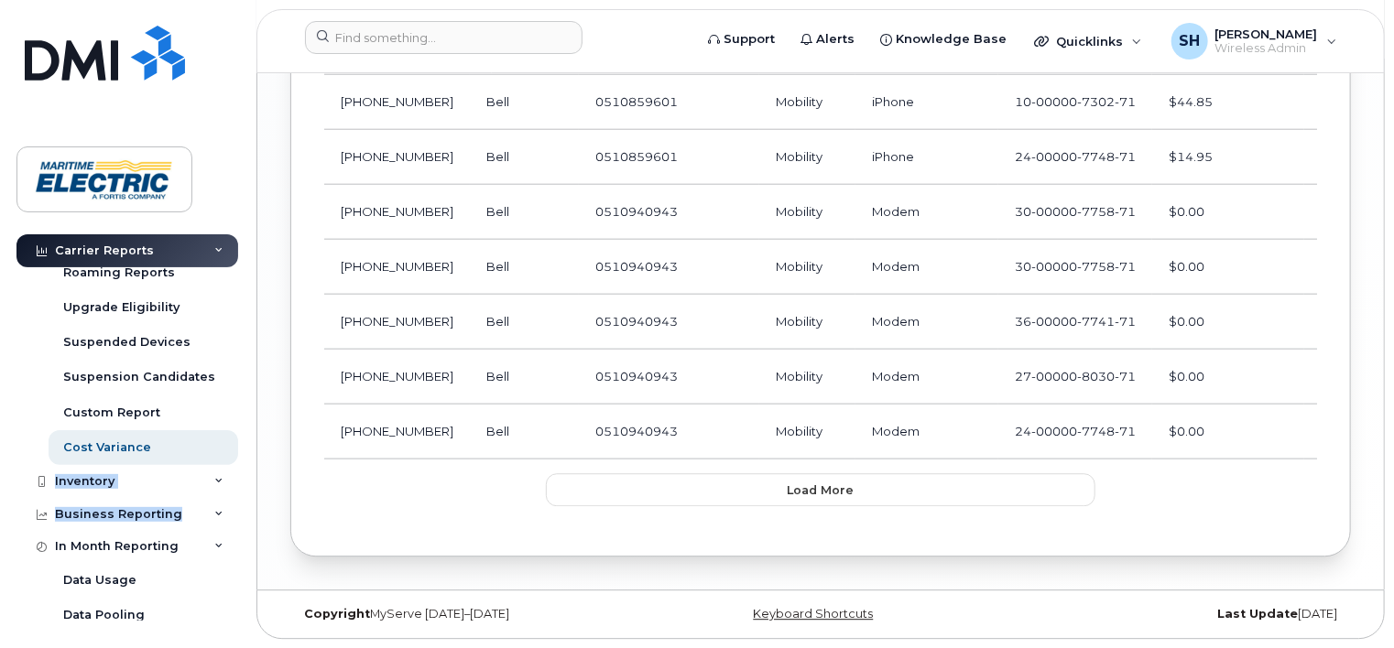
click at [245, 549] on div "Dashboard Carrier Reports Monthly Billing Data Daily Data Pooling Data Behavior…" at bounding box center [124, 324] width 248 height 648
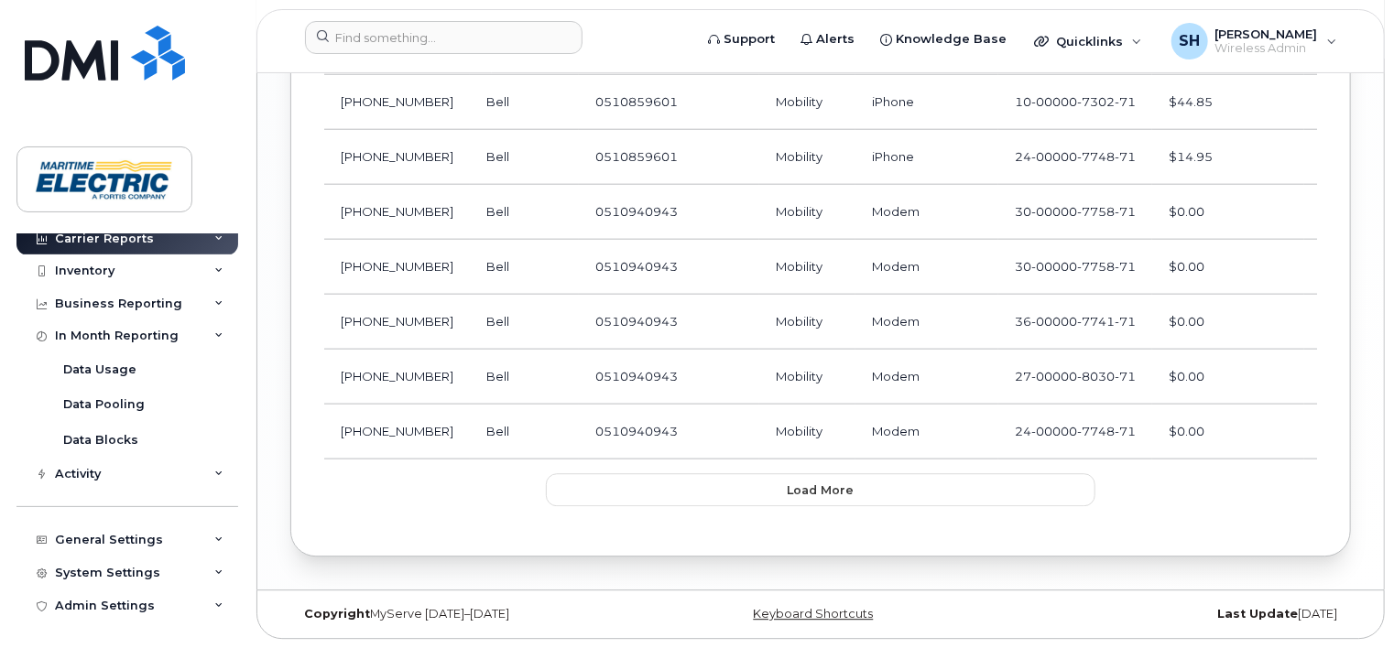
click at [128, 329] on div "In Month Reporting" at bounding box center [117, 336] width 124 height 15
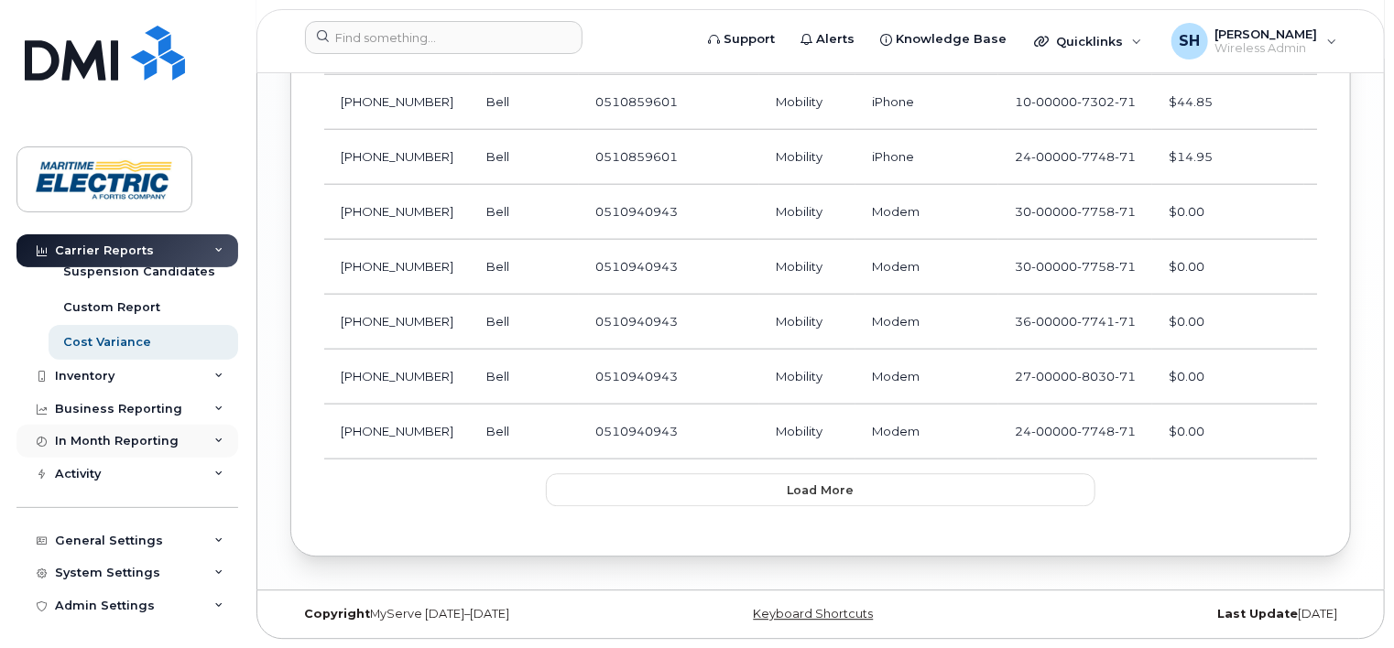
click at [79, 436] on div "In Month Reporting" at bounding box center [117, 441] width 124 height 15
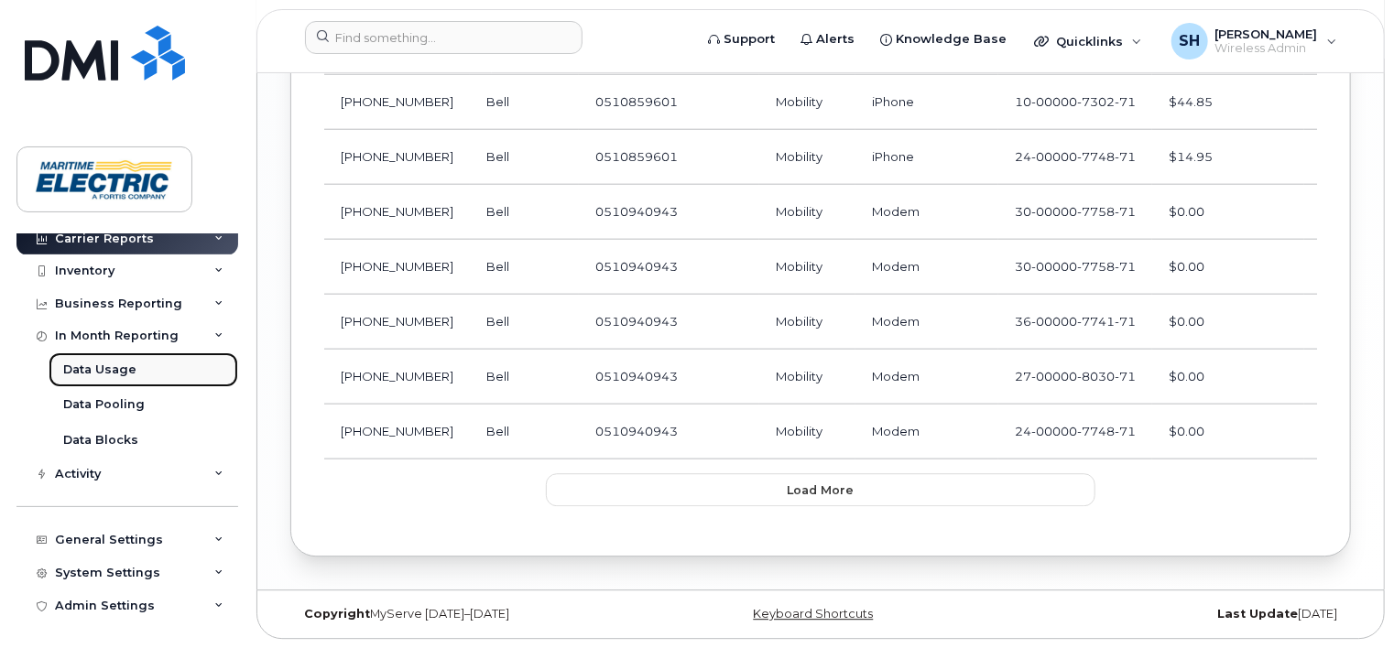
click at [92, 376] on div "Data Usage" at bounding box center [99, 370] width 73 height 16
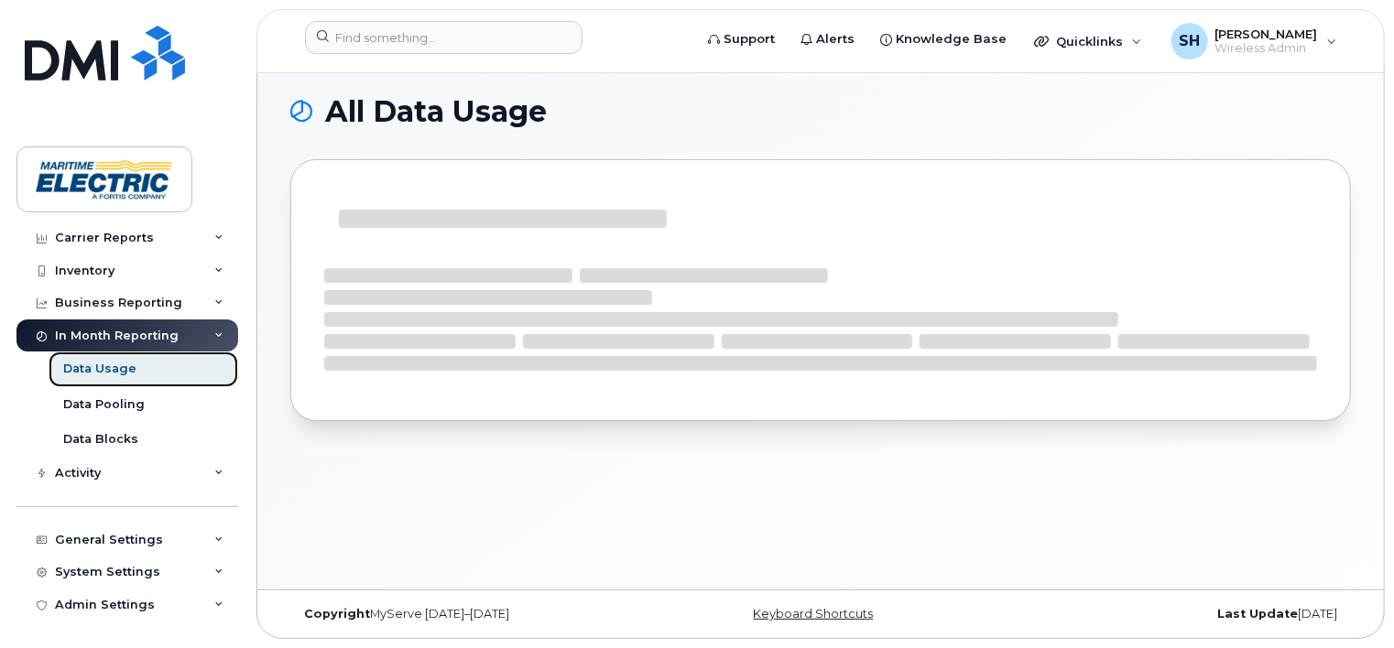
scroll to position [45, 0]
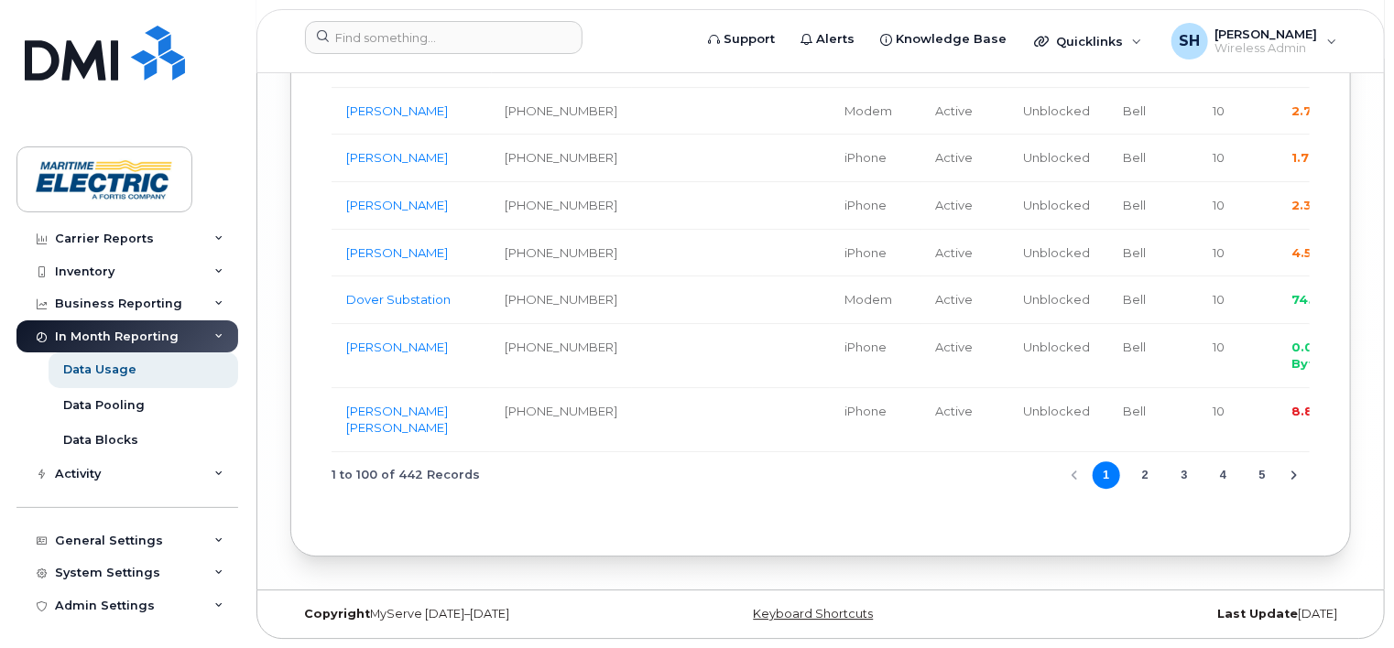
scroll to position [6852, 0]
click at [1294, 477] on icon "Next Page" at bounding box center [1293, 475] width 5 height 9
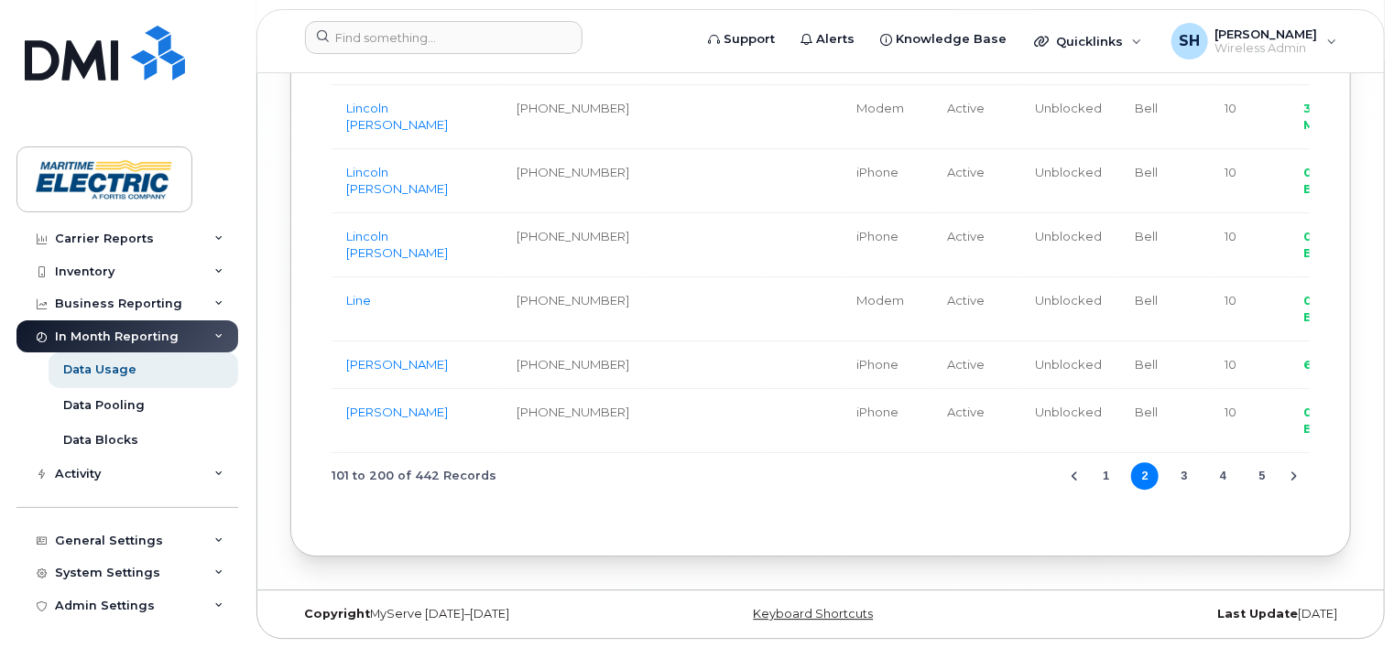
scroll to position [6834, 0]
click at [1267, 478] on button "5" at bounding box center [1261, 475] width 27 height 27
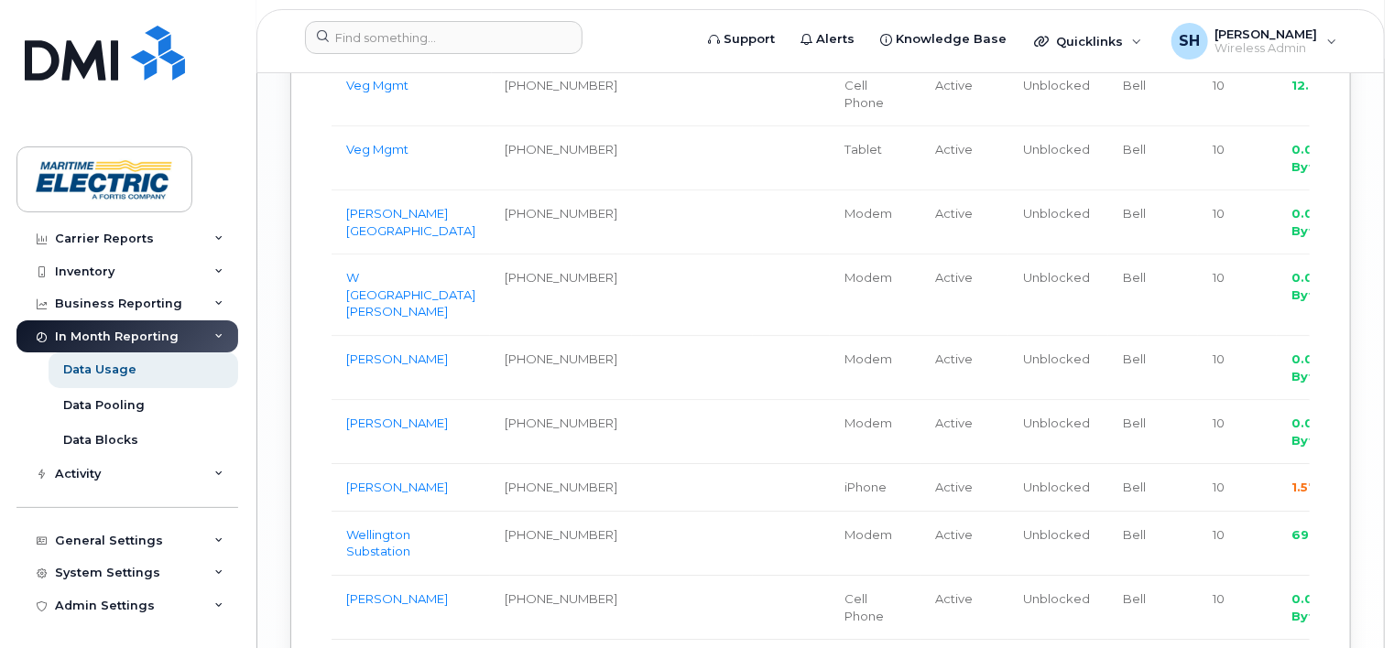
scroll to position [2037, 0]
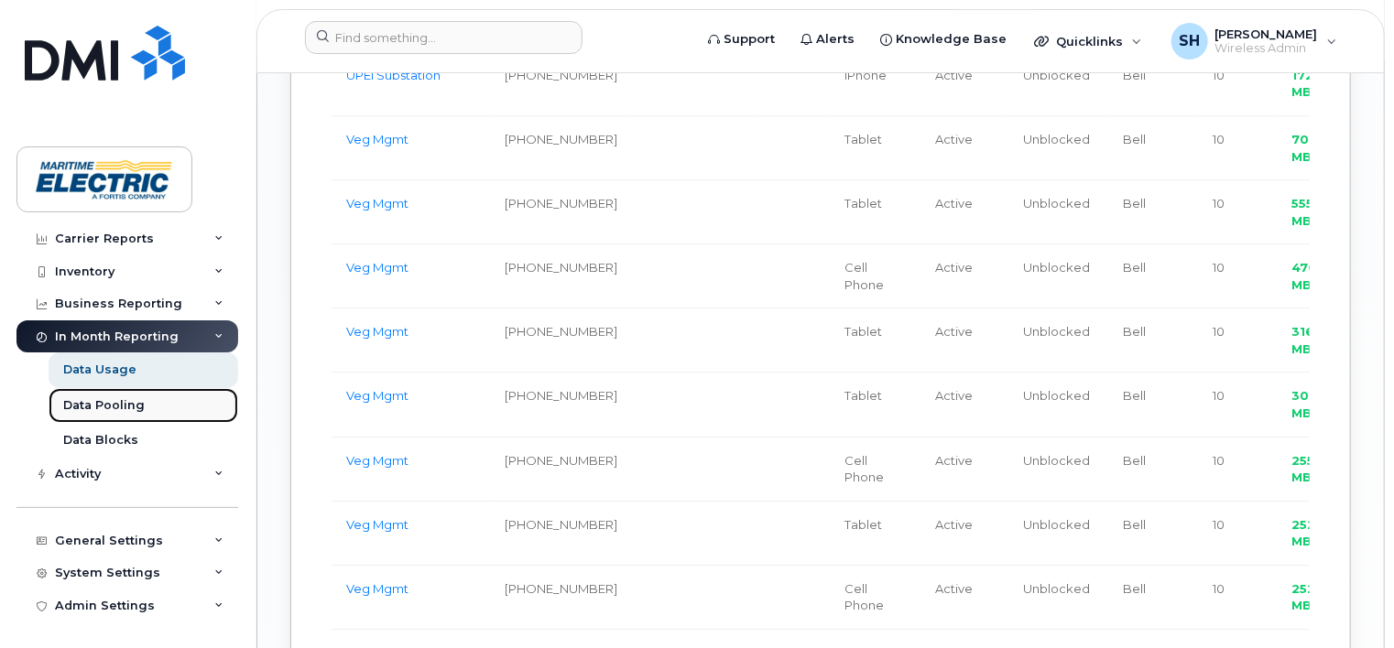
click at [126, 412] on div "Data Pooling" at bounding box center [104, 405] width 82 height 16
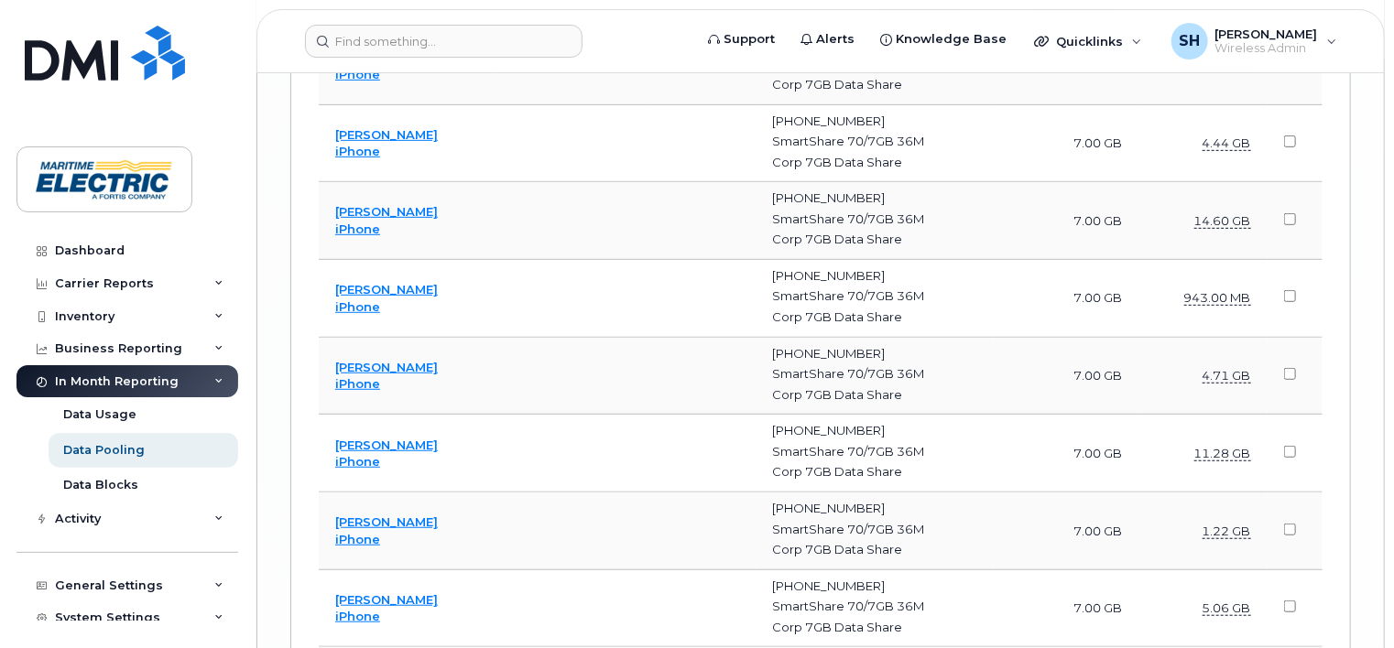
scroll to position [8434, 0]
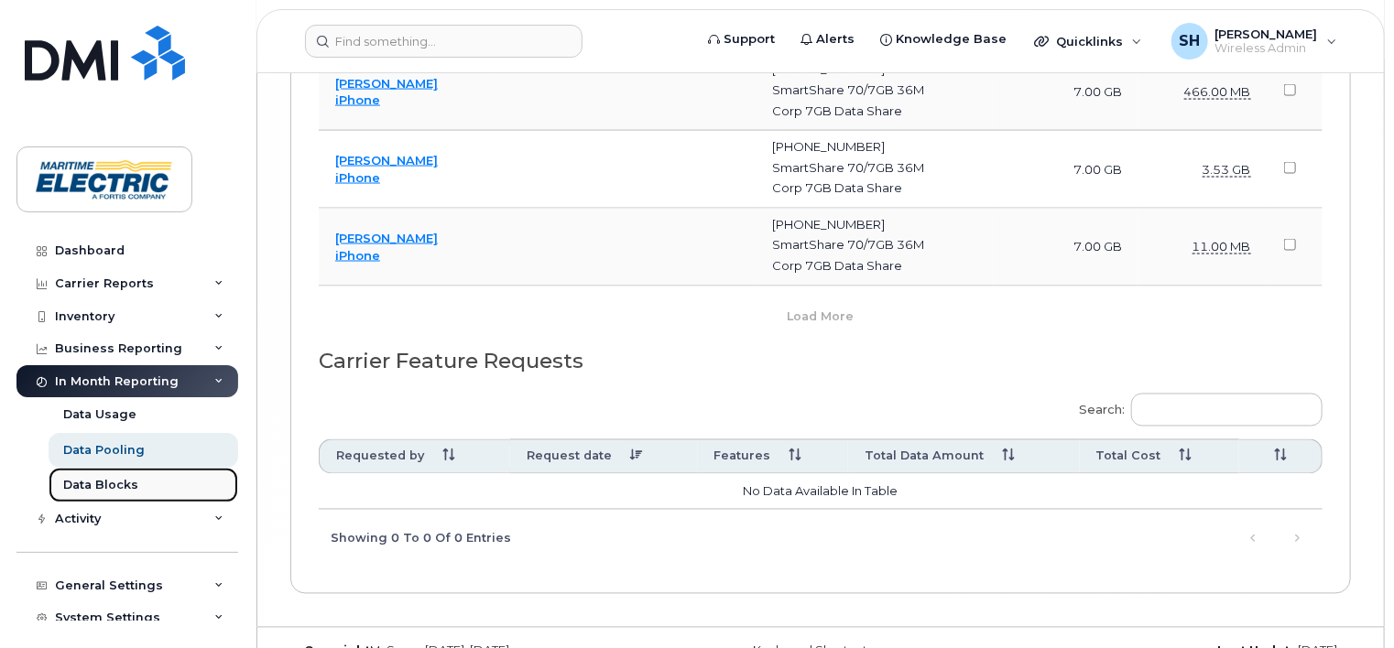
click at [122, 482] on div "Data Blocks" at bounding box center [100, 485] width 75 height 16
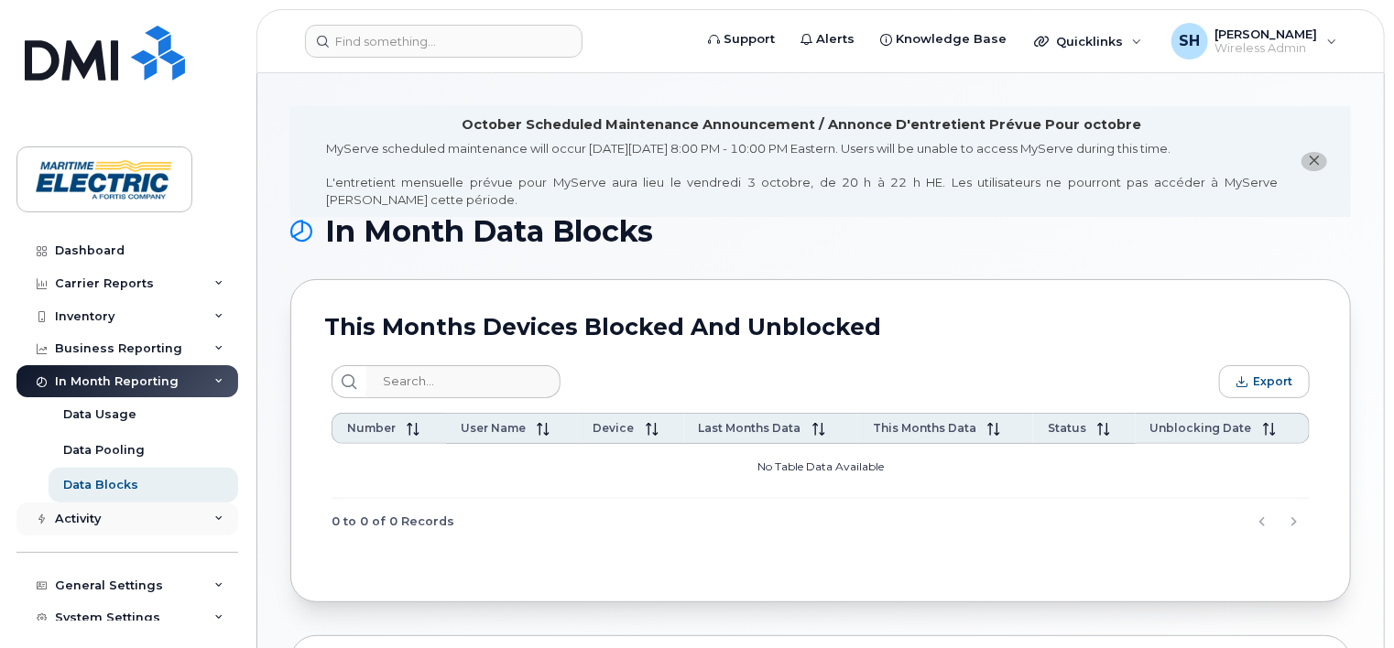
click at [93, 524] on div "Activity" at bounding box center [78, 519] width 46 height 15
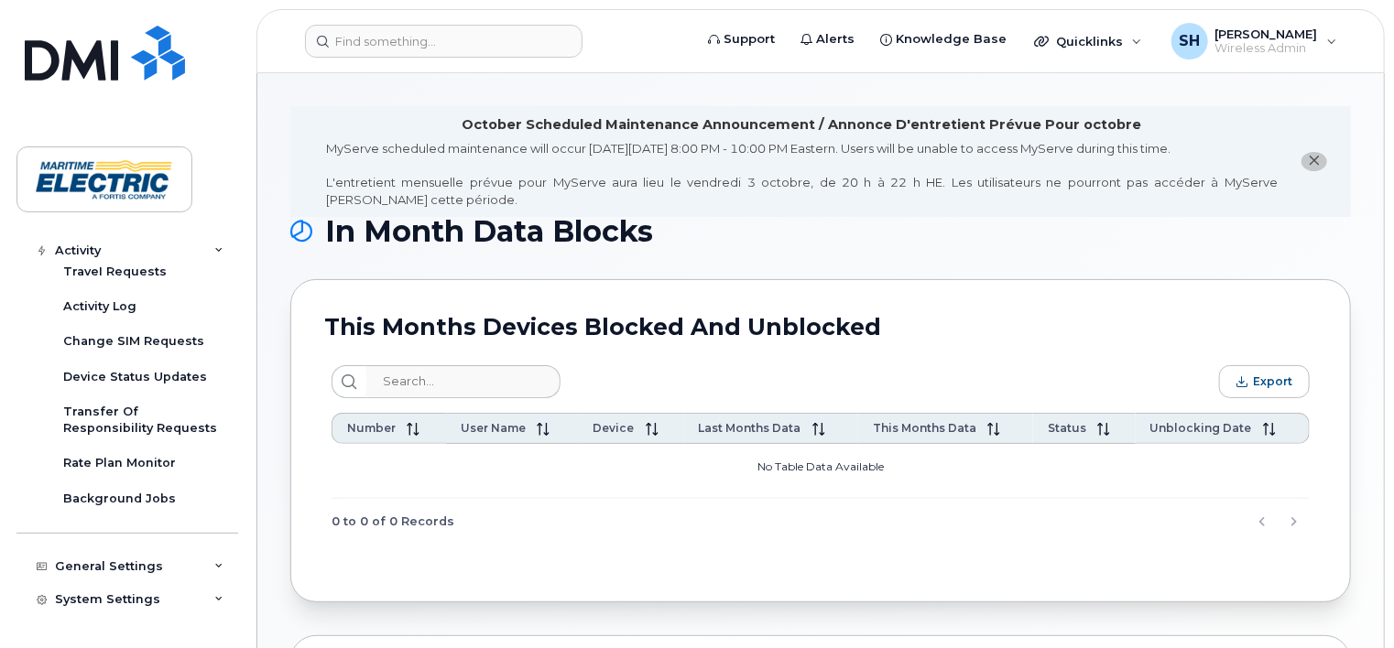
scroll to position [282, 0]
click at [127, 308] on div "Activity Log" at bounding box center [99, 306] width 73 height 16
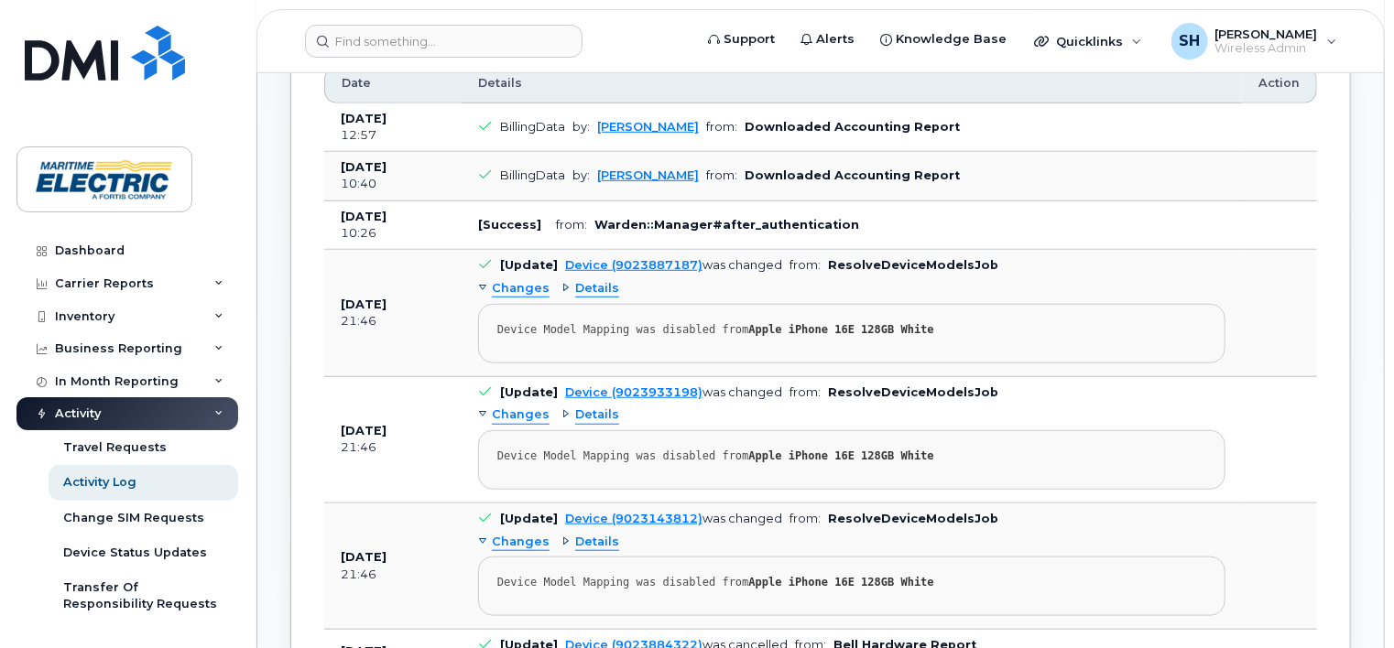
click at [214, 410] on icon at bounding box center [218, 413] width 9 height 9
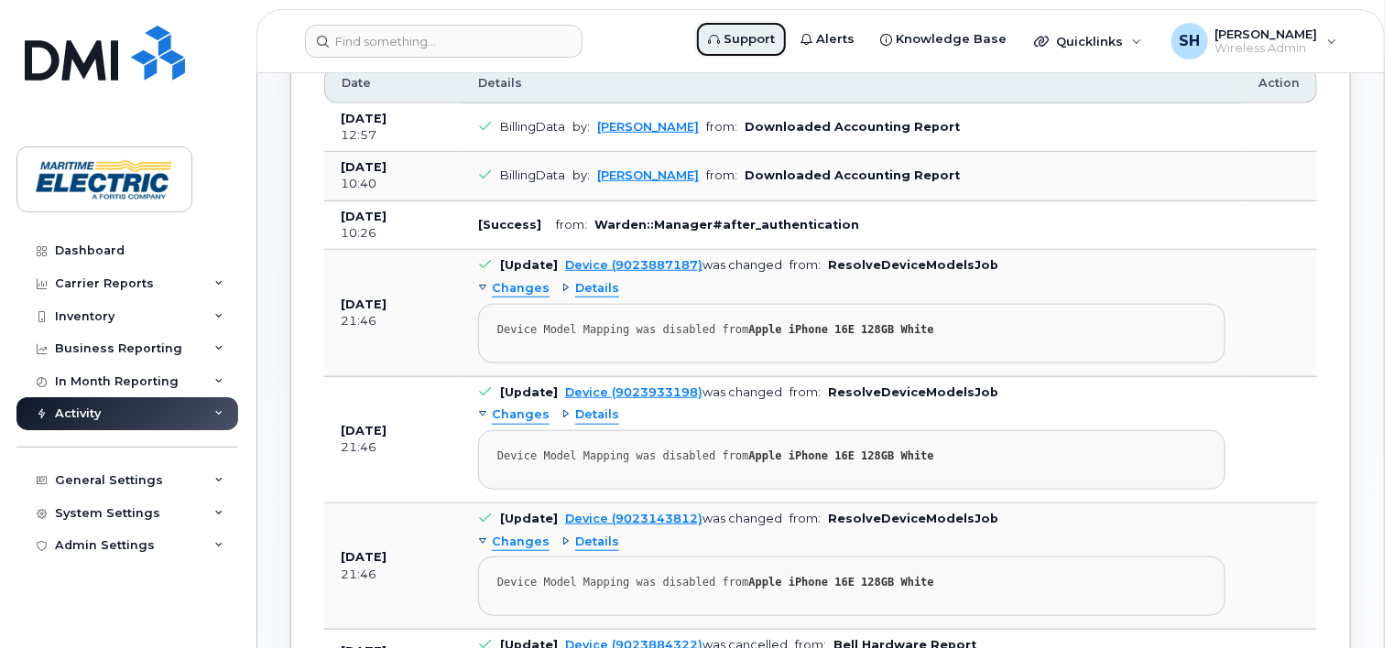
click at [755, 35] on span "Support" at bounding box center [748, 39] width 51 height 18
